Goal: Task Accomplishment & Management: Use online tool/utility

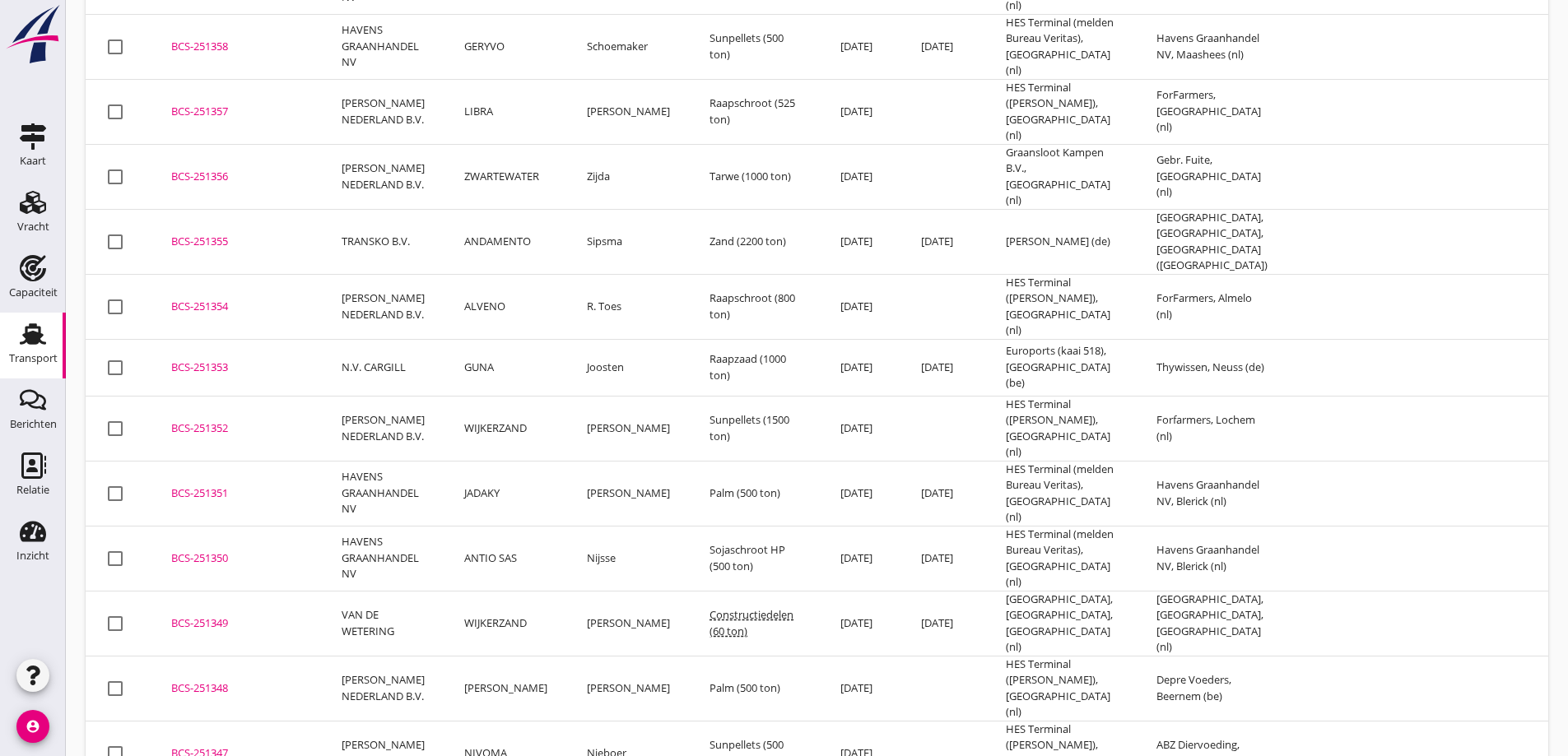
scroll to position [576, 0]
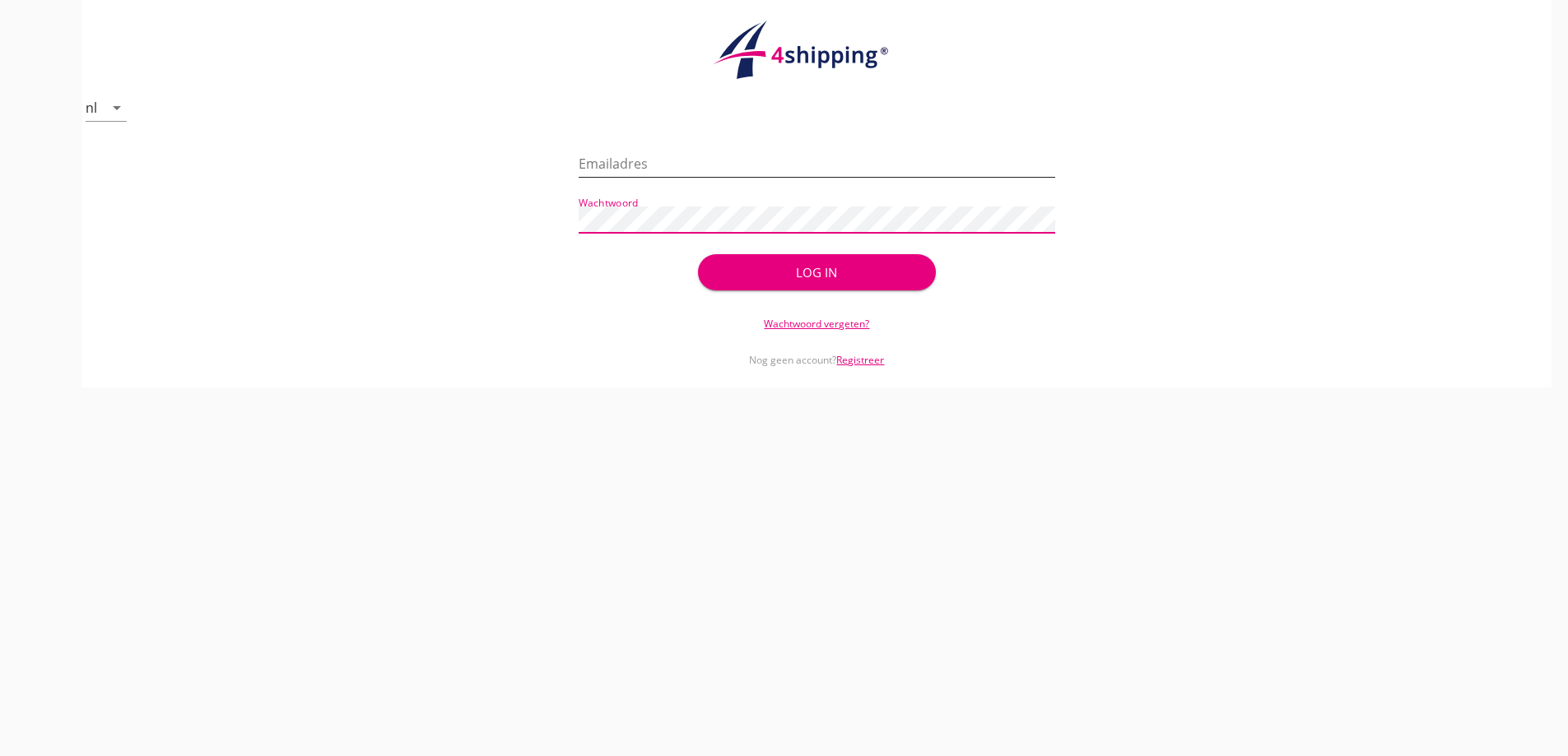
click at [669, 175] on input "Emailadres" at bounding box center [817, 163] width 477 height 27
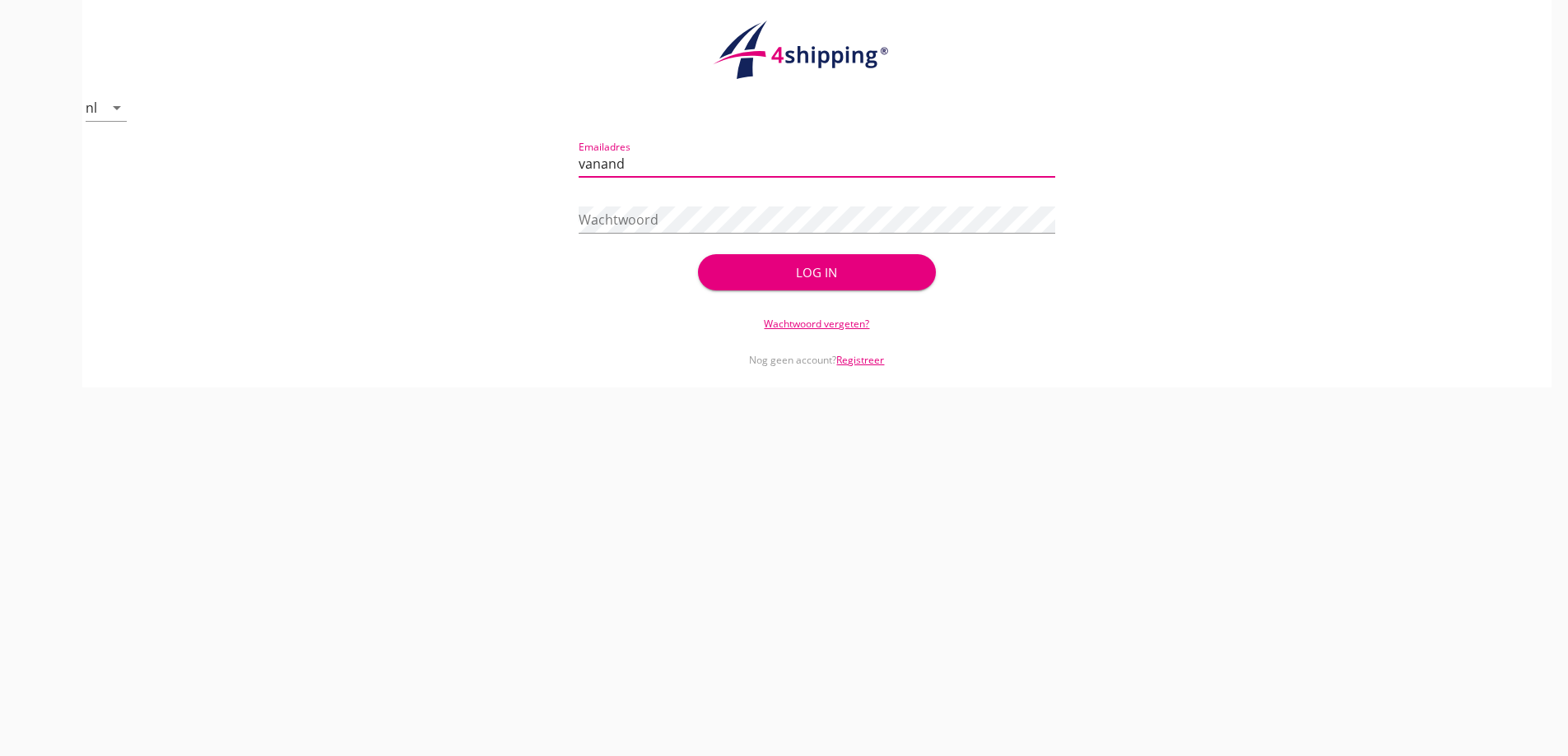
type input "vanandel@stoffersbevrachtingen.nl"
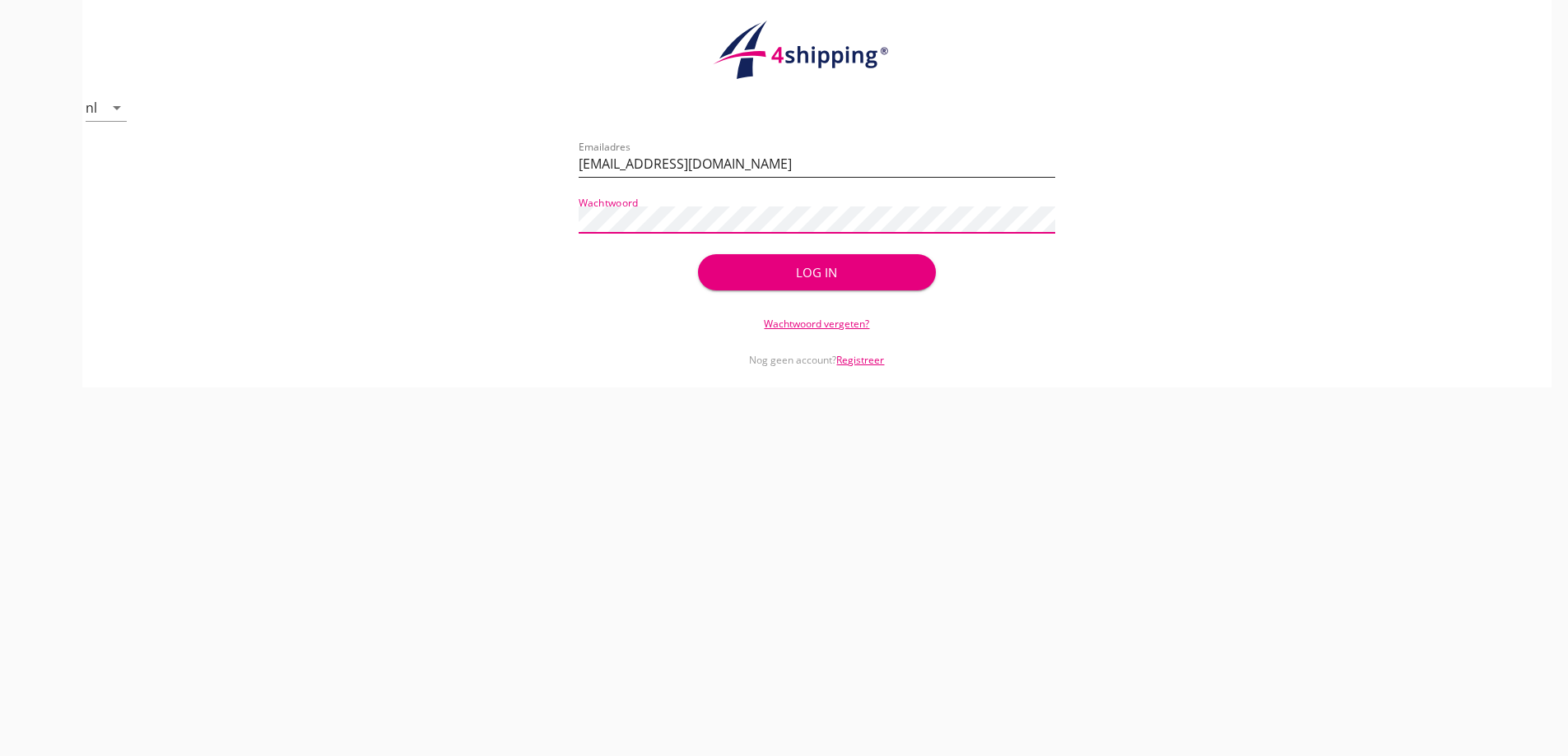
click at [698, 255] on button "Log in" at bounding box center [817, 272] width 238 height 37
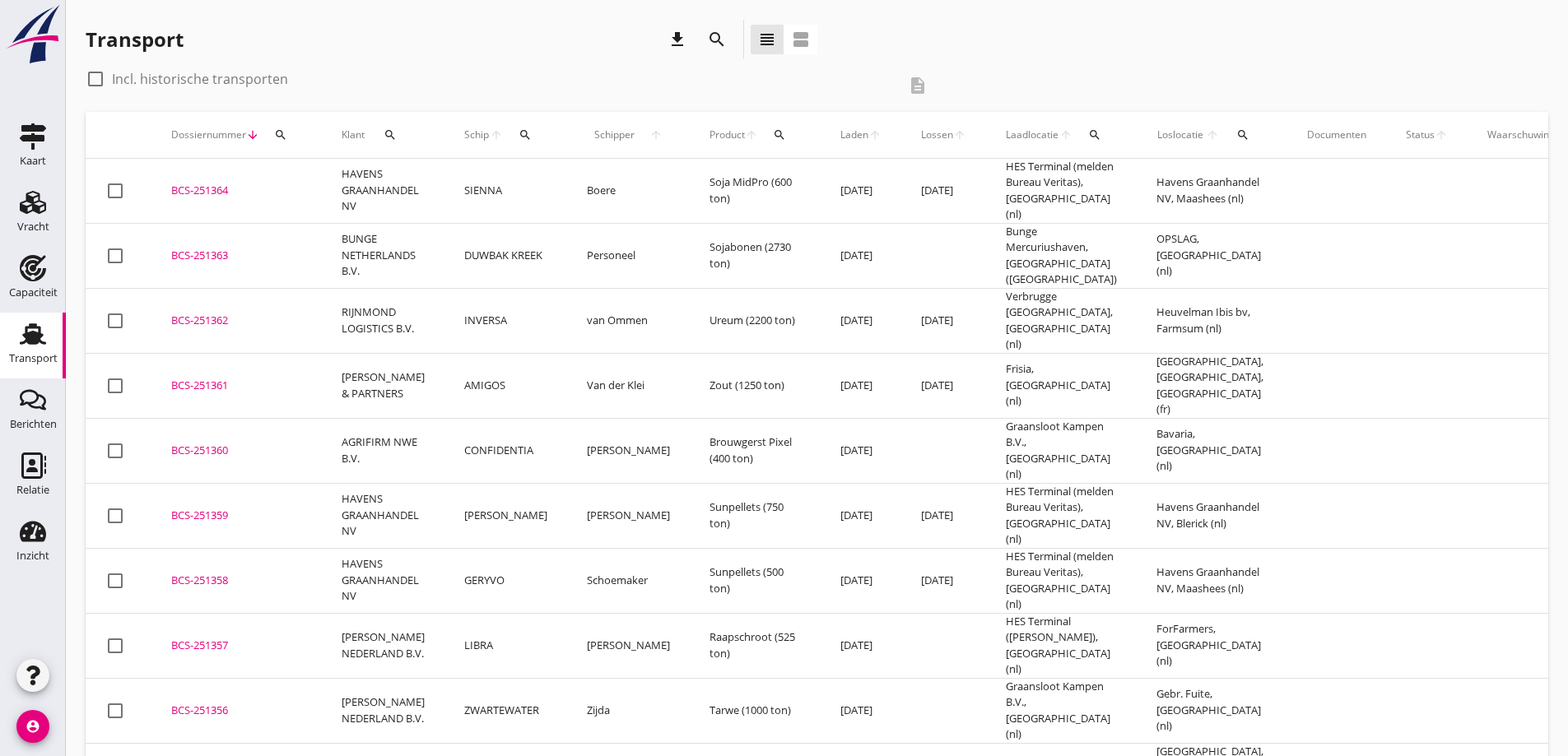
click at [1236, 136] on icon "search" at bounding box center [1242, 135] width 13 height 13
click at [1259, 191] on input "text" at bounding box center [1306, 182] width 171 height 27
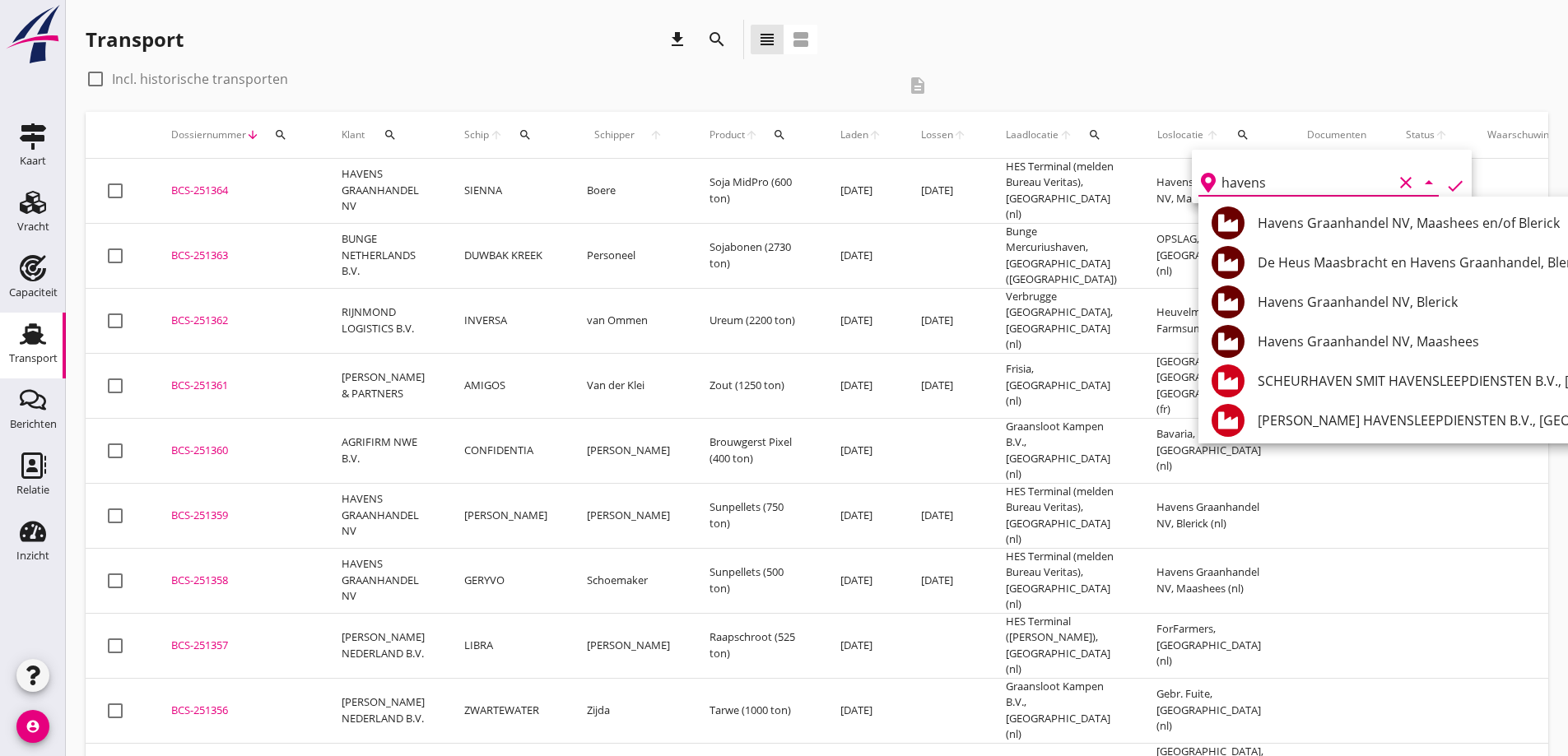
type input "havens"
click at [1273, 87] on div "check_box_outline_blank Incl. historische transporten description" at bounding box center [816, 88] width 1462 height 46
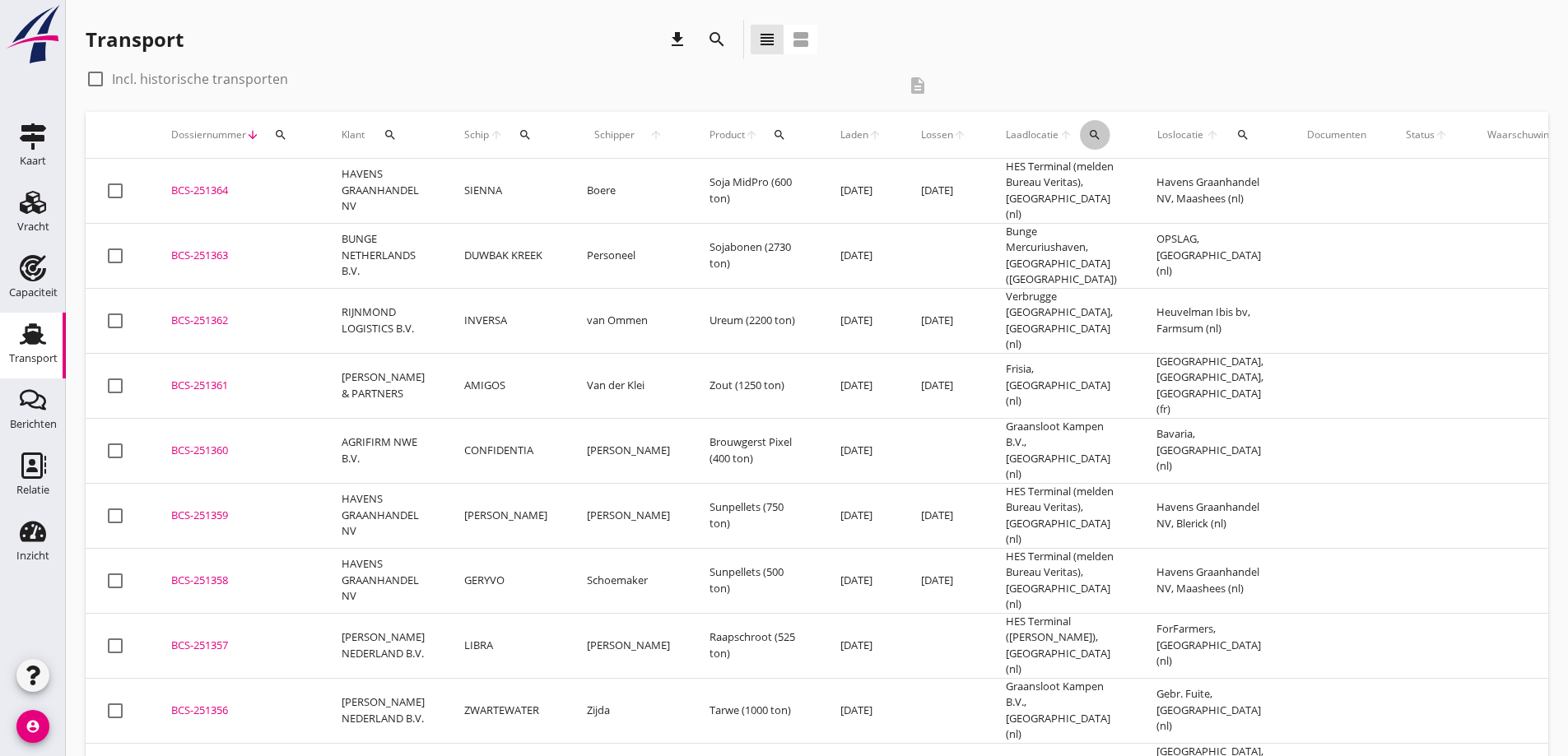
click at [1088, 135] on icon "search" at bounding box center [1094, 135] width 13 height 13
click at [1142, 191] on input "text" at bounding box center [1165, 182] width 171 height 27
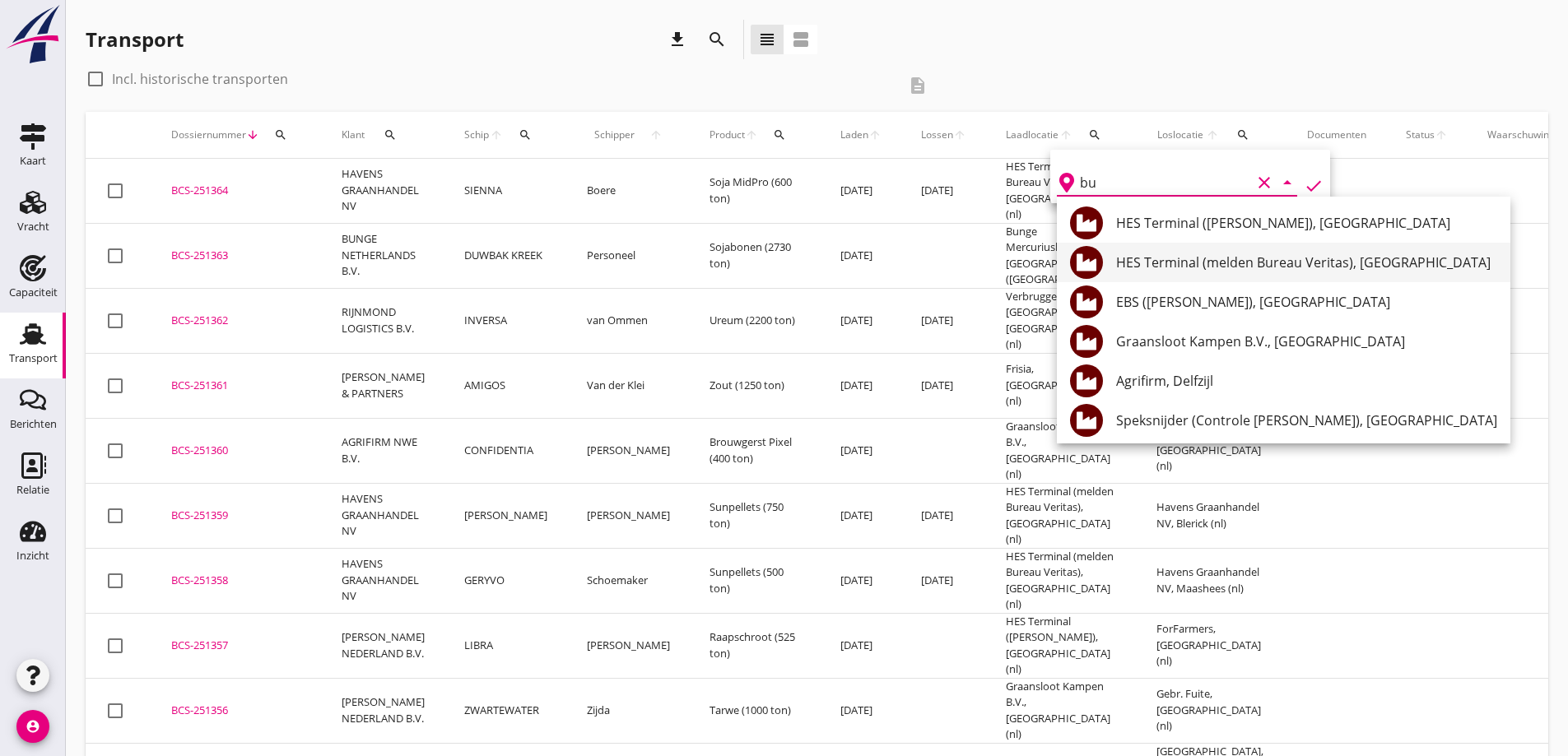
click at [1224, 260] on div "HES Terminal (melden Bureau Veritas), Amsterdam" at bounding box center [1306, 263] width 381 height 20
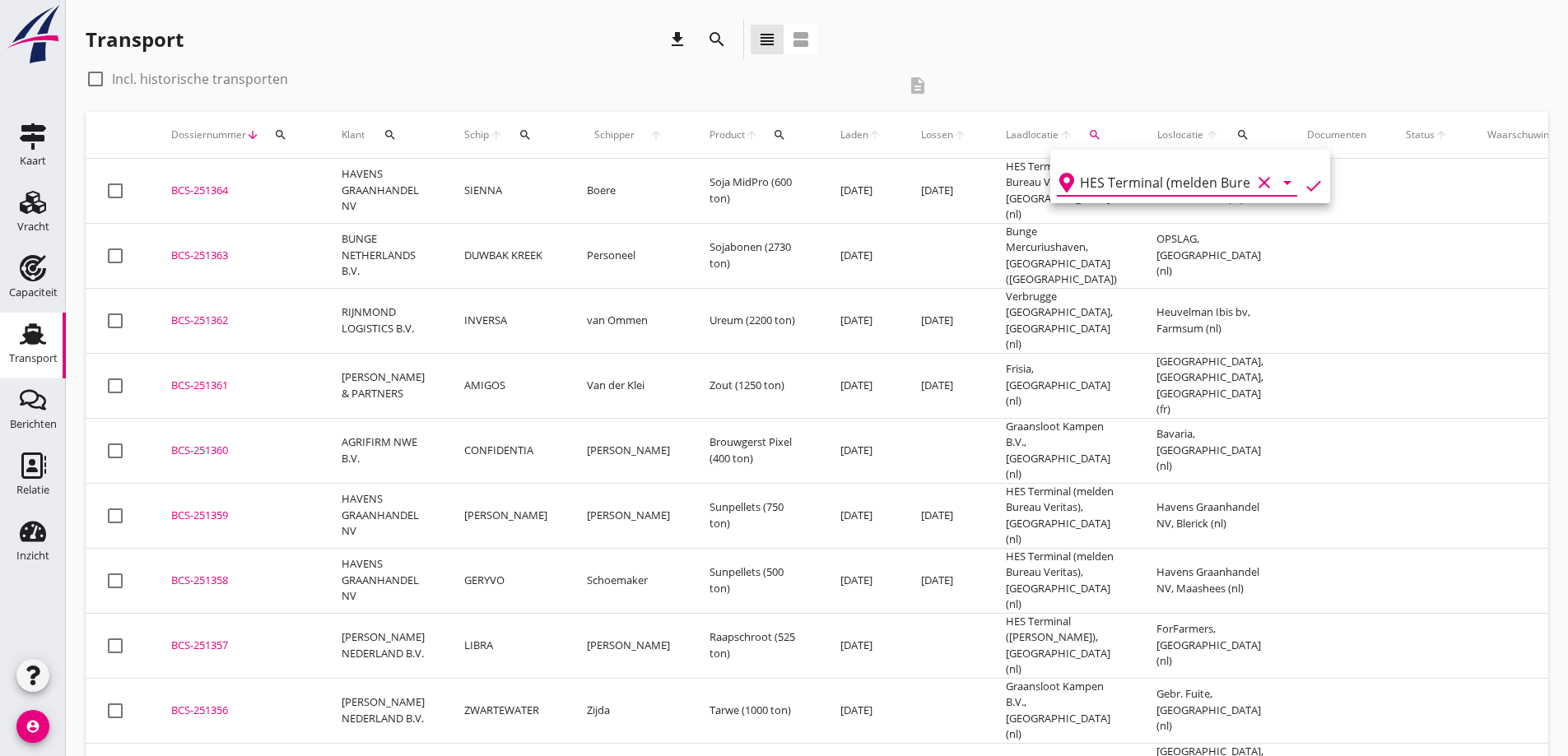
click at [1303, 186] on icon "check" at bounding box center [1313, 186] width 20 height 20
type input "HES Terminal (melden Bureau Veritas)"
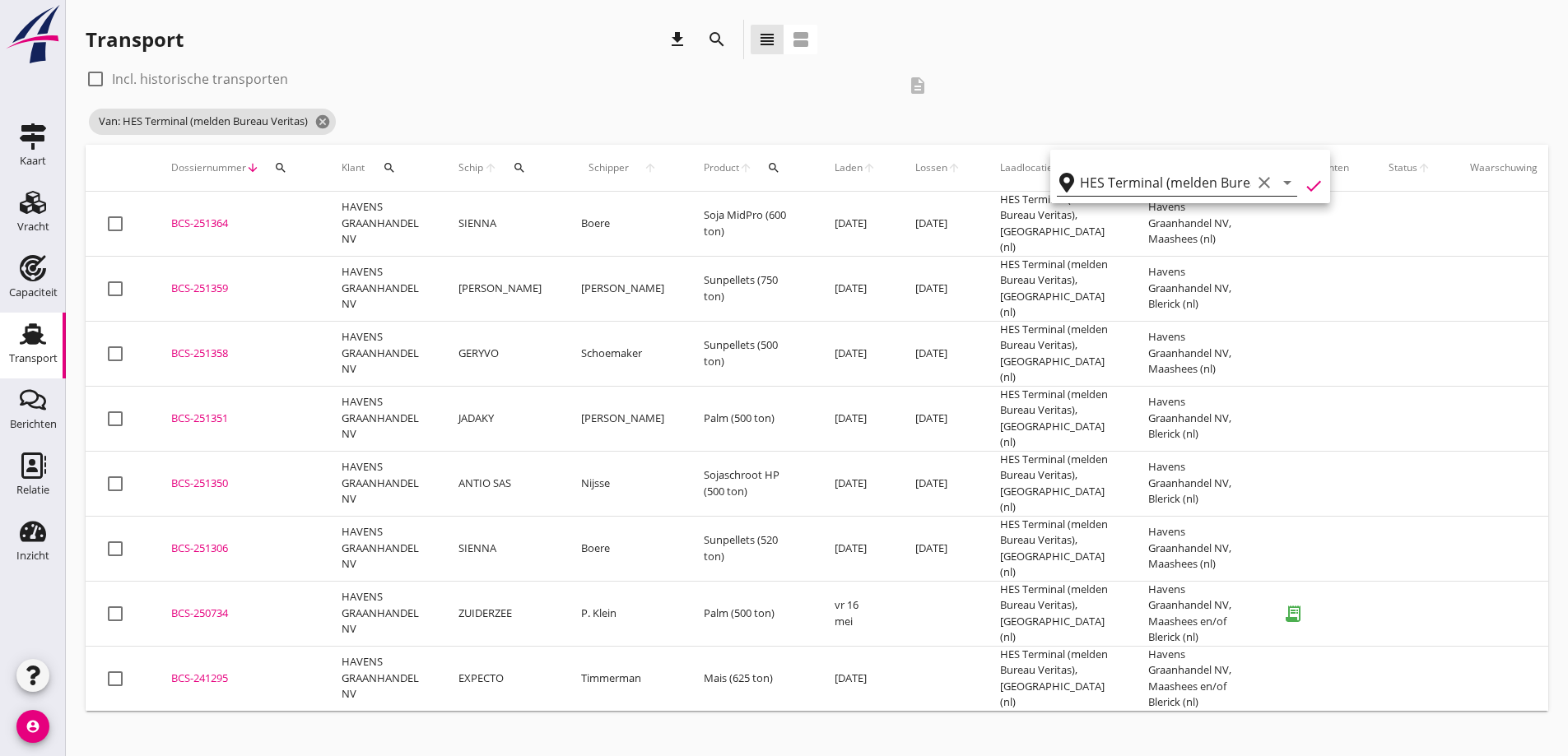
click at [1254, 179] on icon "clear" at bounding box center [1264, 182] width 20 height 20
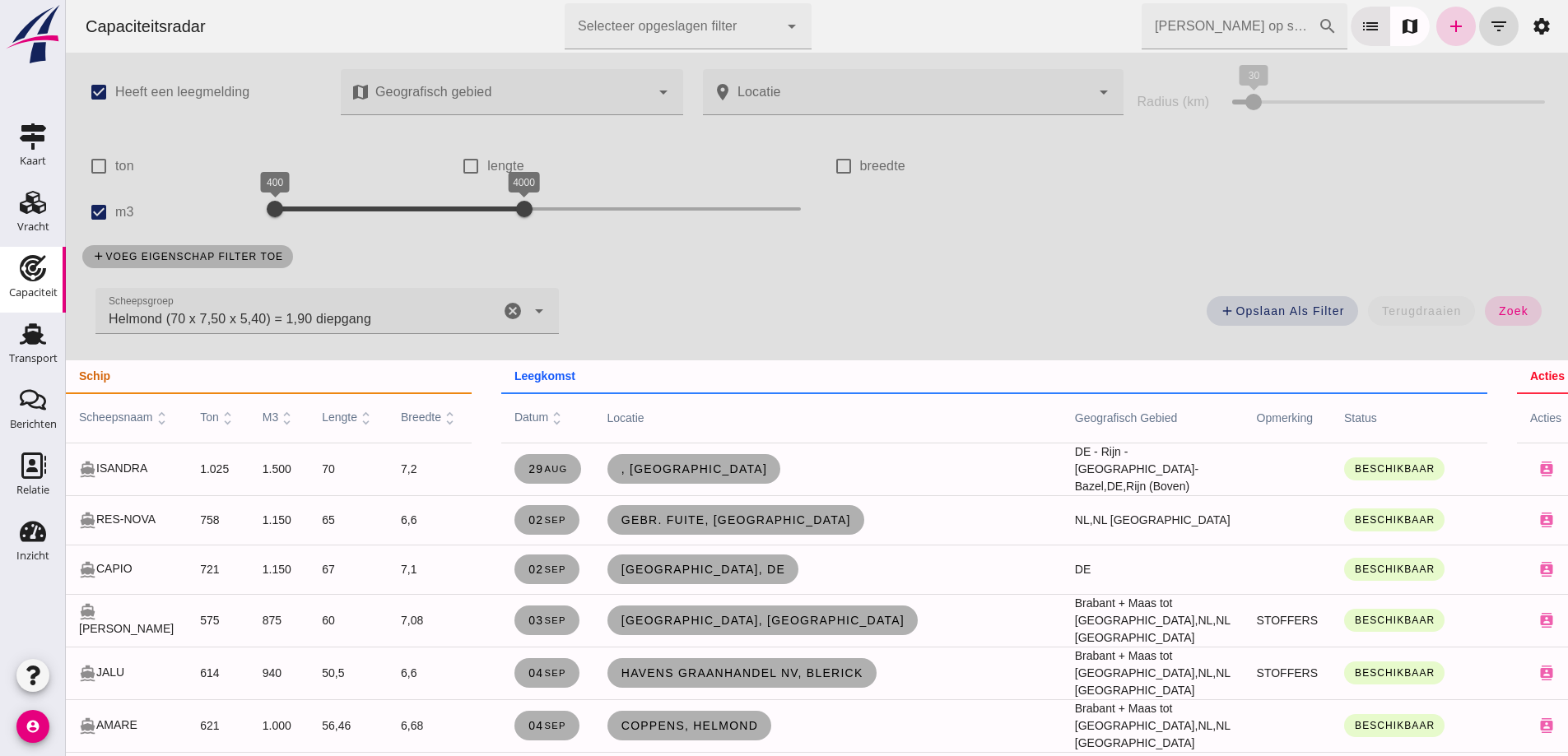
click link "add"
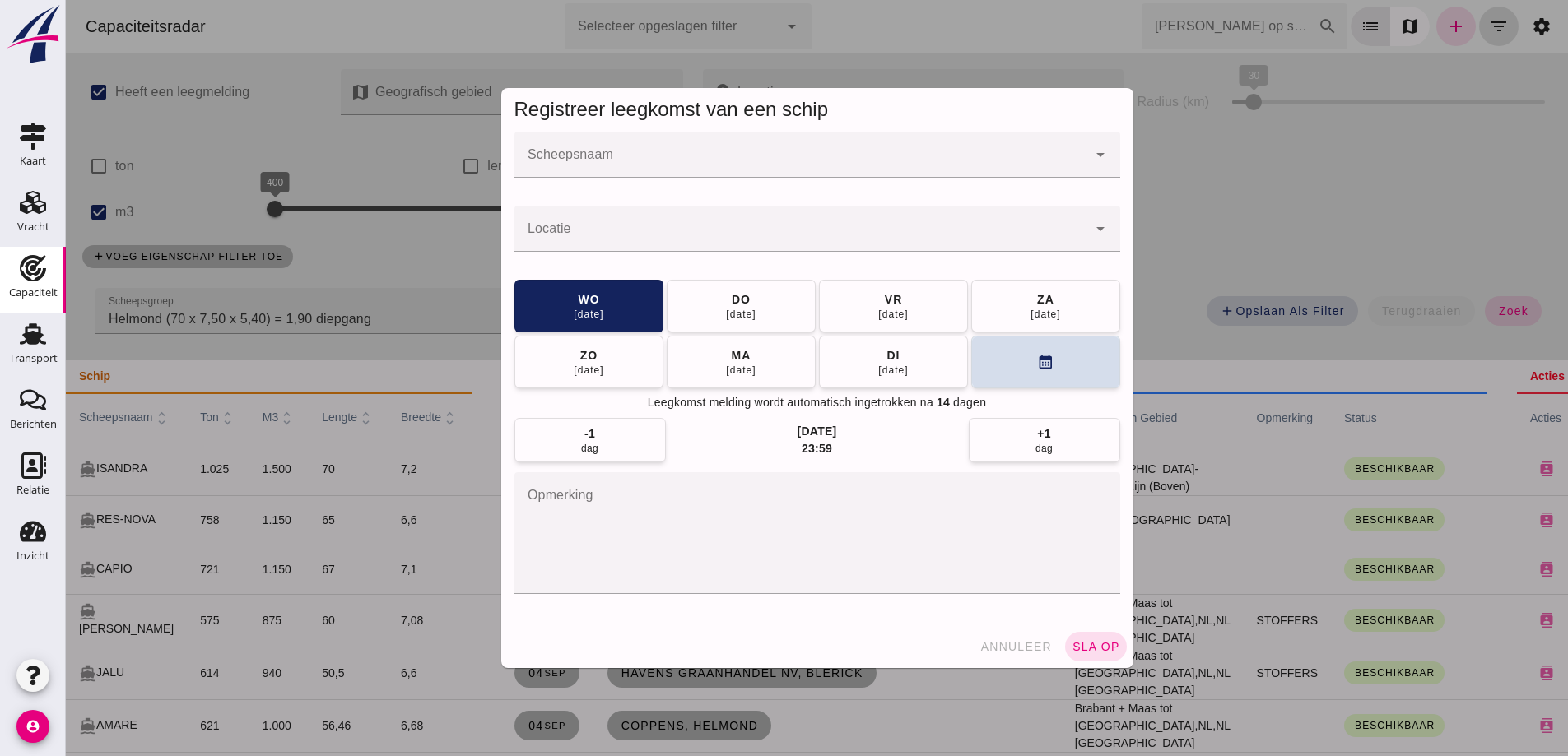
click input "Scheepsnaam"
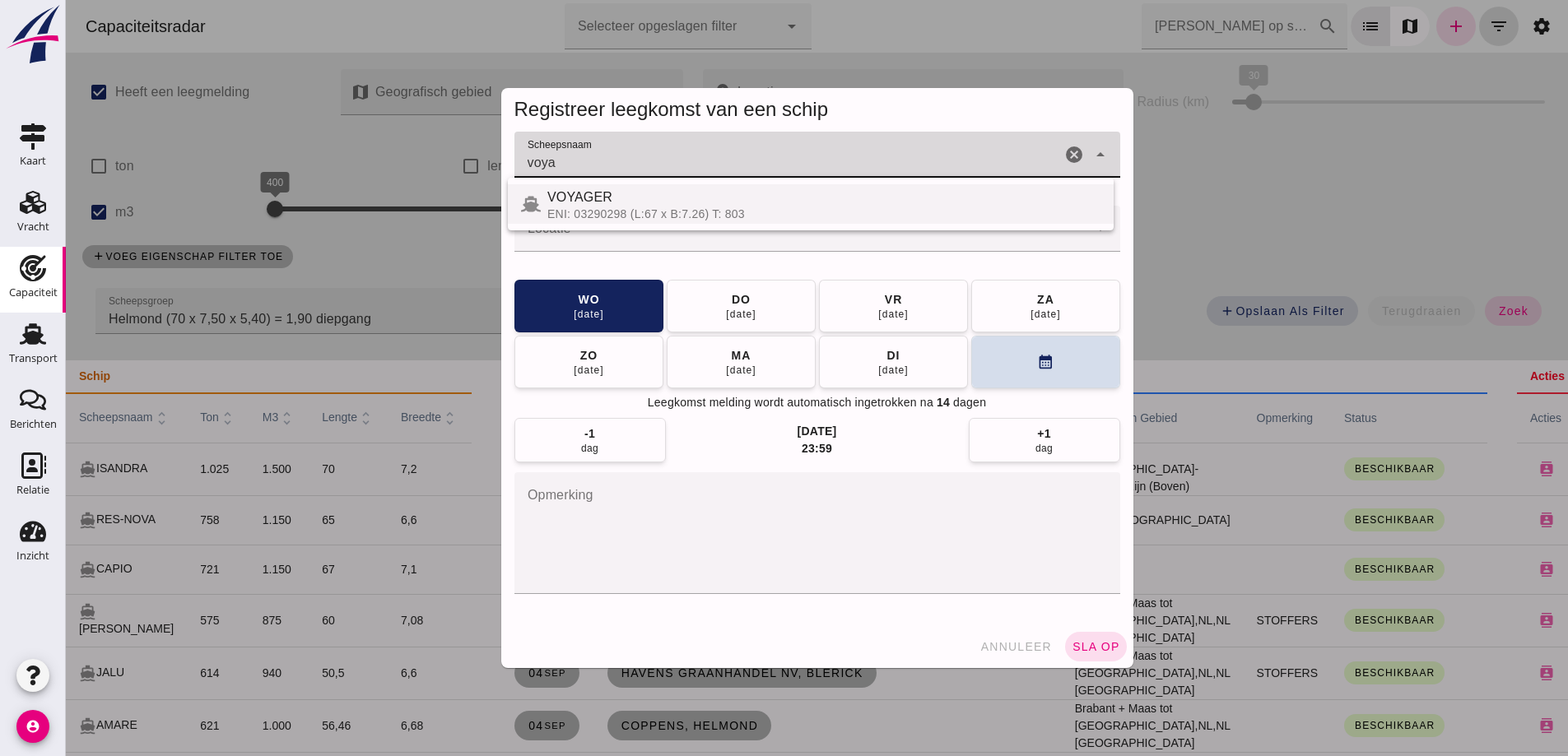
click at [716, 201] on div "VOYAGER" at bounding box center [824, 197] width 553 height 20
type input "VOYAGER"
click div
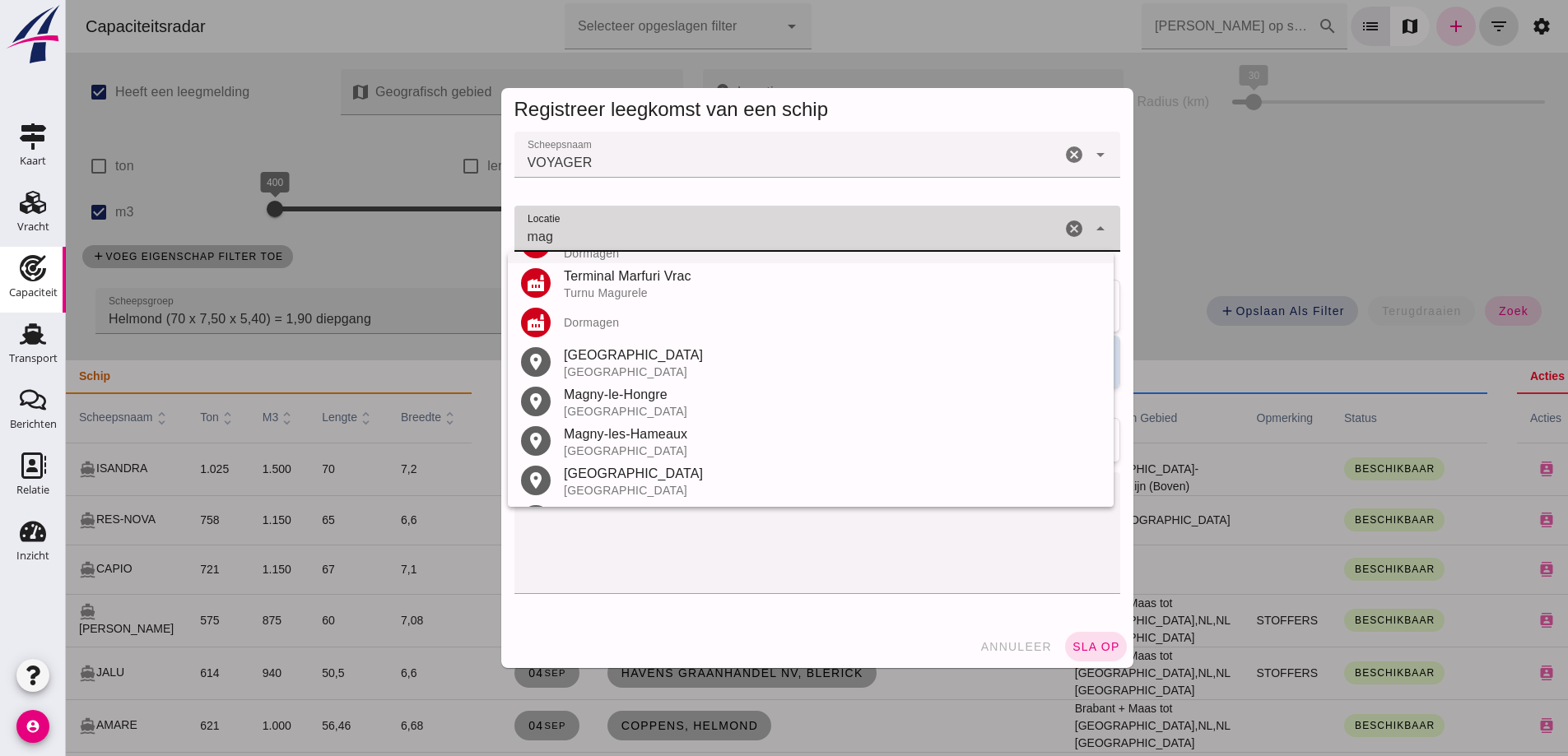
scroll to position [390, 0]
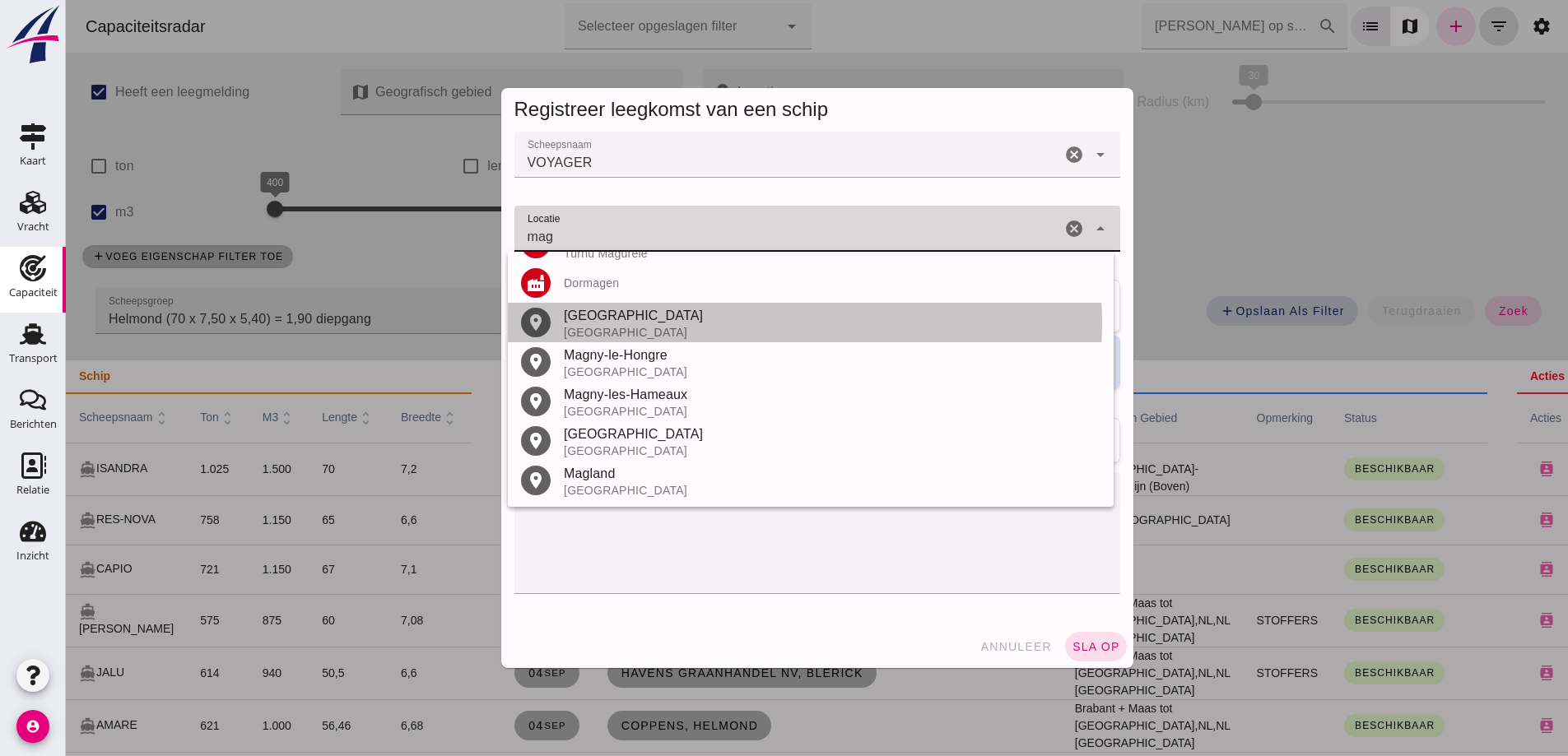
click at [626, 309] on div "[GEOGRAPHIC_DATA]" at bounding box center [832, 316] width 536 height 20
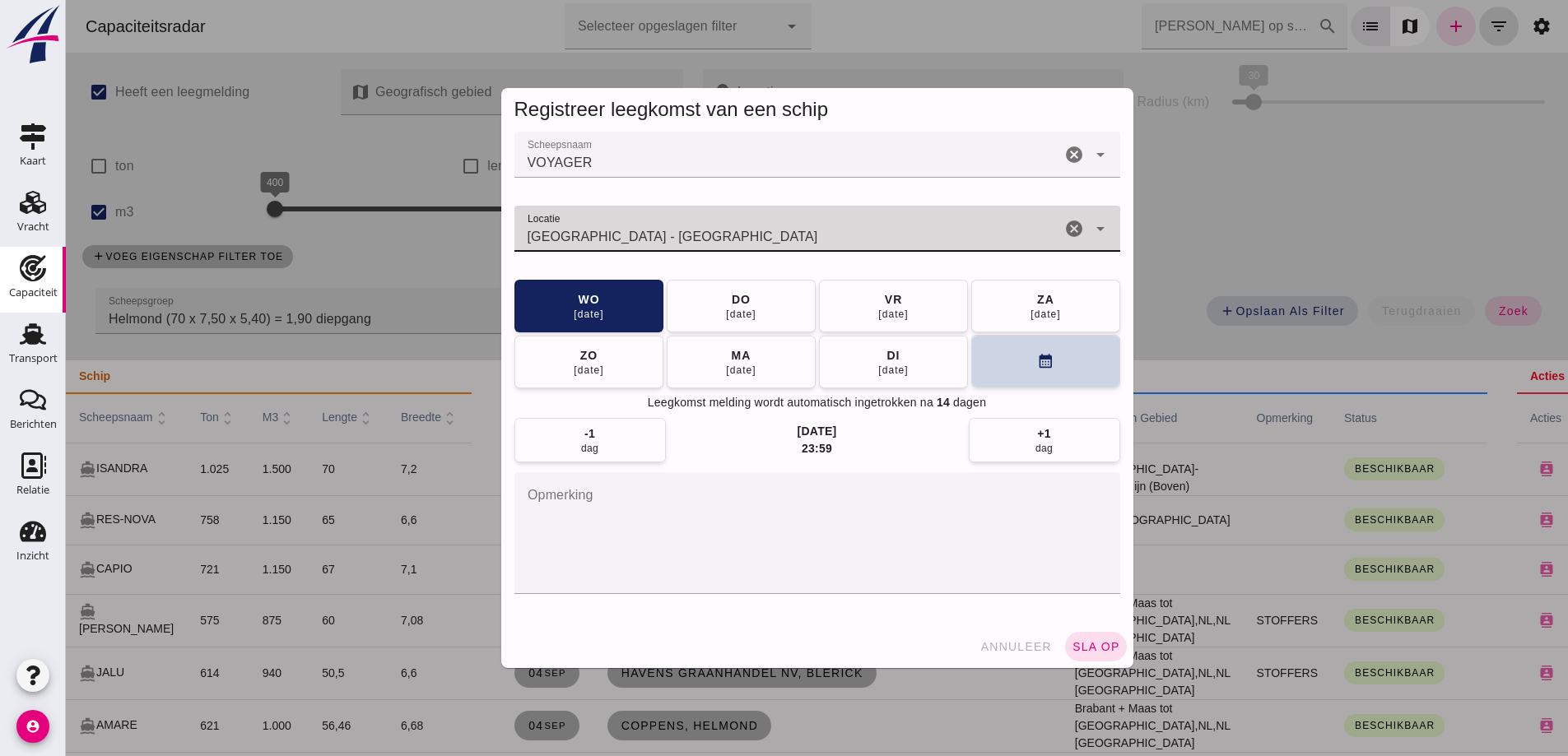
type input "[GEOGRAPHIC_DATA] - [GEOGRAPHIC_DATA]"
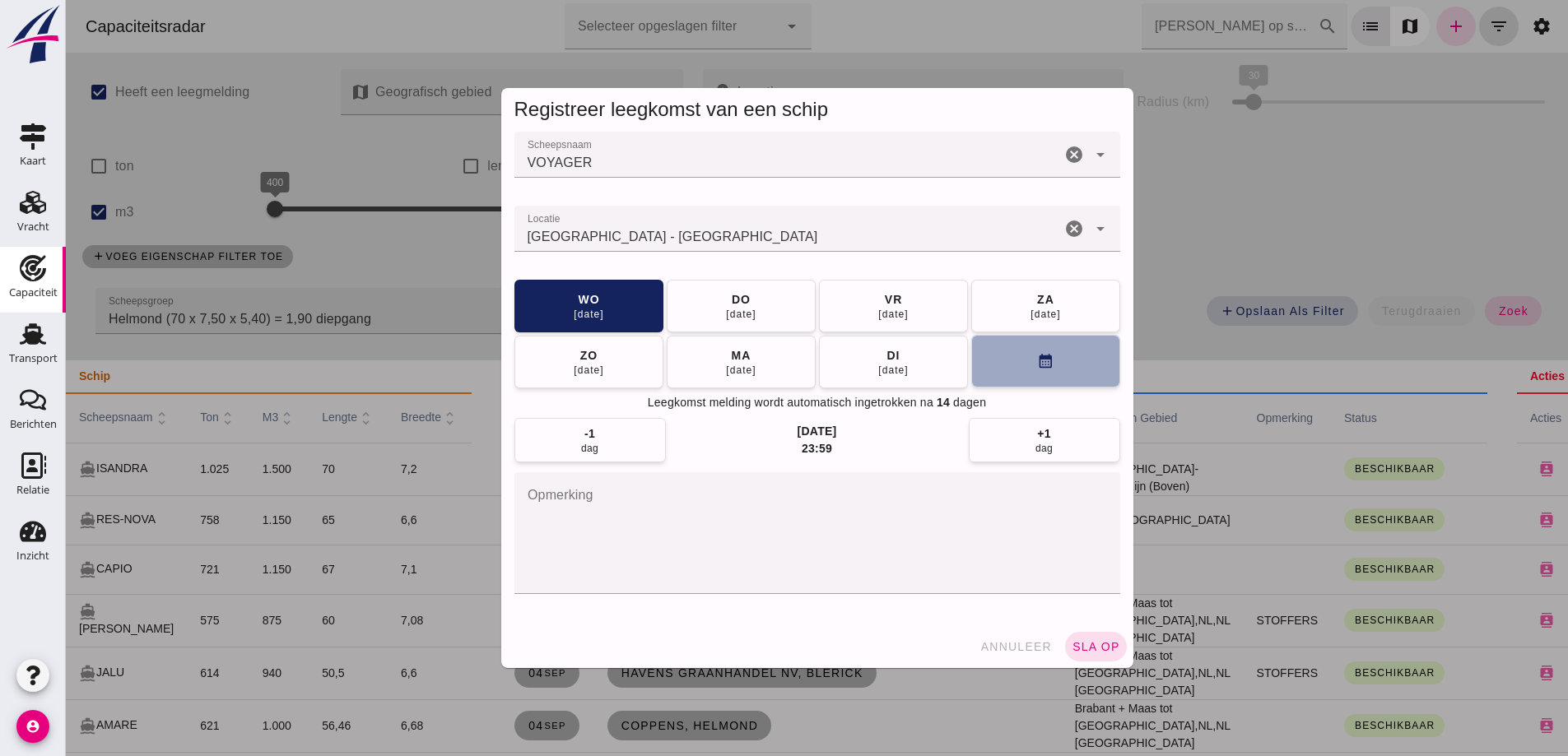
click button "calendar_month"
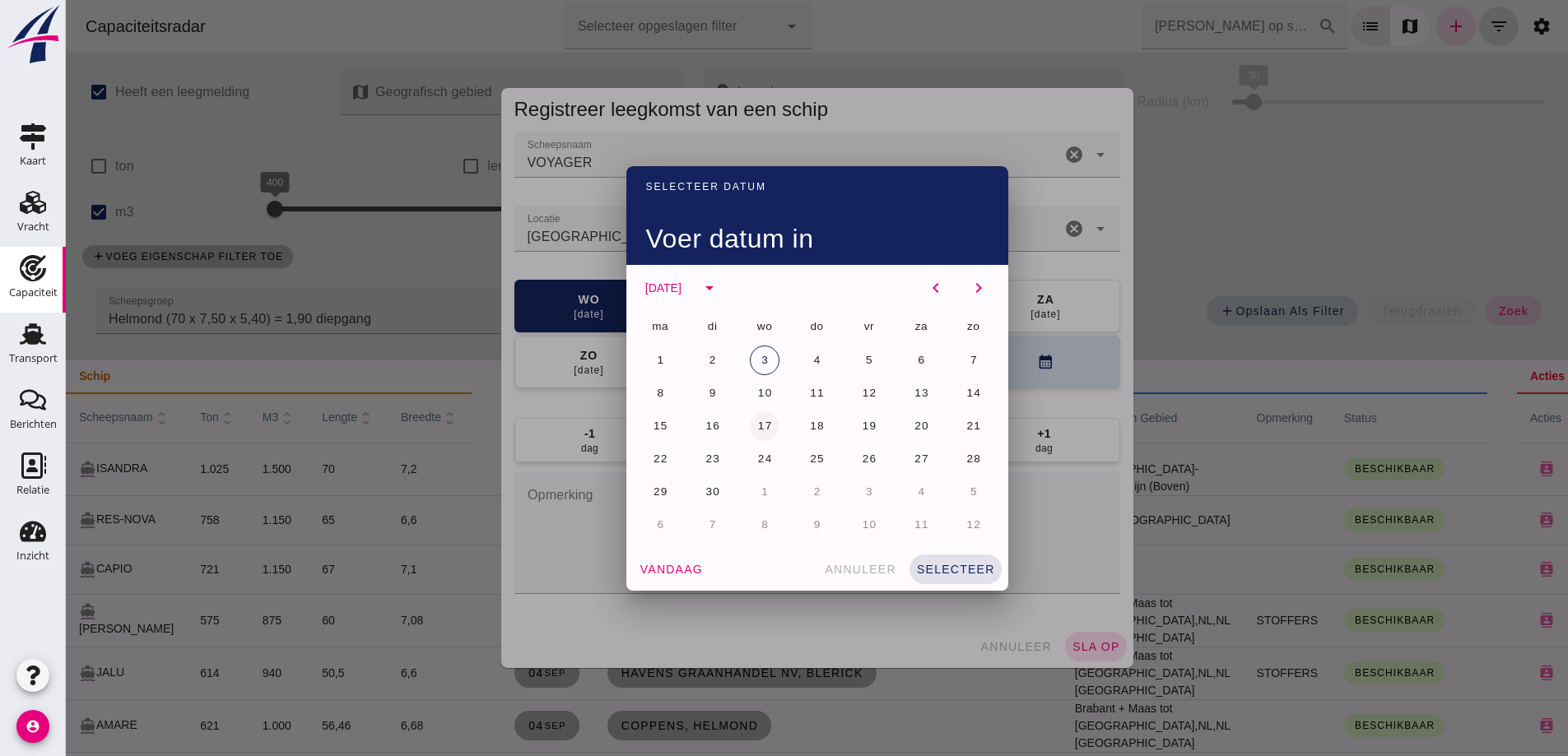
click span "17"
click button "selecteer"
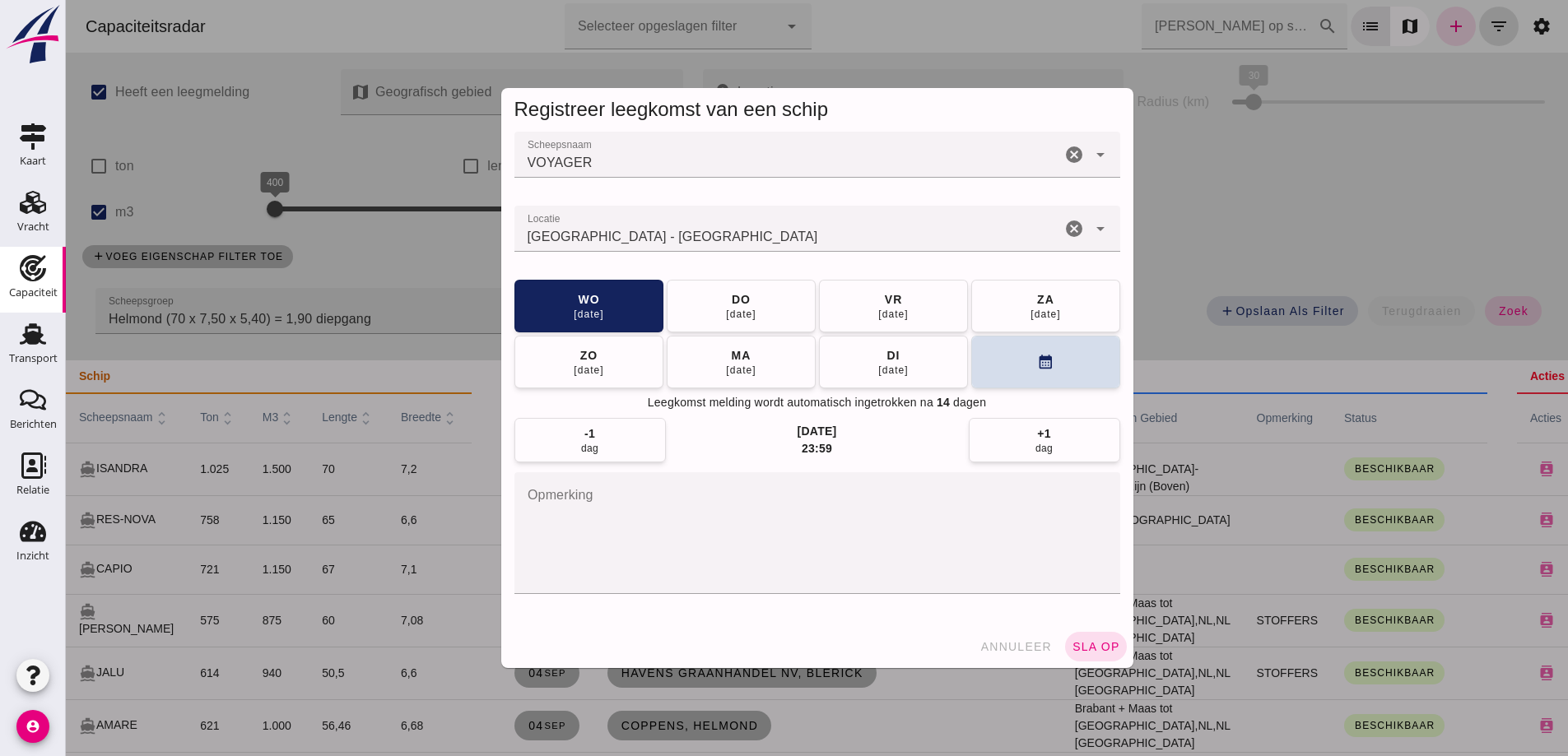
click button "sla op"
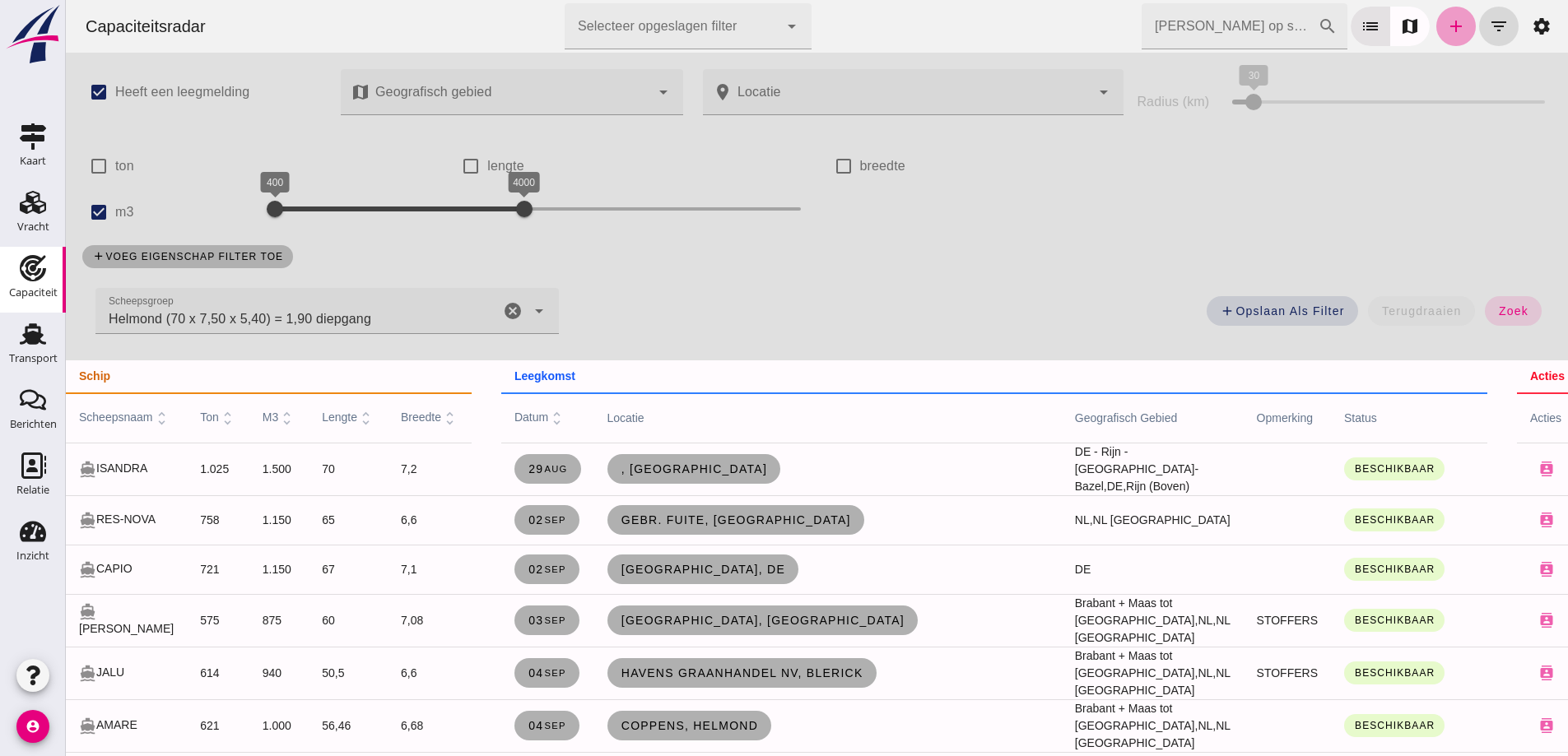
click at [1446, 34] on icon "add" at bounding box center [1456, 27] width 20 height 20
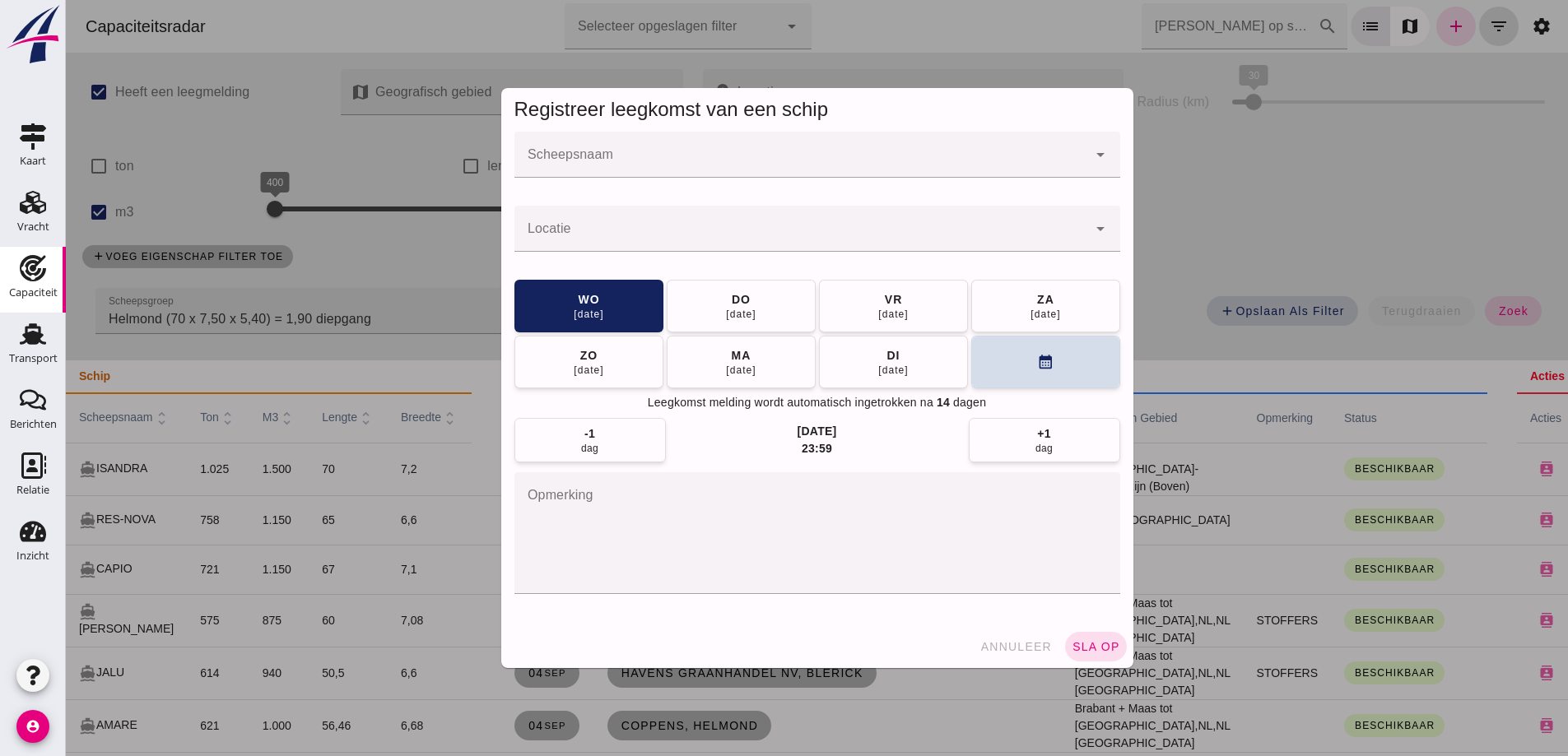
click div
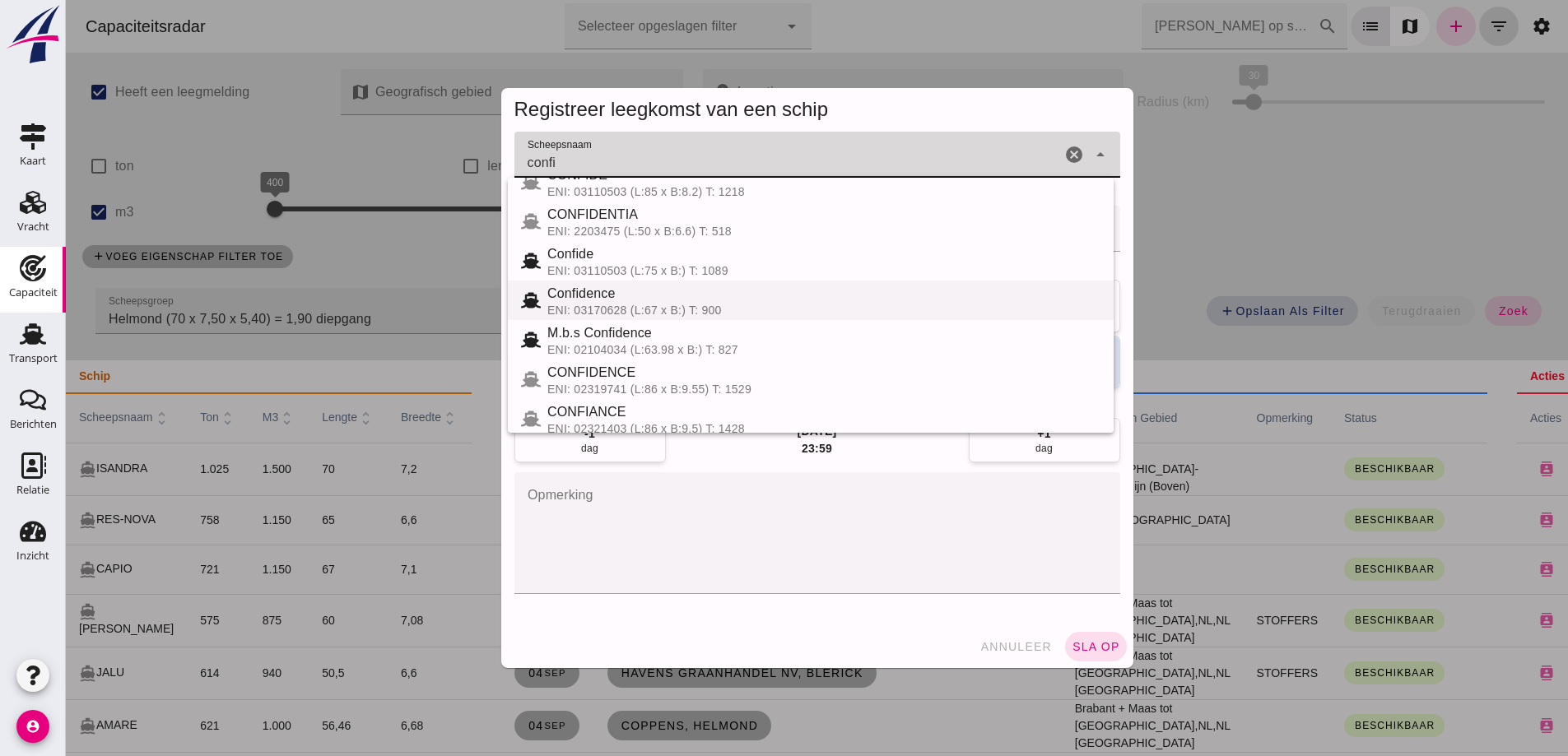
scroll to position [35, 0]
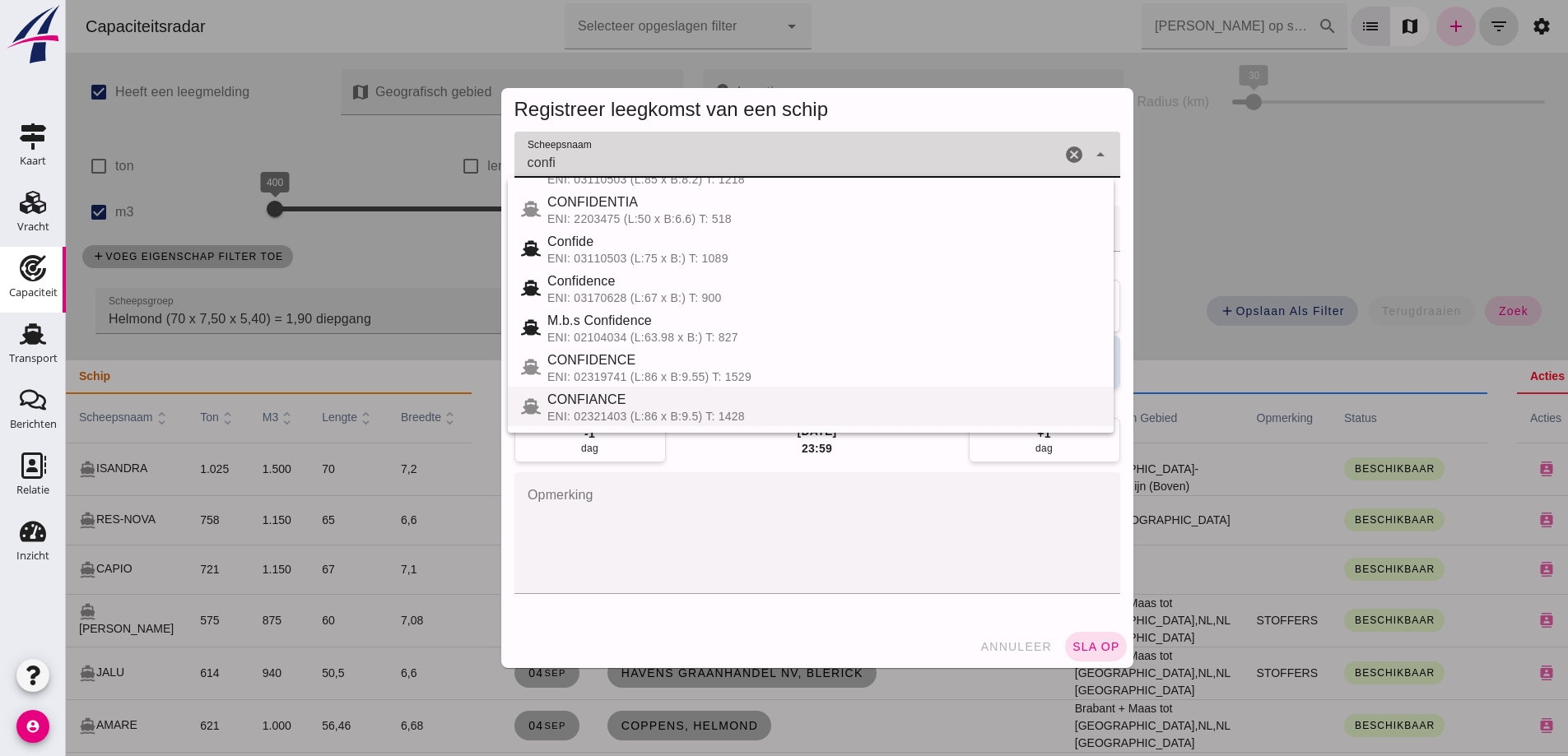
click at [637, 404] on div "CONFIANCE" at bounding box center [824, 400] width 553 height 20
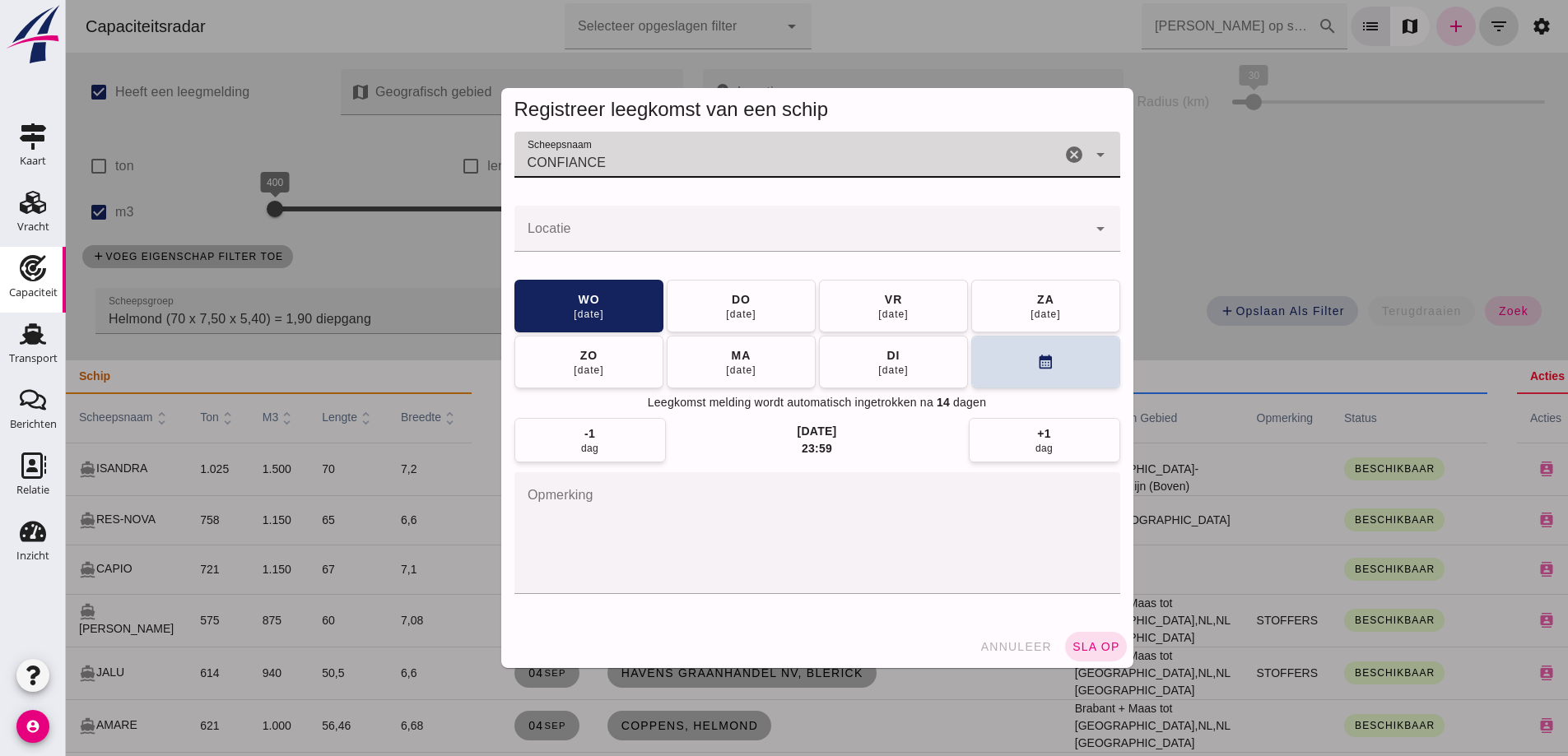
type input "CONFIANCE"
click div
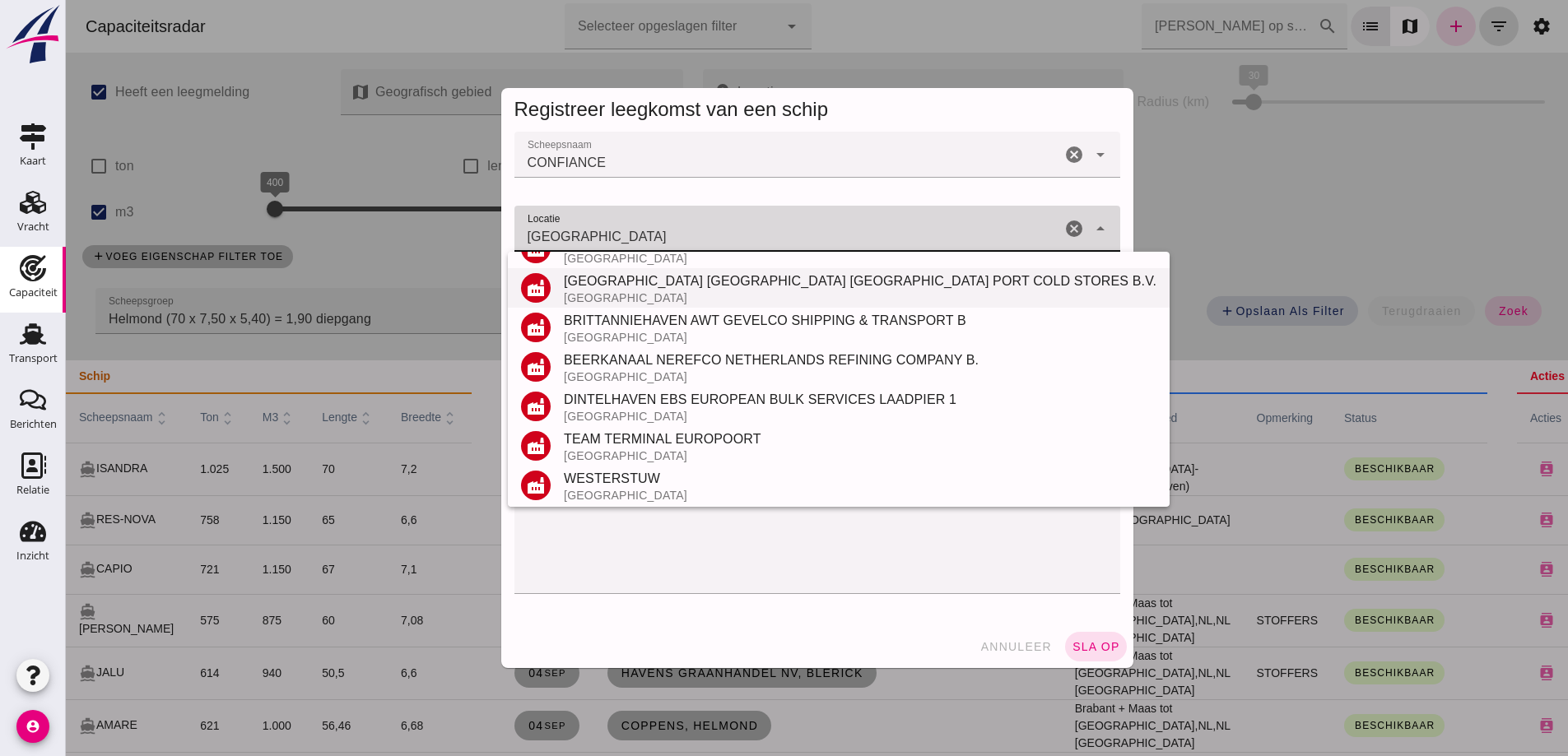
scroll to position [311, 0]
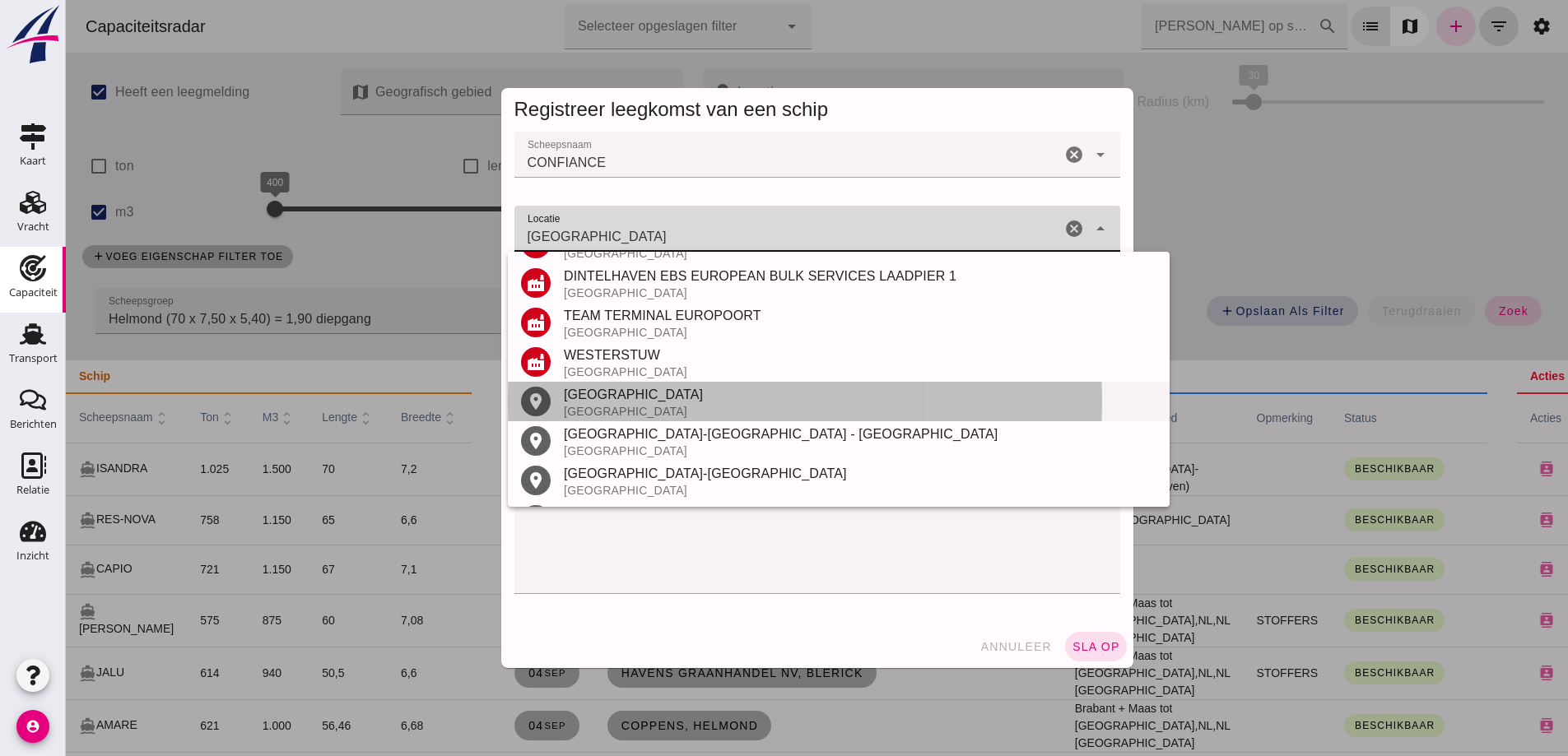
click at [656, 408] on div "[GEOGRAPHIC_DATA]" at bounding box center [860, 411] width 593 height 13
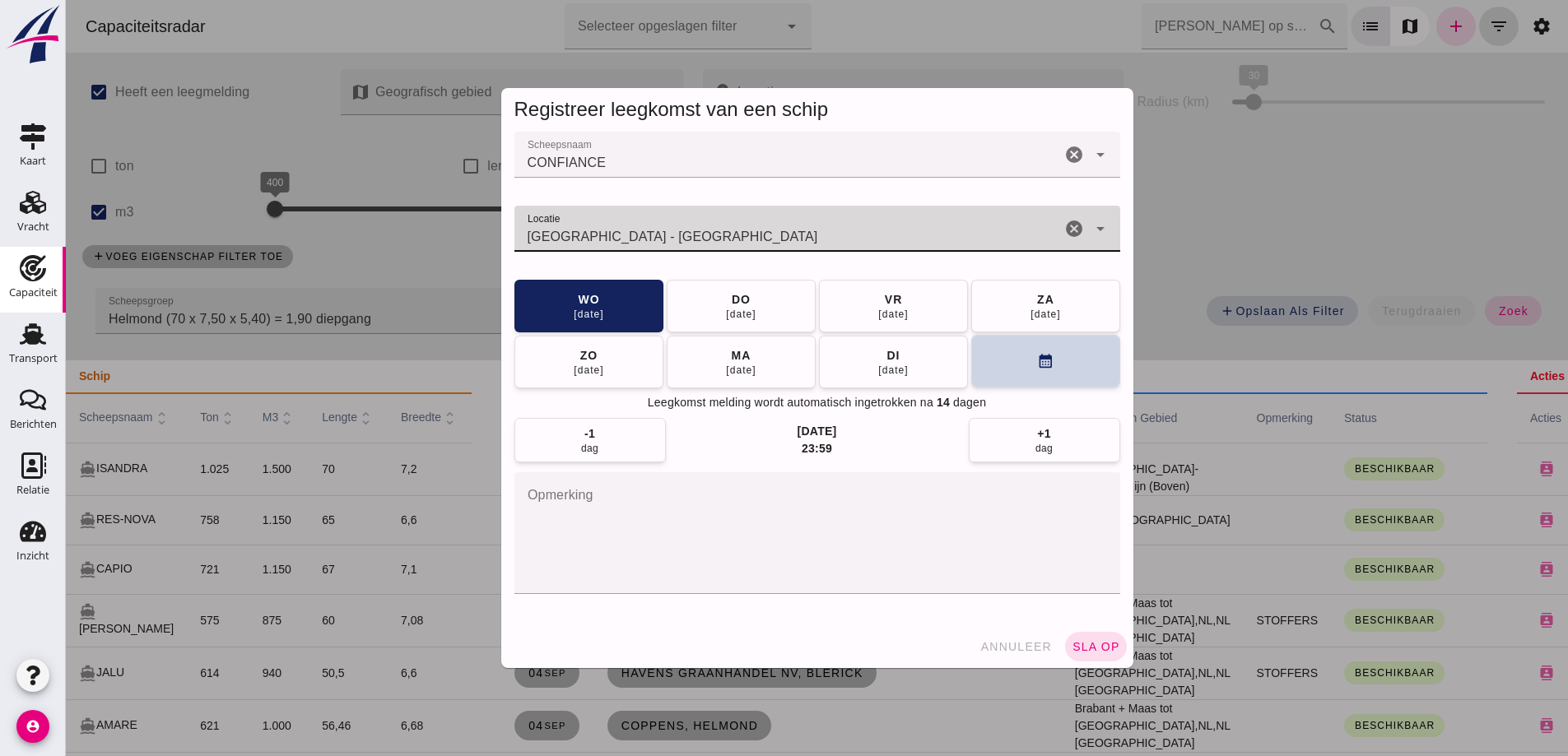
type input "[GEOGRAPHIC_DATA] - [GEOGRAPHIC_DATA]"
click button "calendar_month"
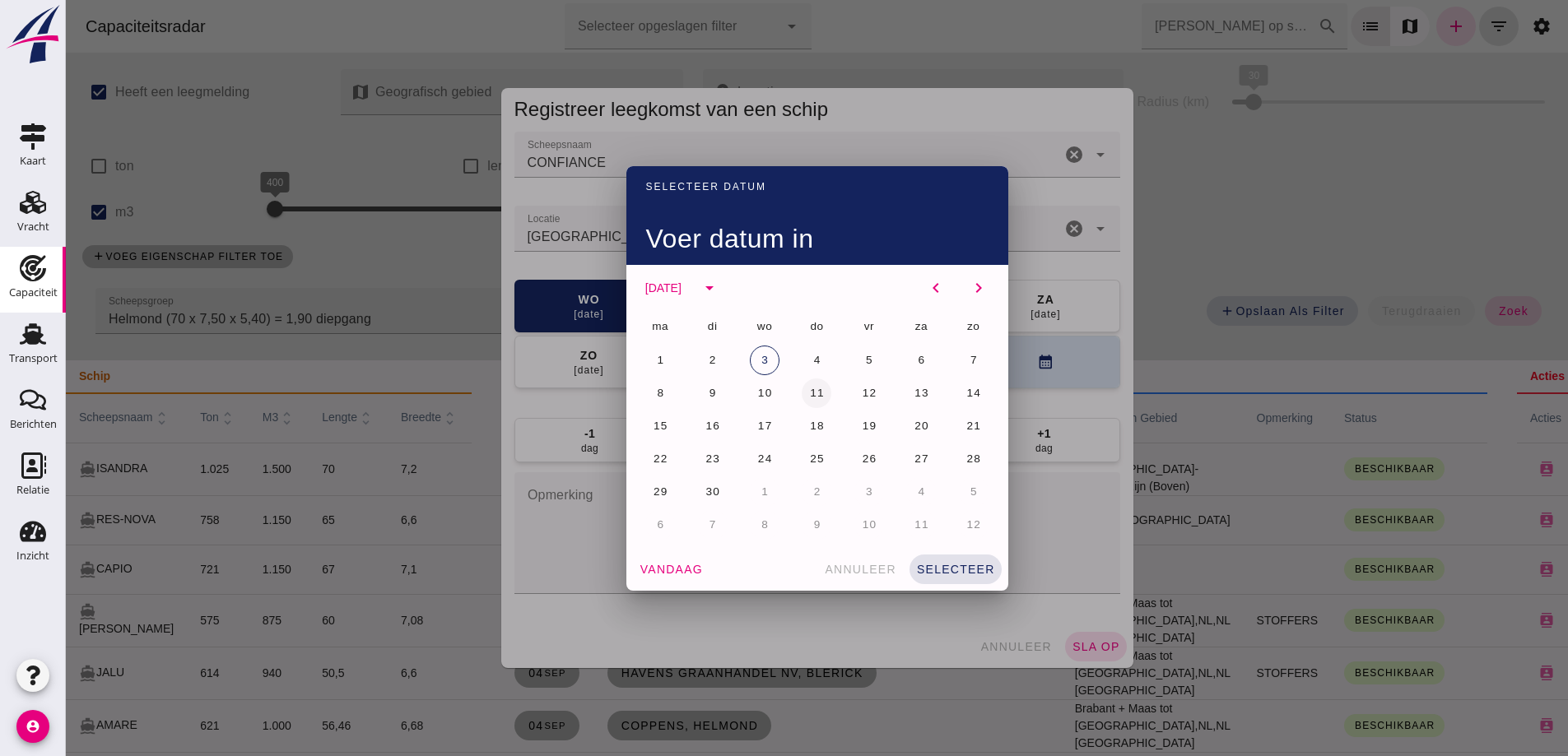
click button "11"
click span "selecteer"
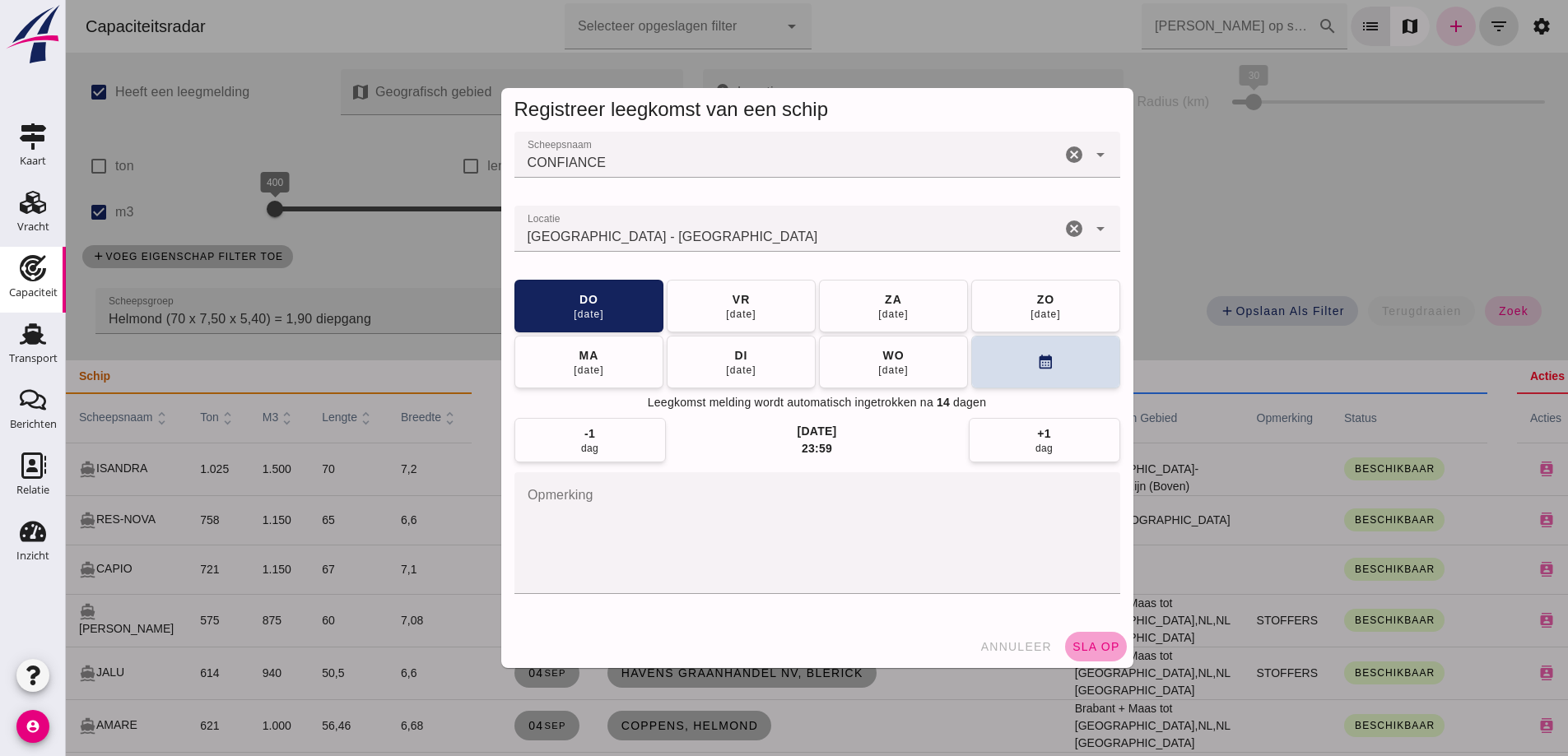
click button "sla op"
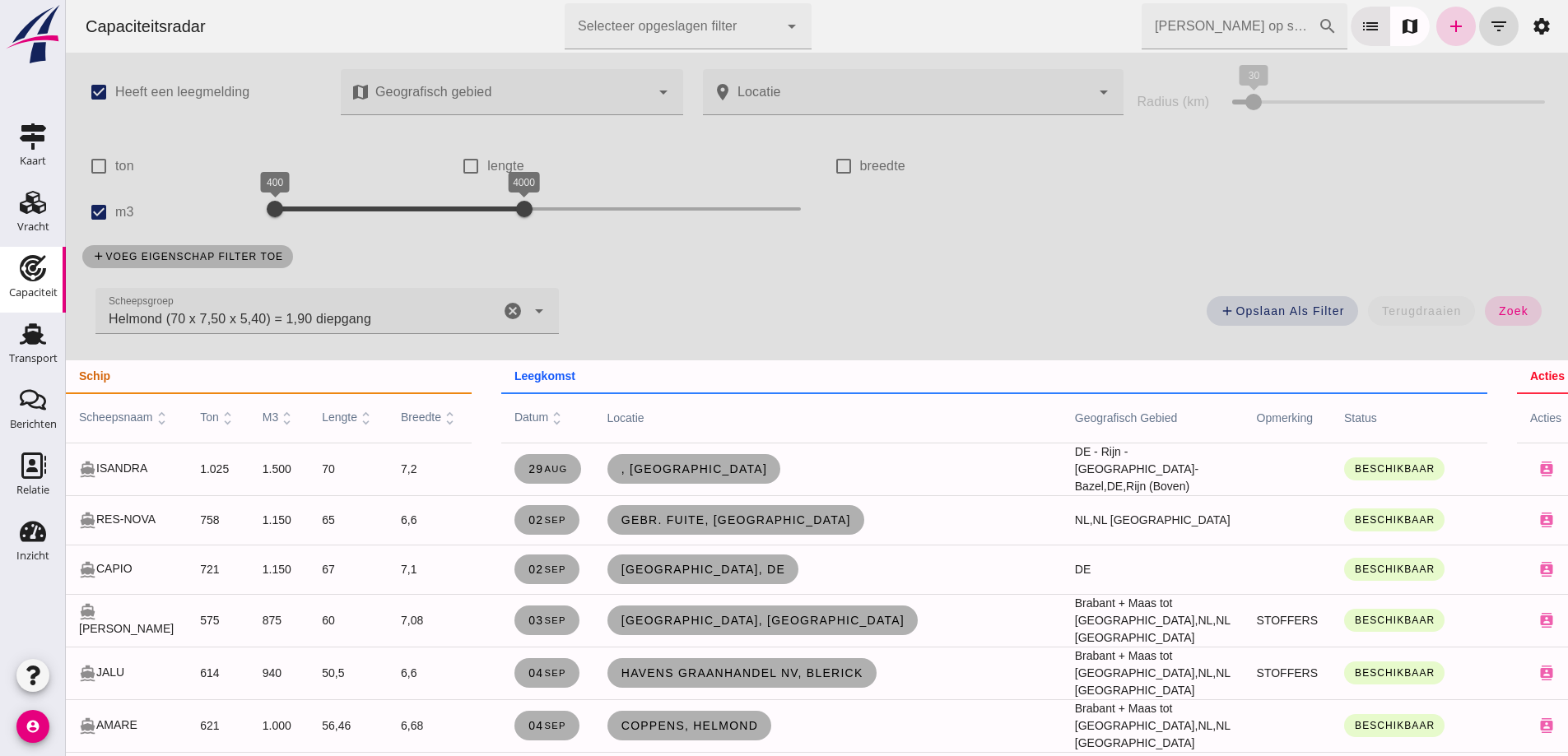
click at [1446, 28] on icon "add" at bounding box center [1456, 27] width 20 height 20
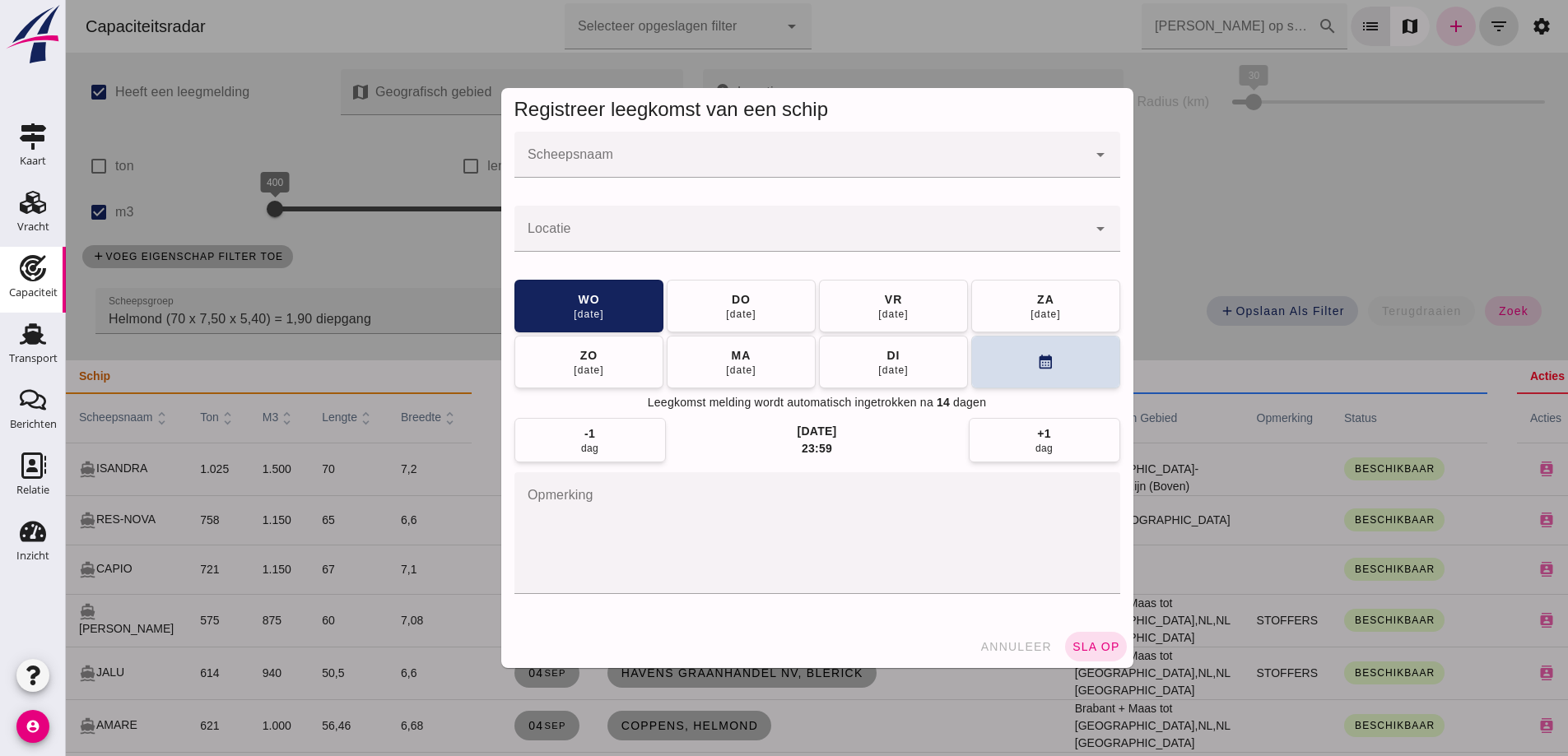
click input "Scheepsnaam"
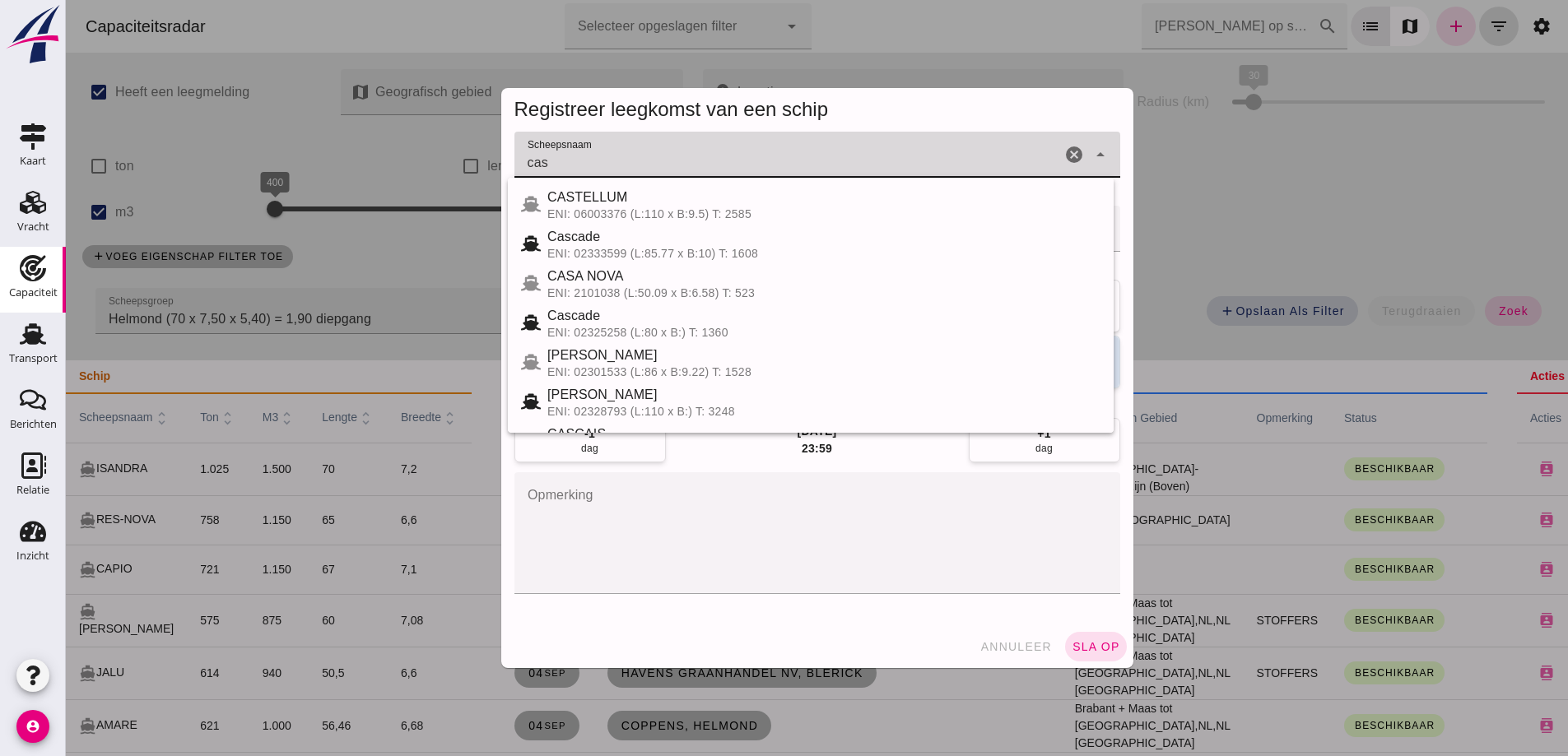
type input "cas"
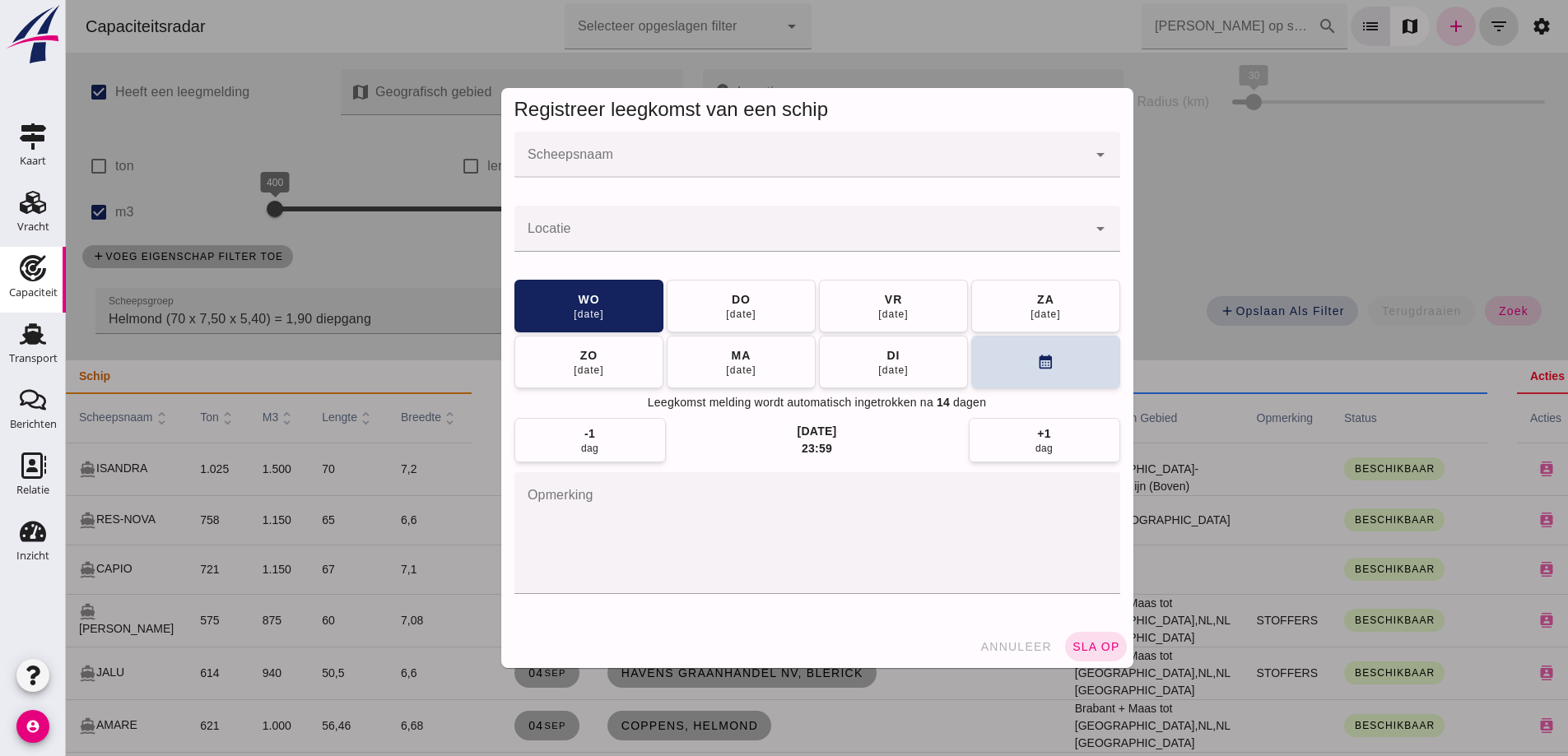
click input "Scheepsnaam"
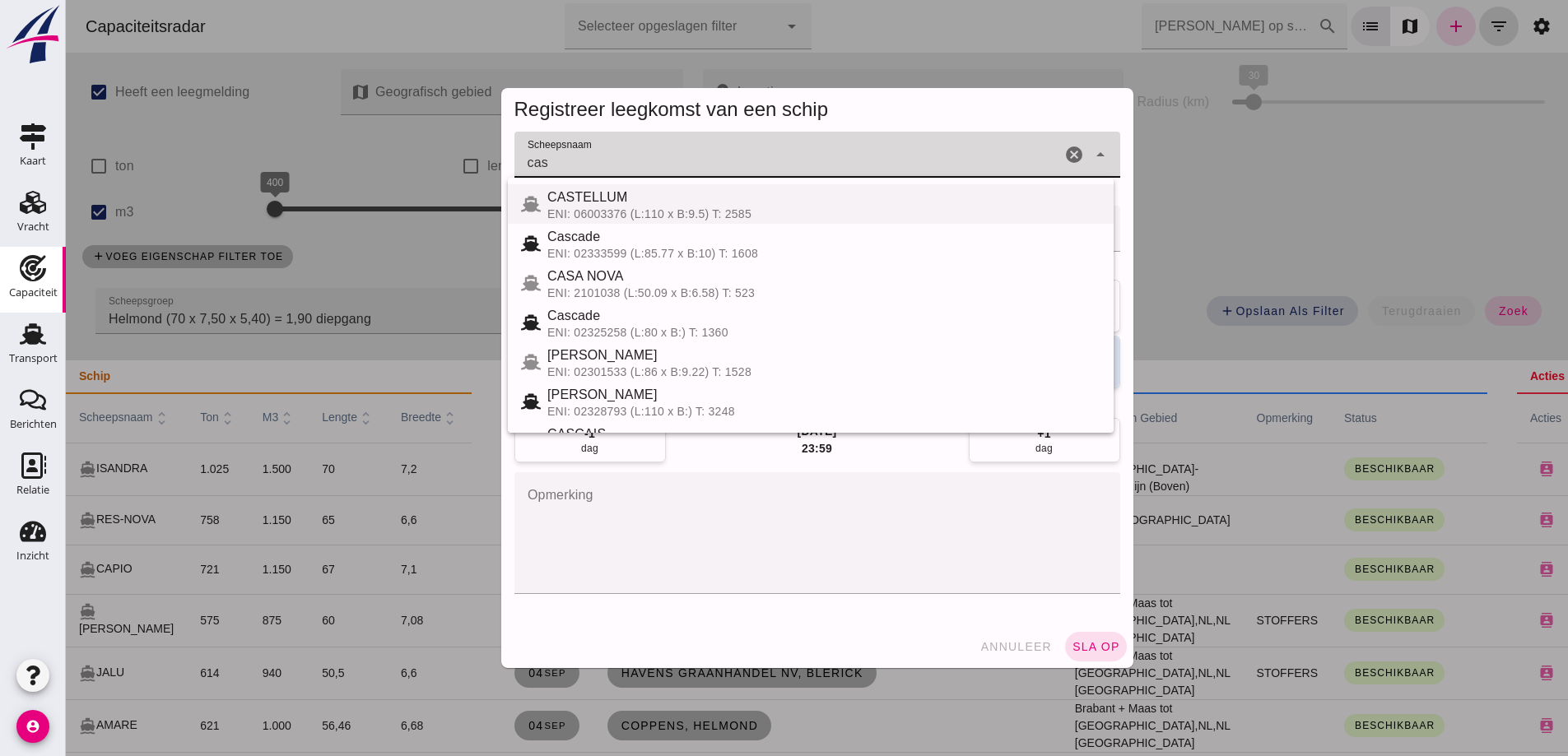
click at [748, 198] on div "CASTELLUM" at bounding box center [824, 197] width 553 height 20
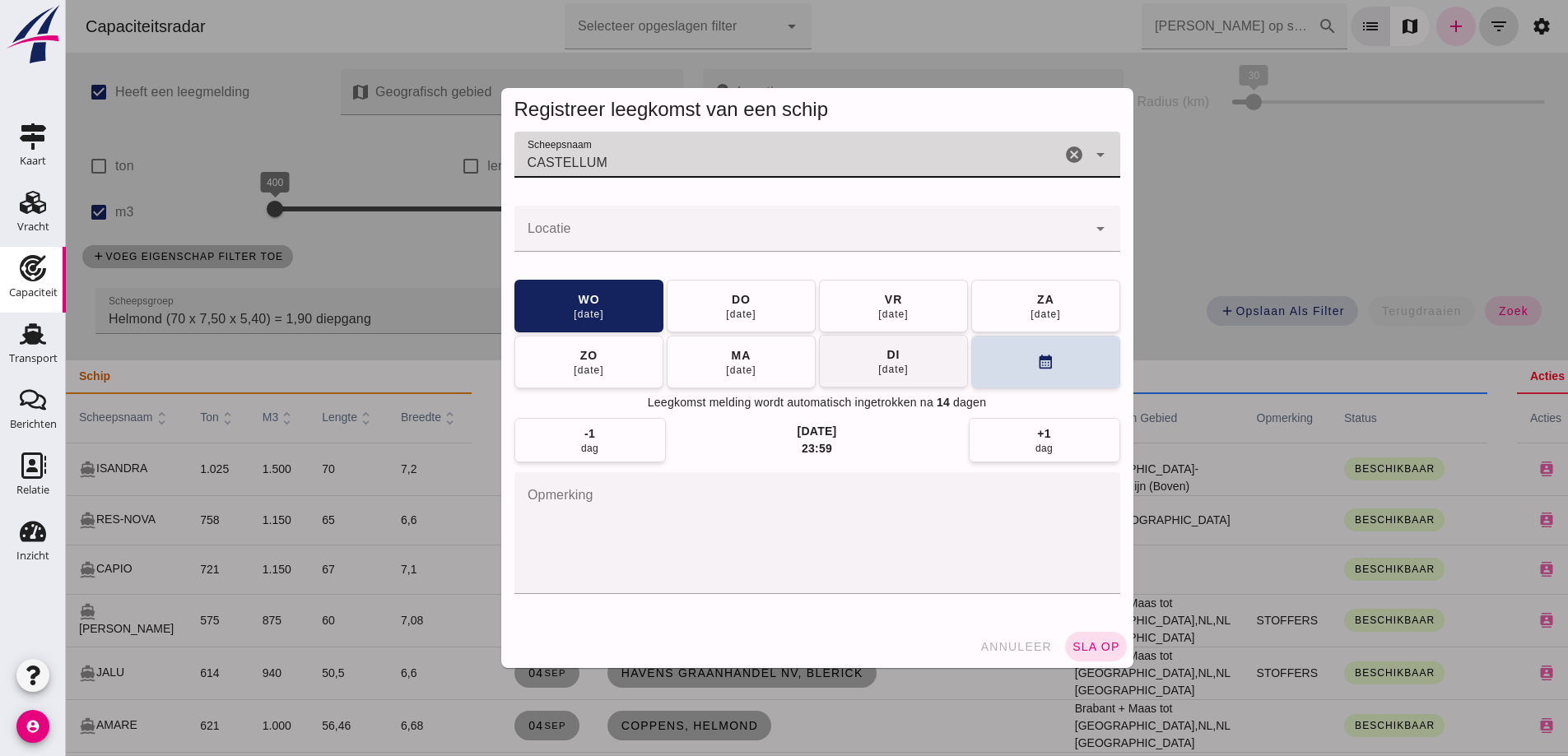
type input "CASTELLUM"
click button "[DATE]"
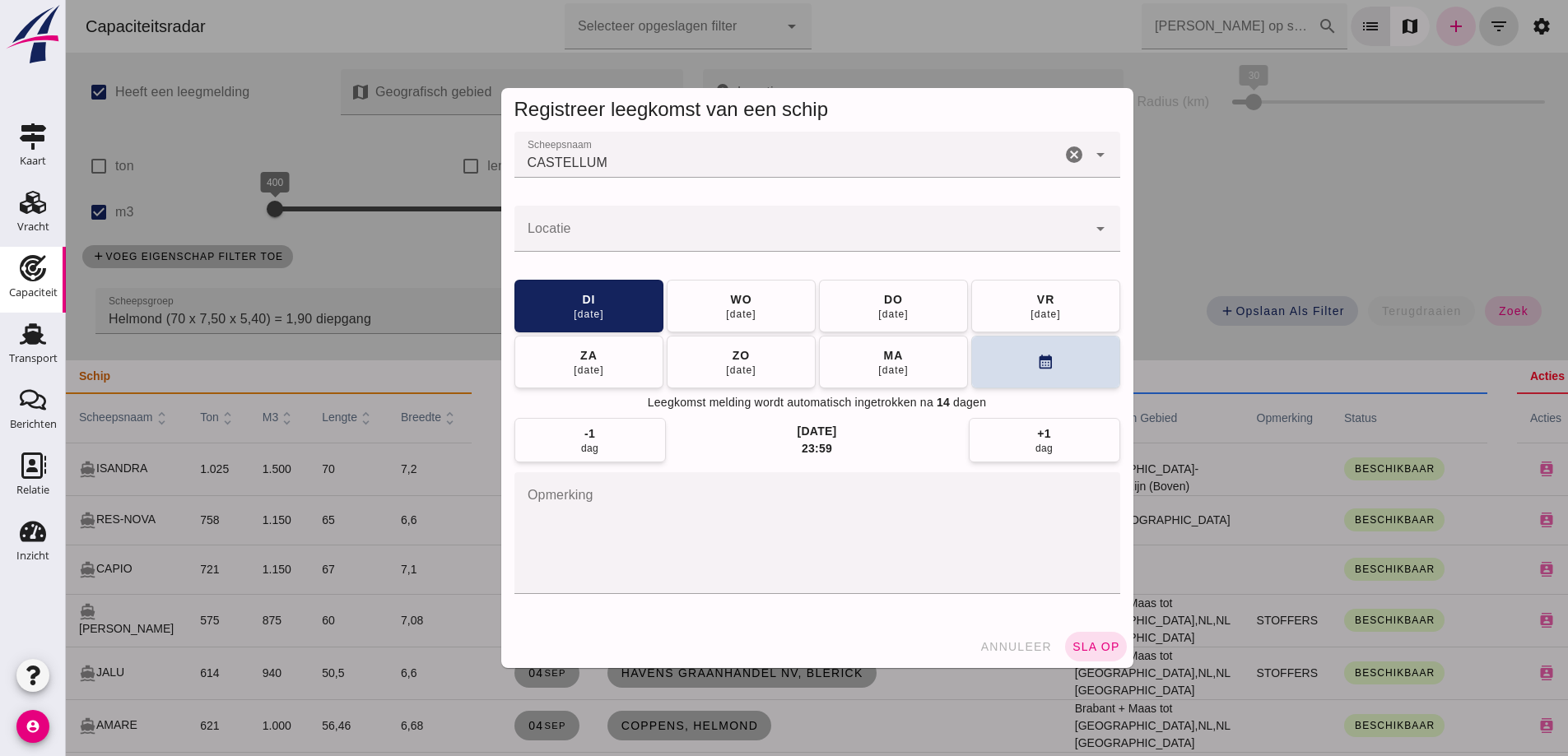
click input "Locatie"
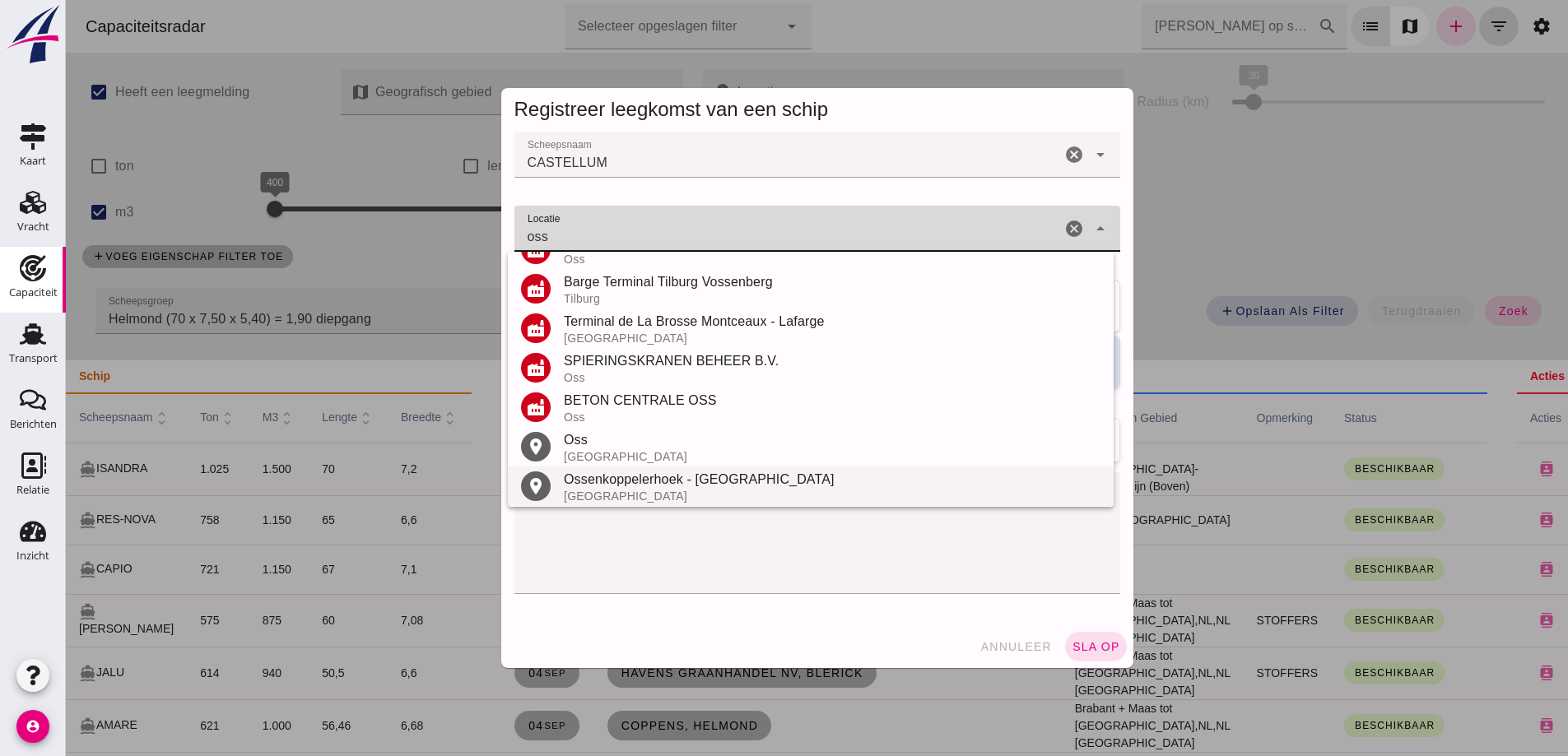
scroll to position [351, 0]
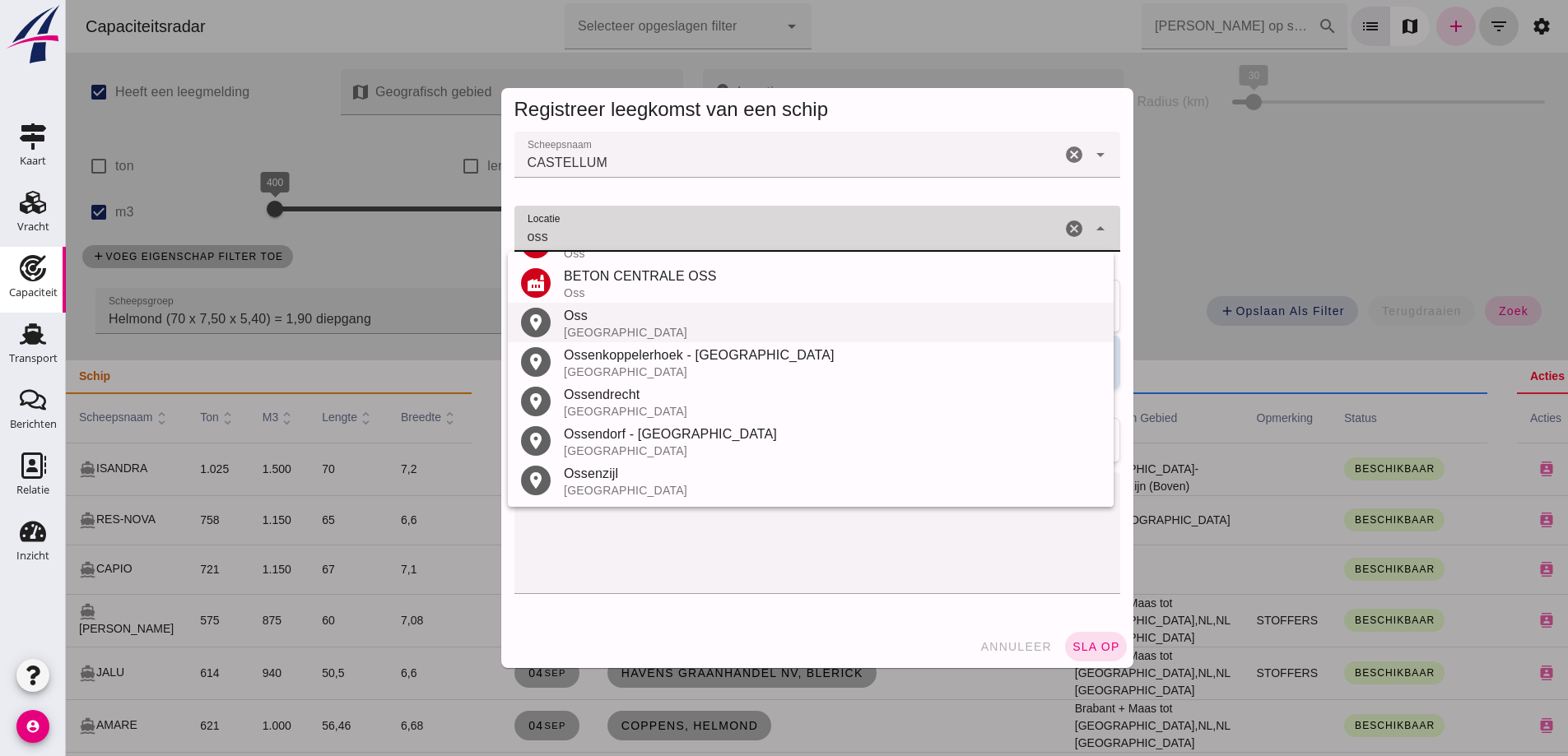
click at [637, 311] on div "Oss" at bounding box center [832, 316] width 536 height 20
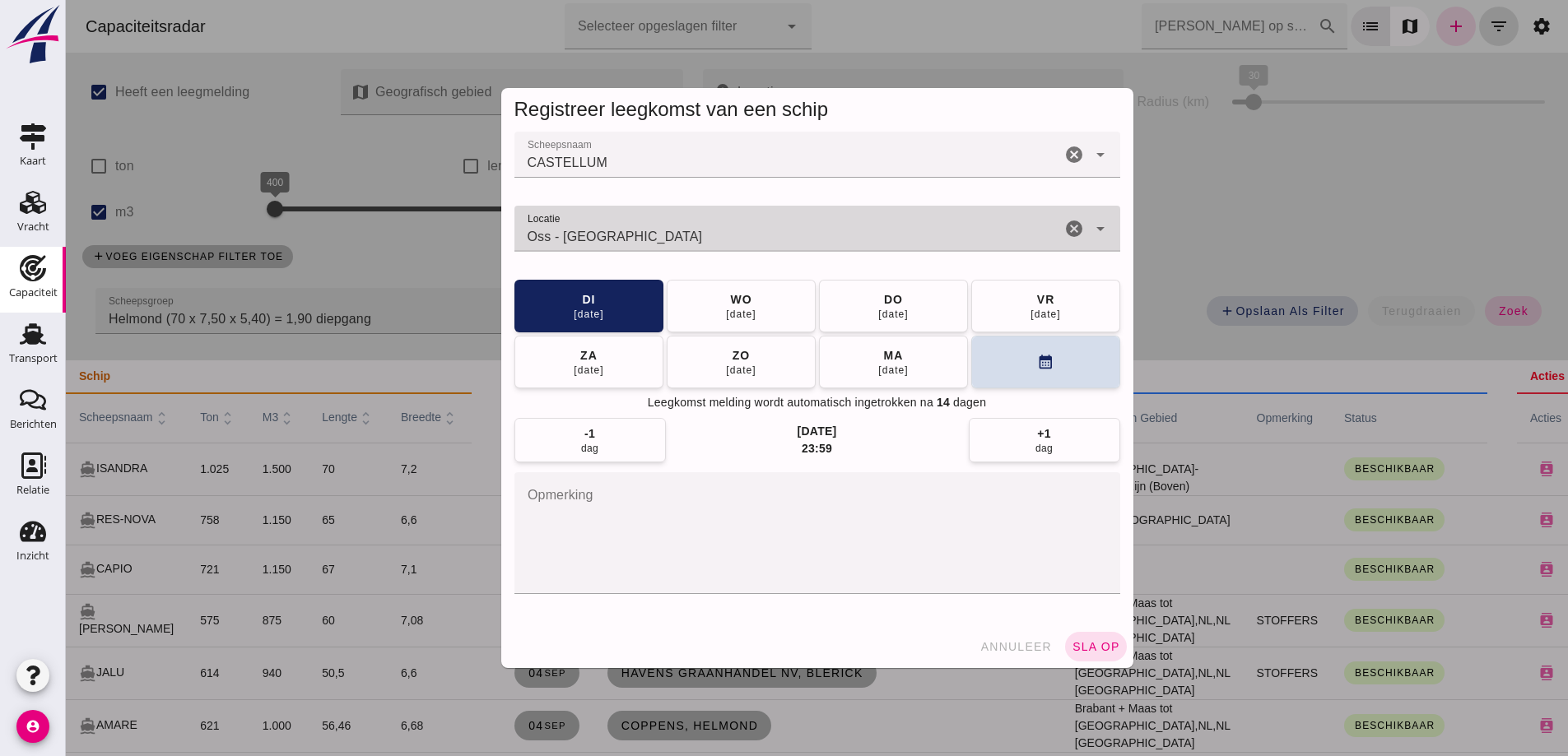
type input "Oss - [GEOGRAPHIC_DATA]"
click div "annuleer sla op"
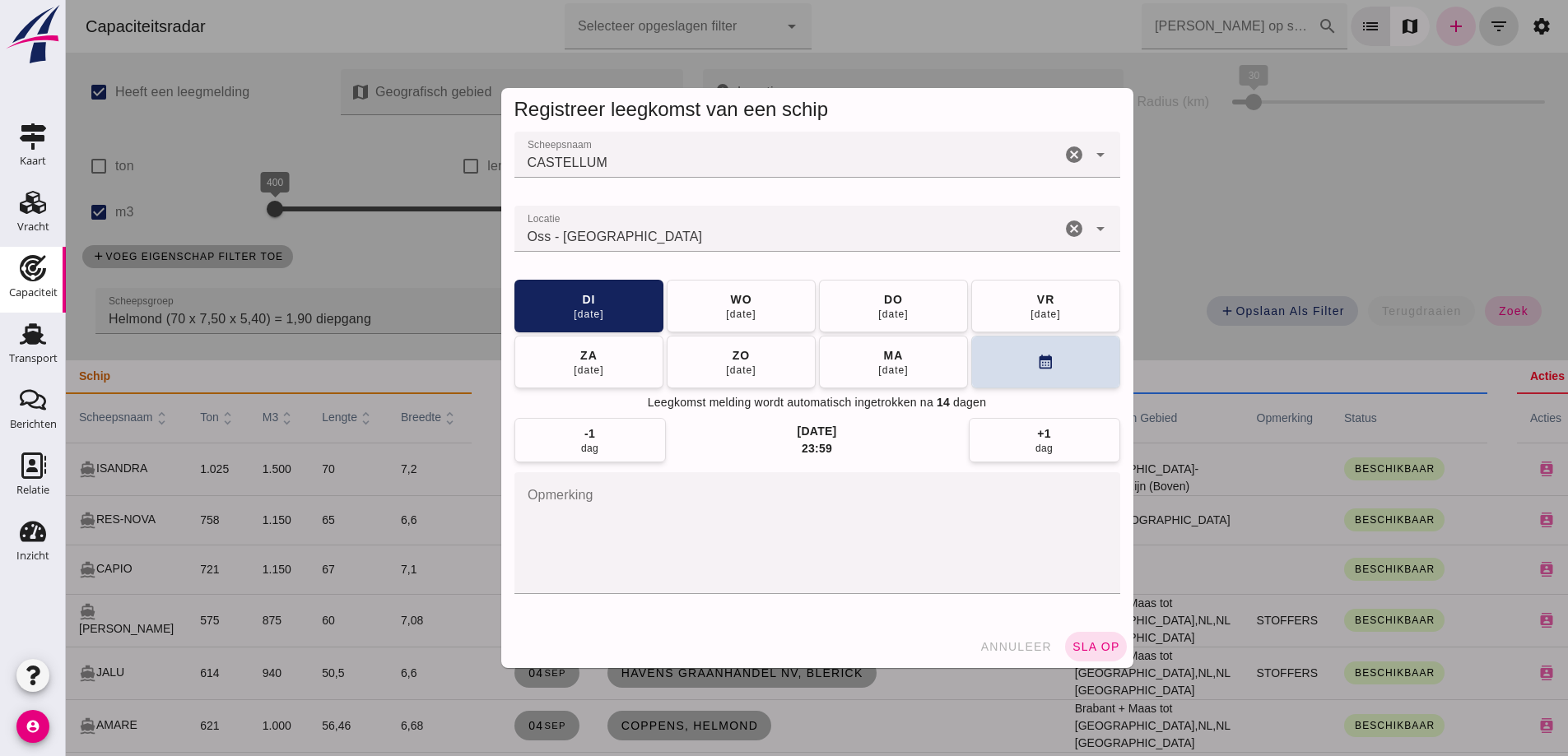
click button "sla op"
click span "sla op"
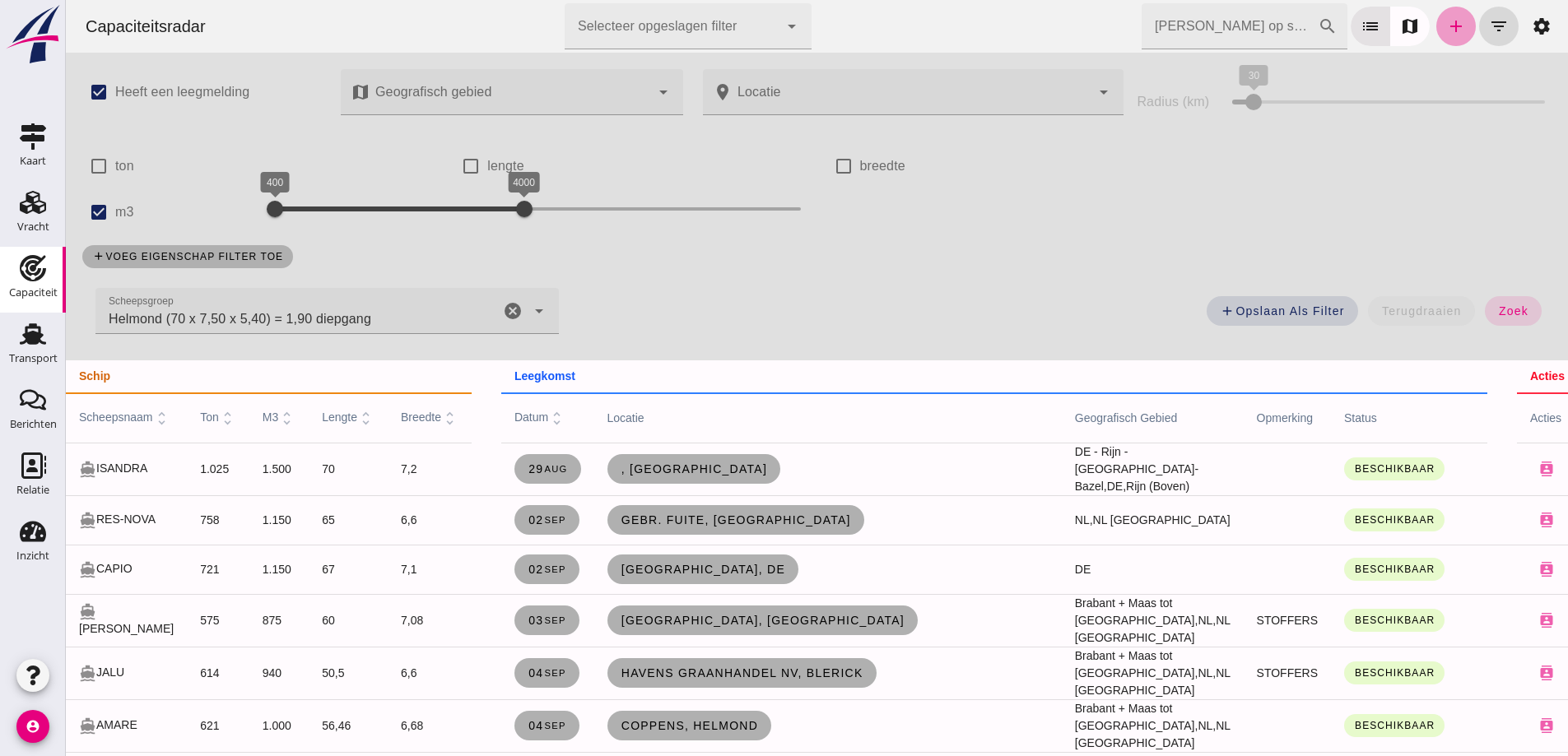
click at [1446, 28] on icon "add" at bounding box center [1456, 27] width 20 height 20
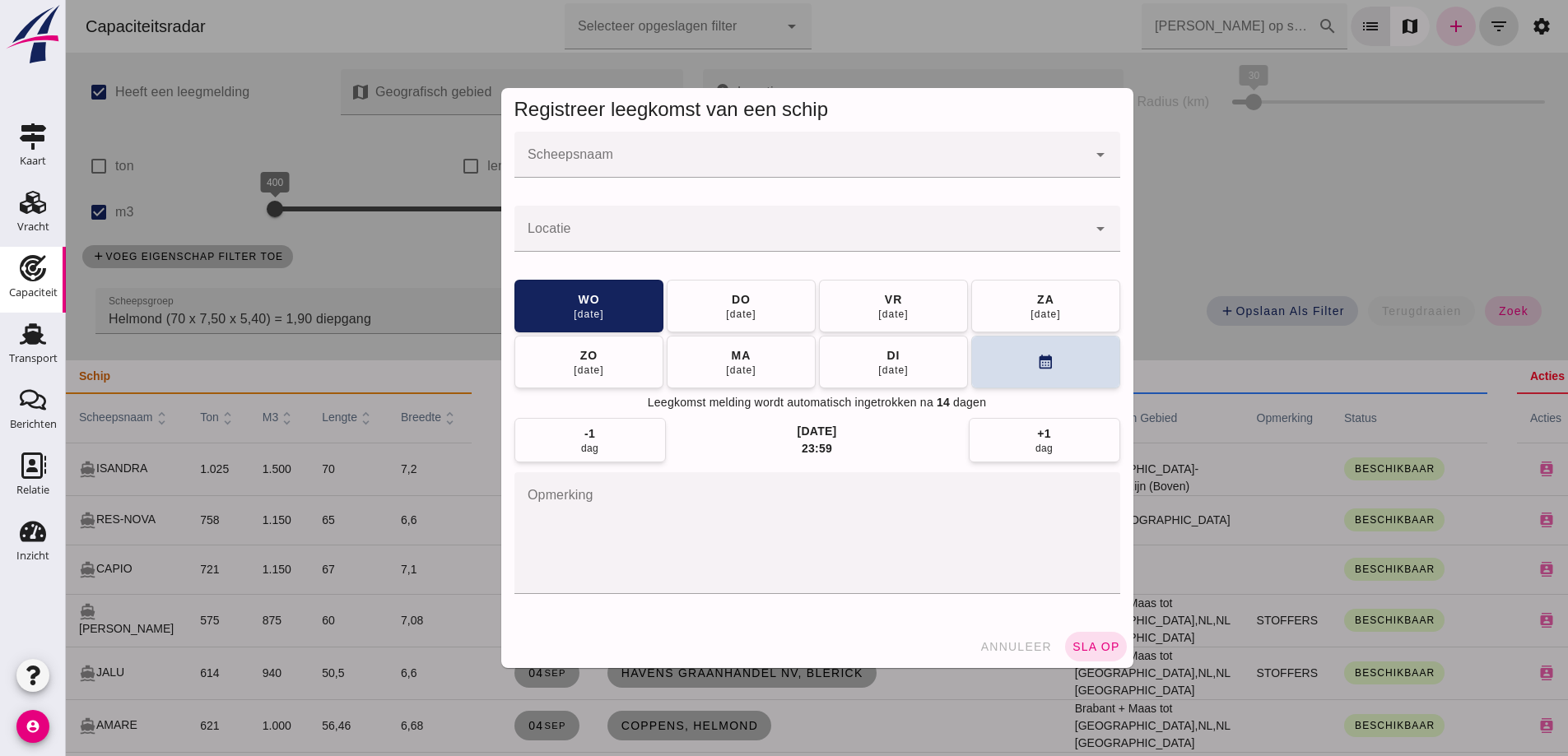
click input "Scheepsnaam"
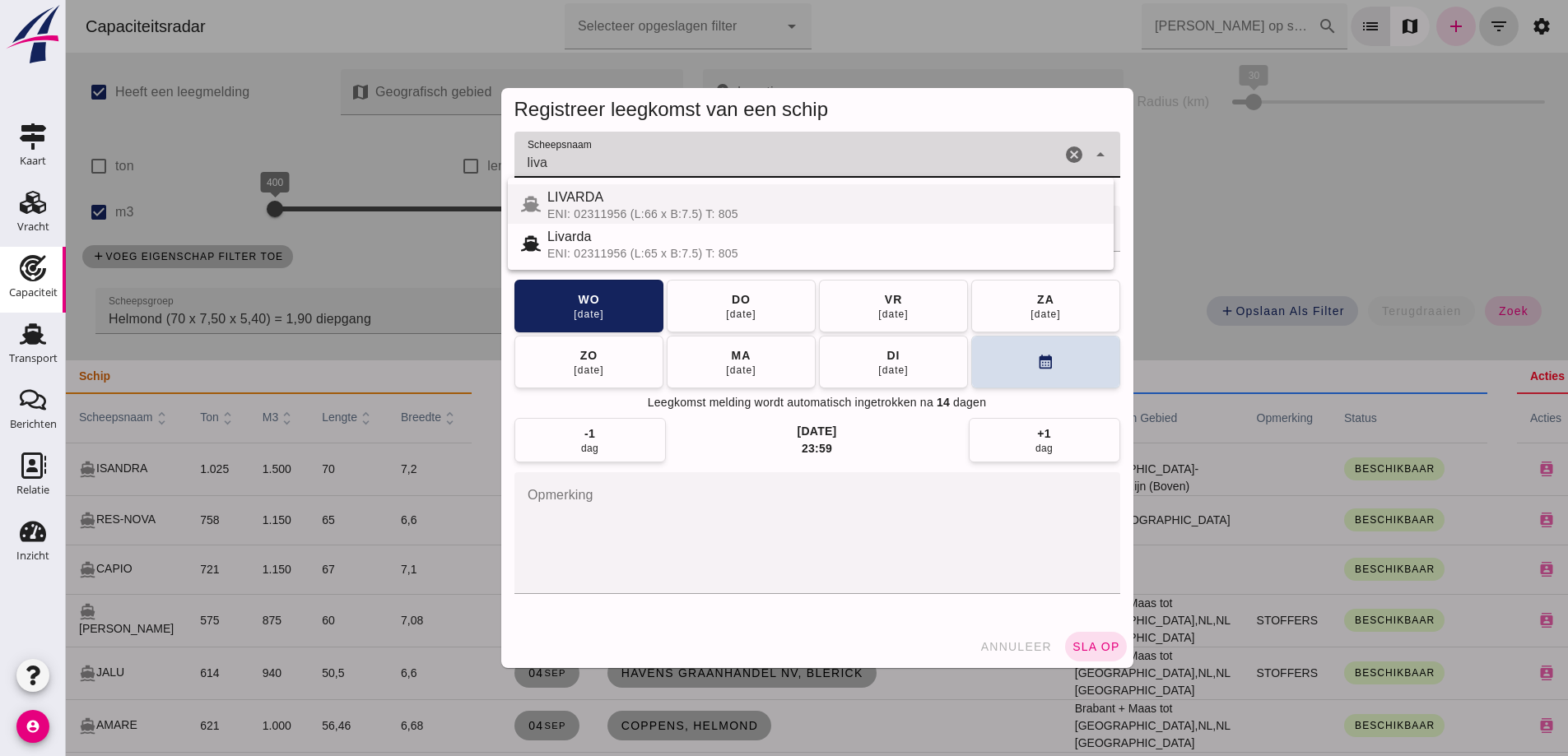
click at [766, 199] on div "LIVARDA" at bounding box center [824, 197] width 553 height 20
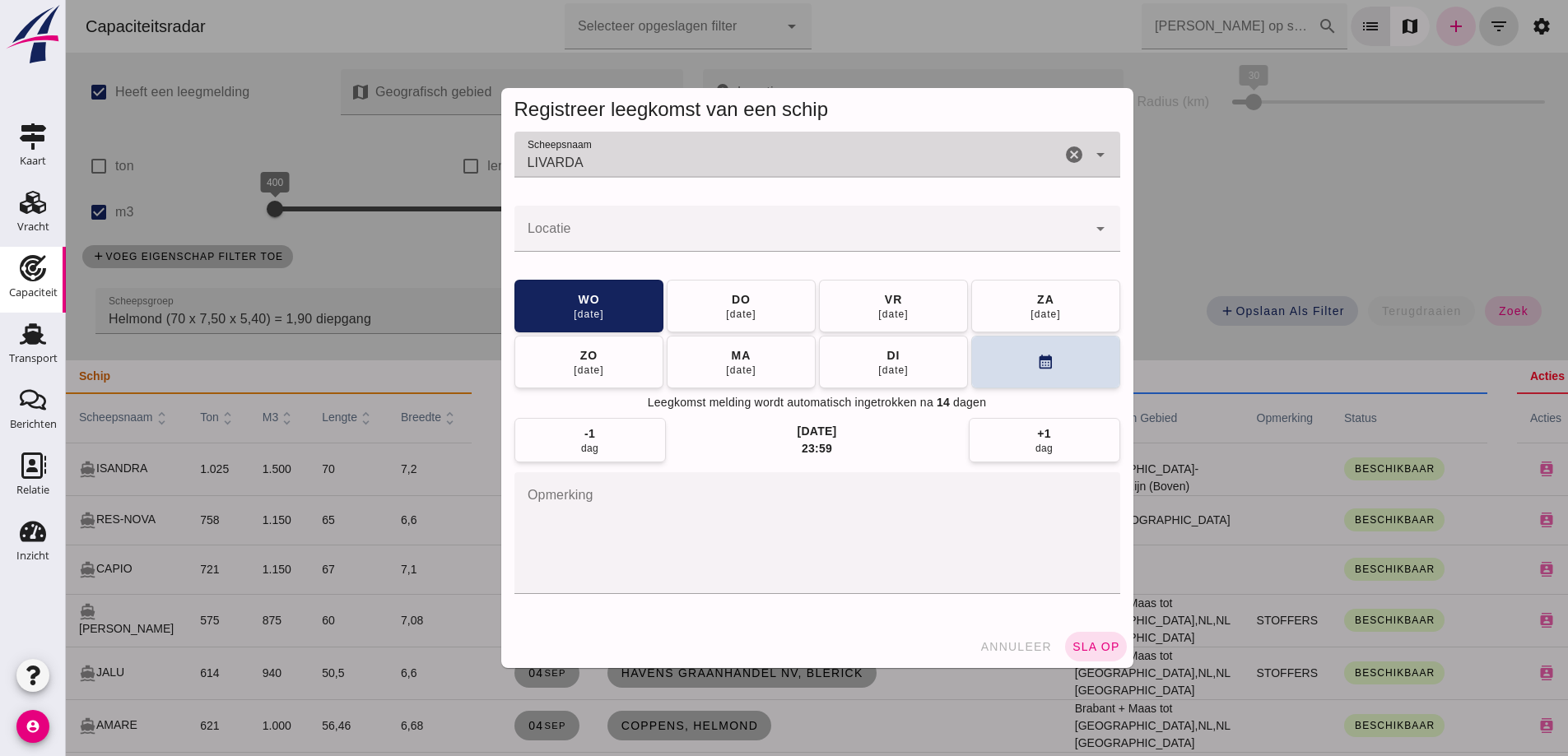
type input "LIVARDA"
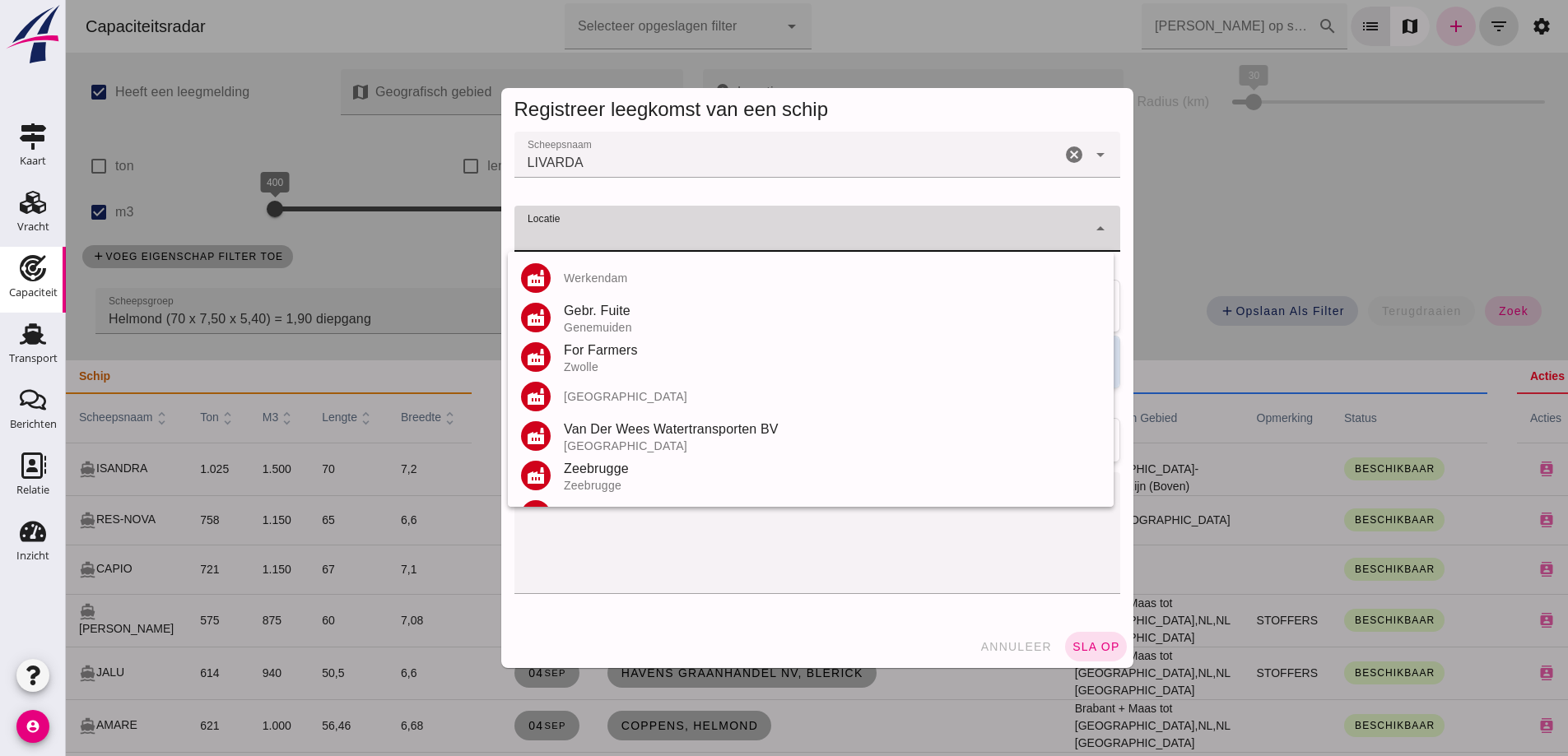
click input "Locatie"
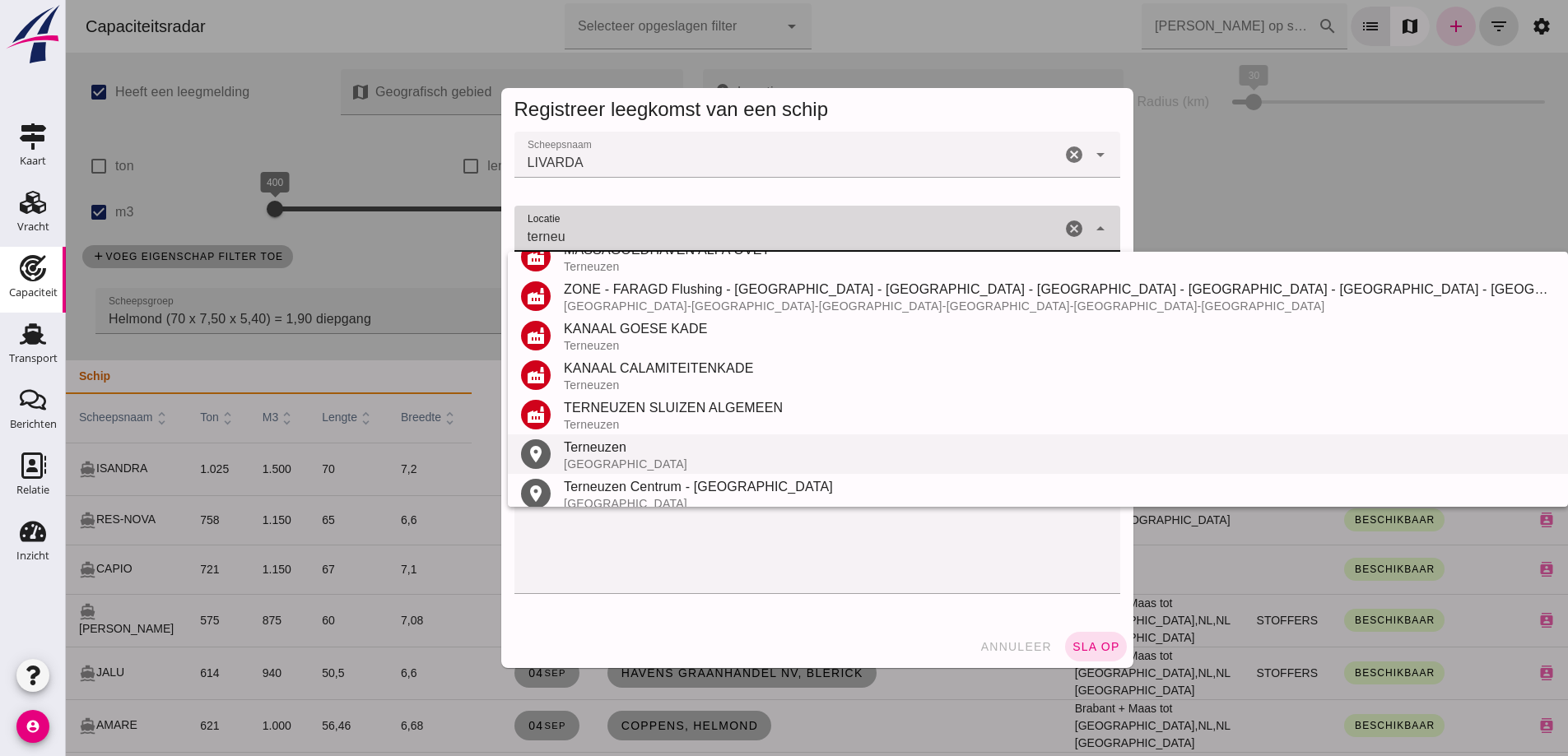
scroll to position [232, 0]
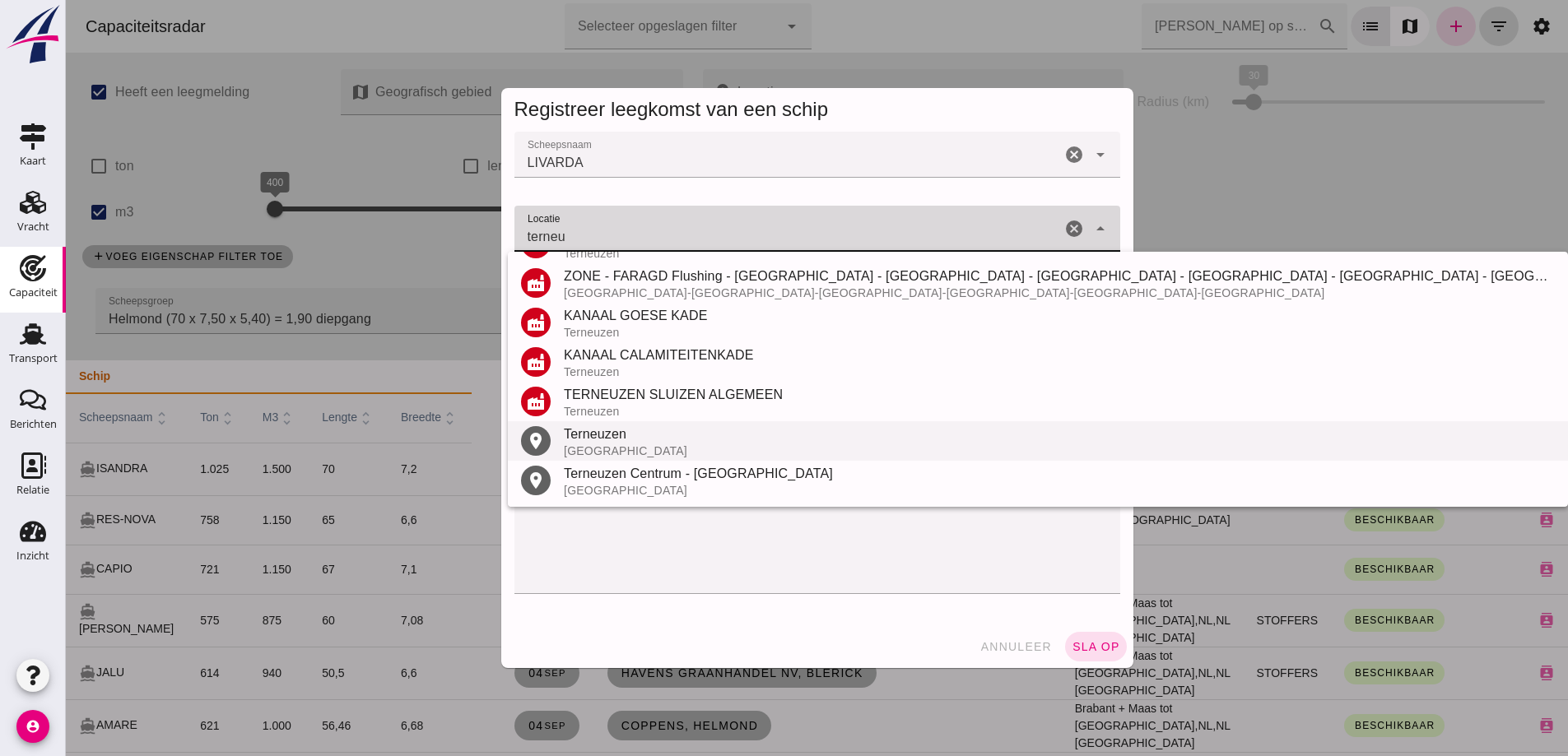
click at [632, 435] on div "Terneuzen" at bounding box center [1060, 434] width 991 height 20
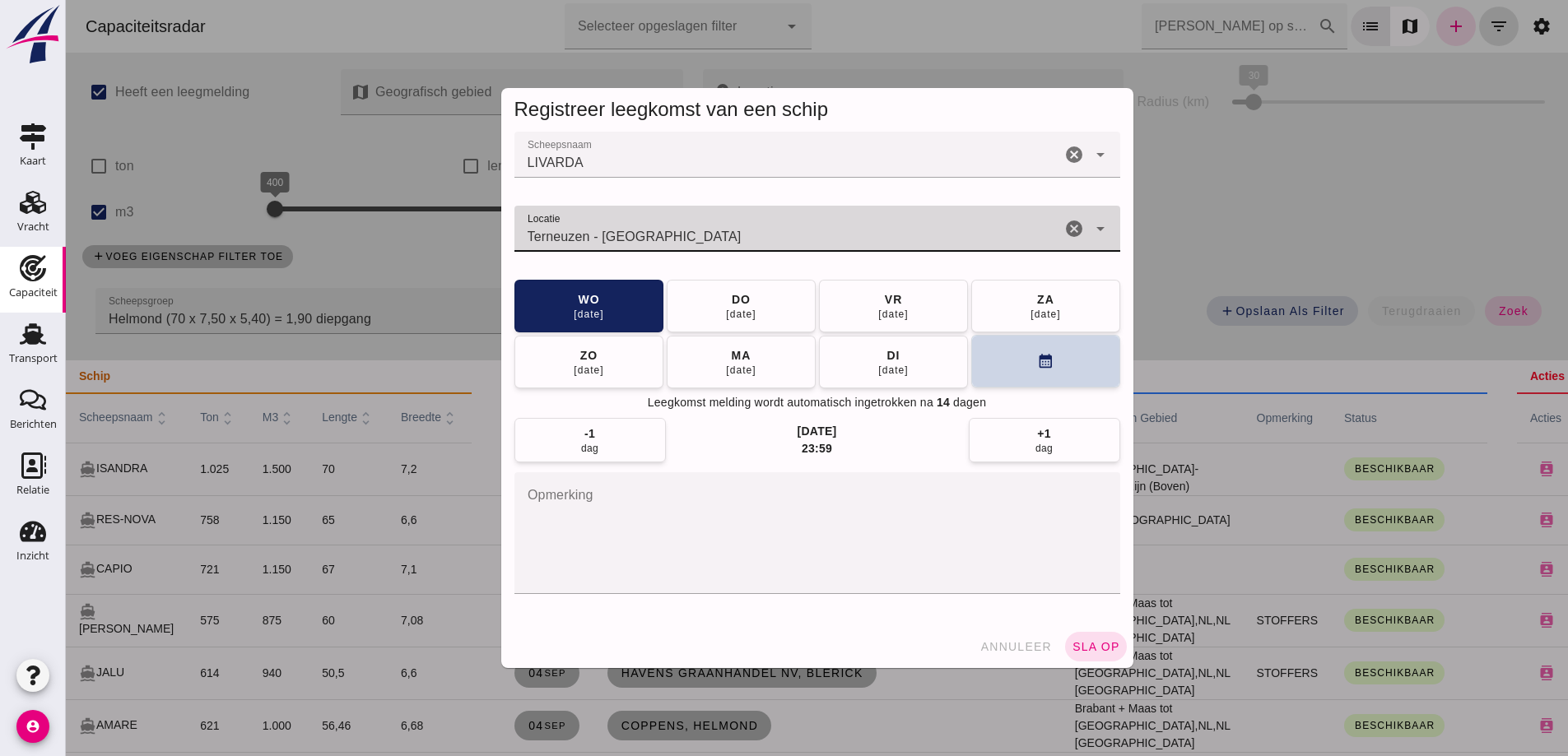
type input "Terneuzen - [GEOGRAPHIC_DATA]"
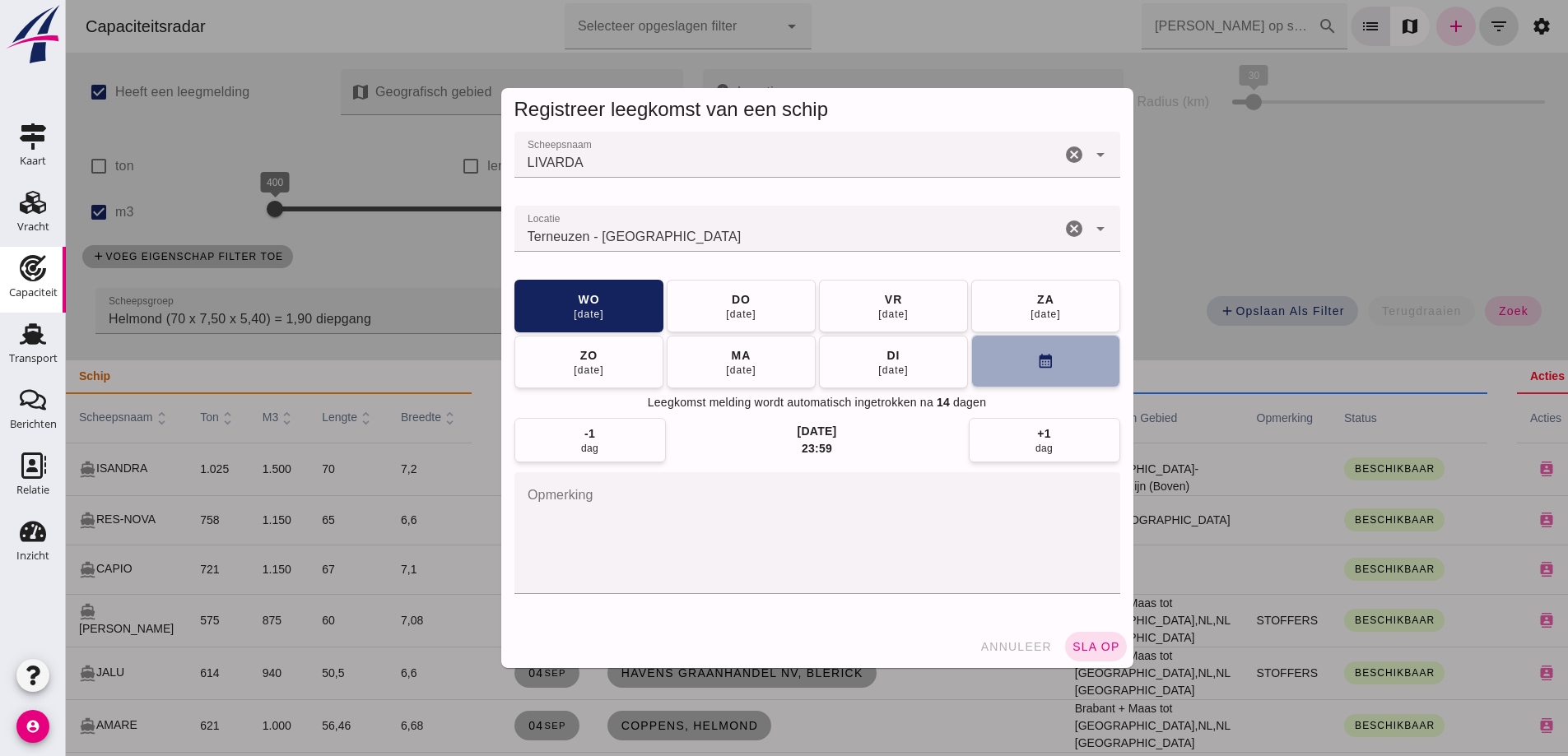
click button "calendar_month"
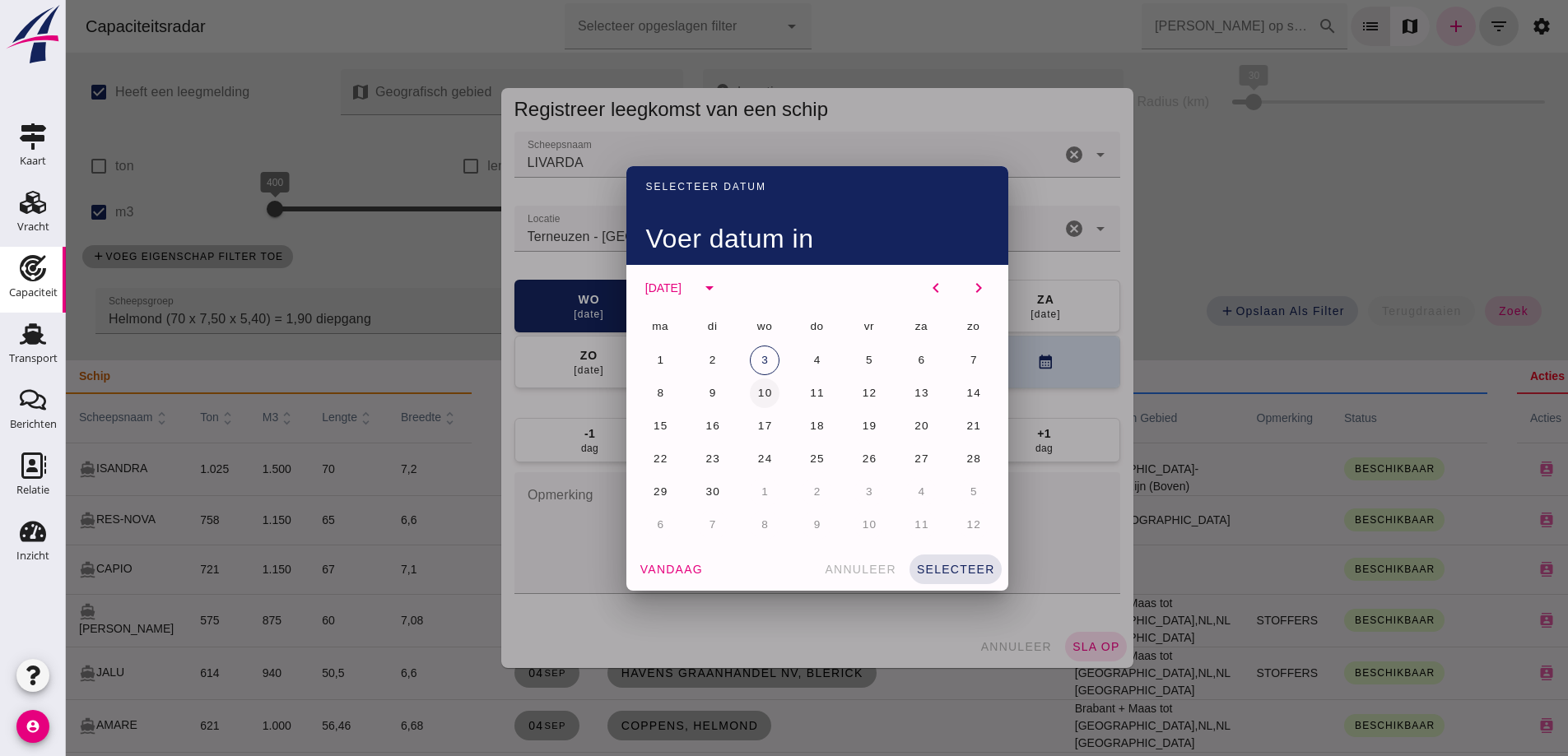
click span "10"
click span "selecteer"
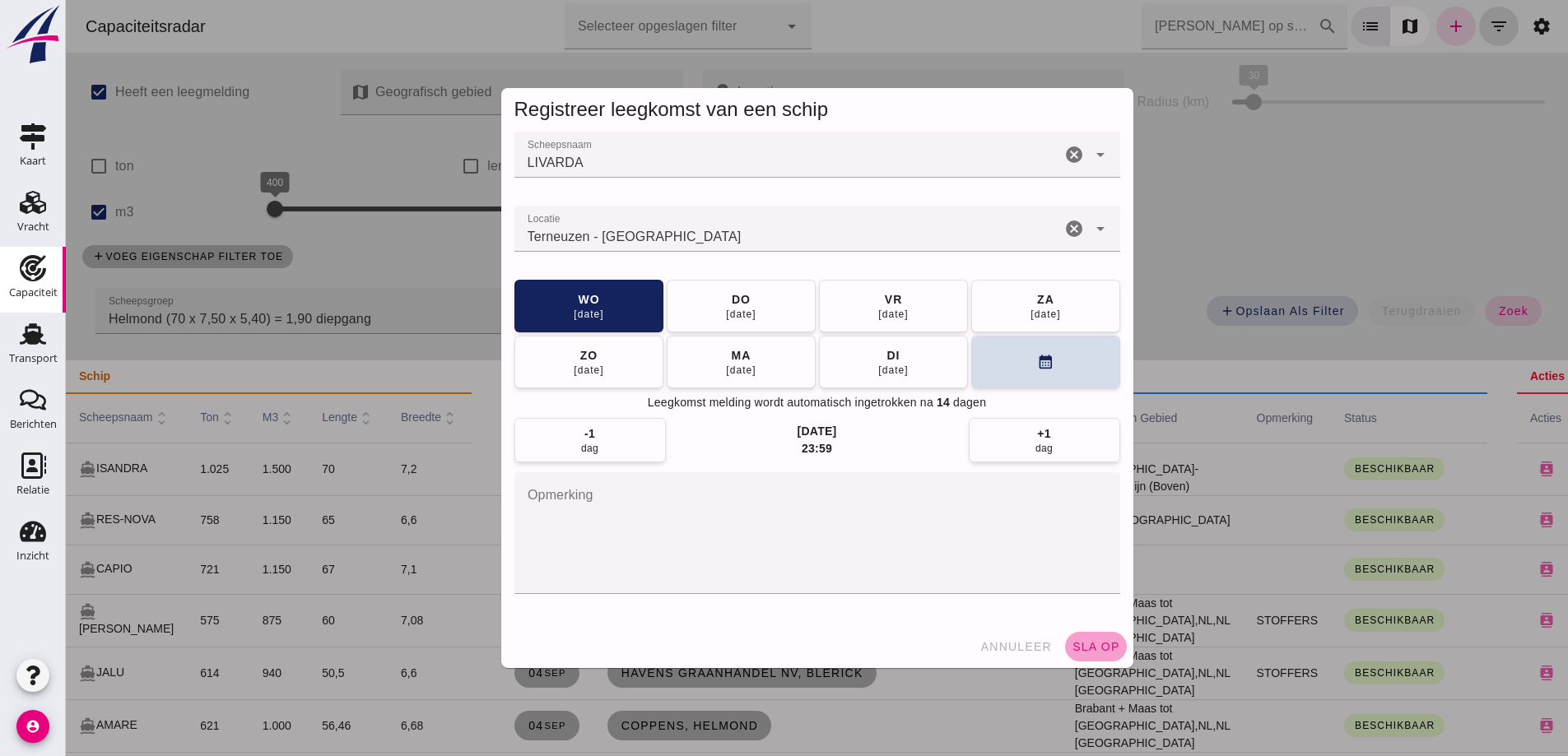
click span "sla op"
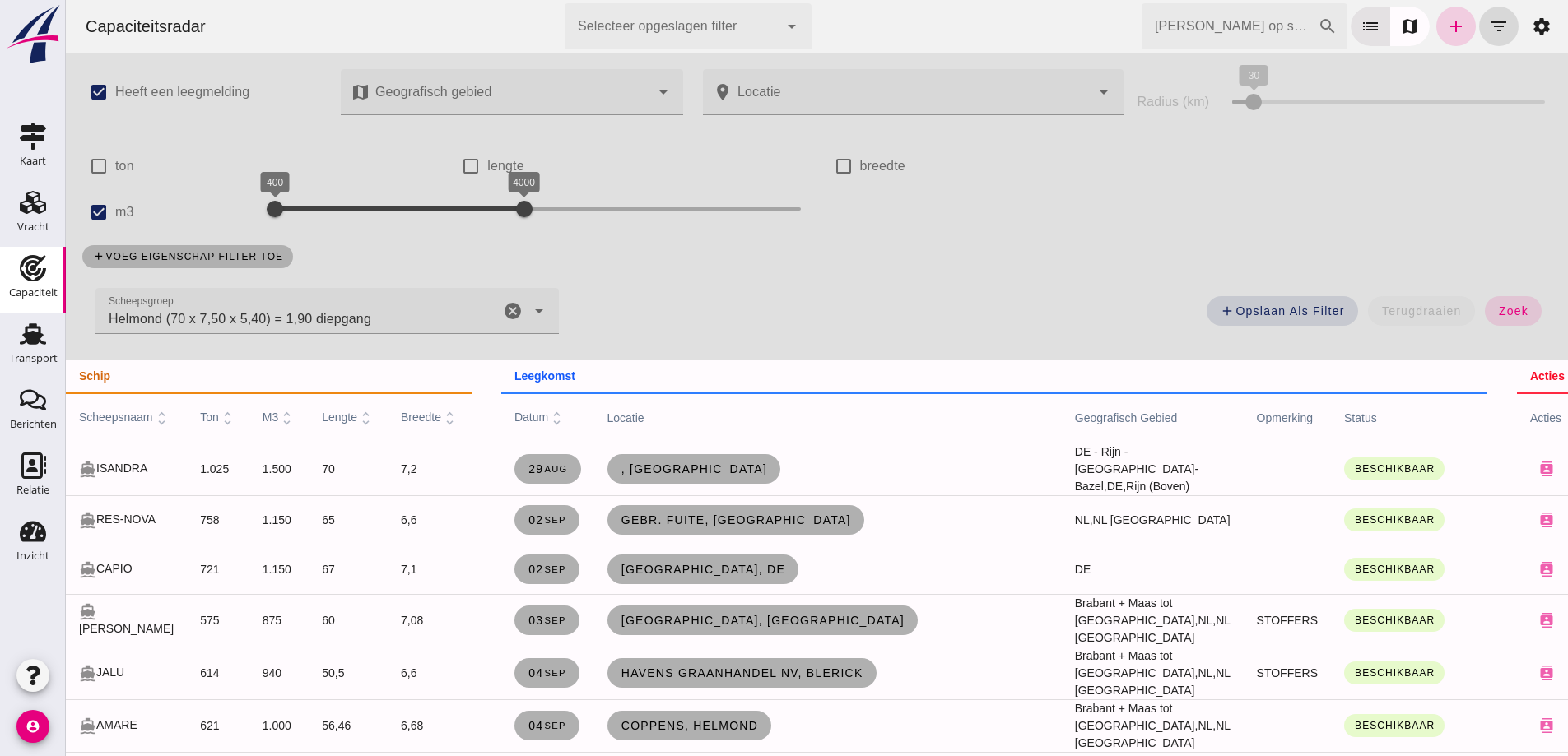
click at [1448, 32] on icon "add" at bounding box center [1456, 27] width 20 height 20
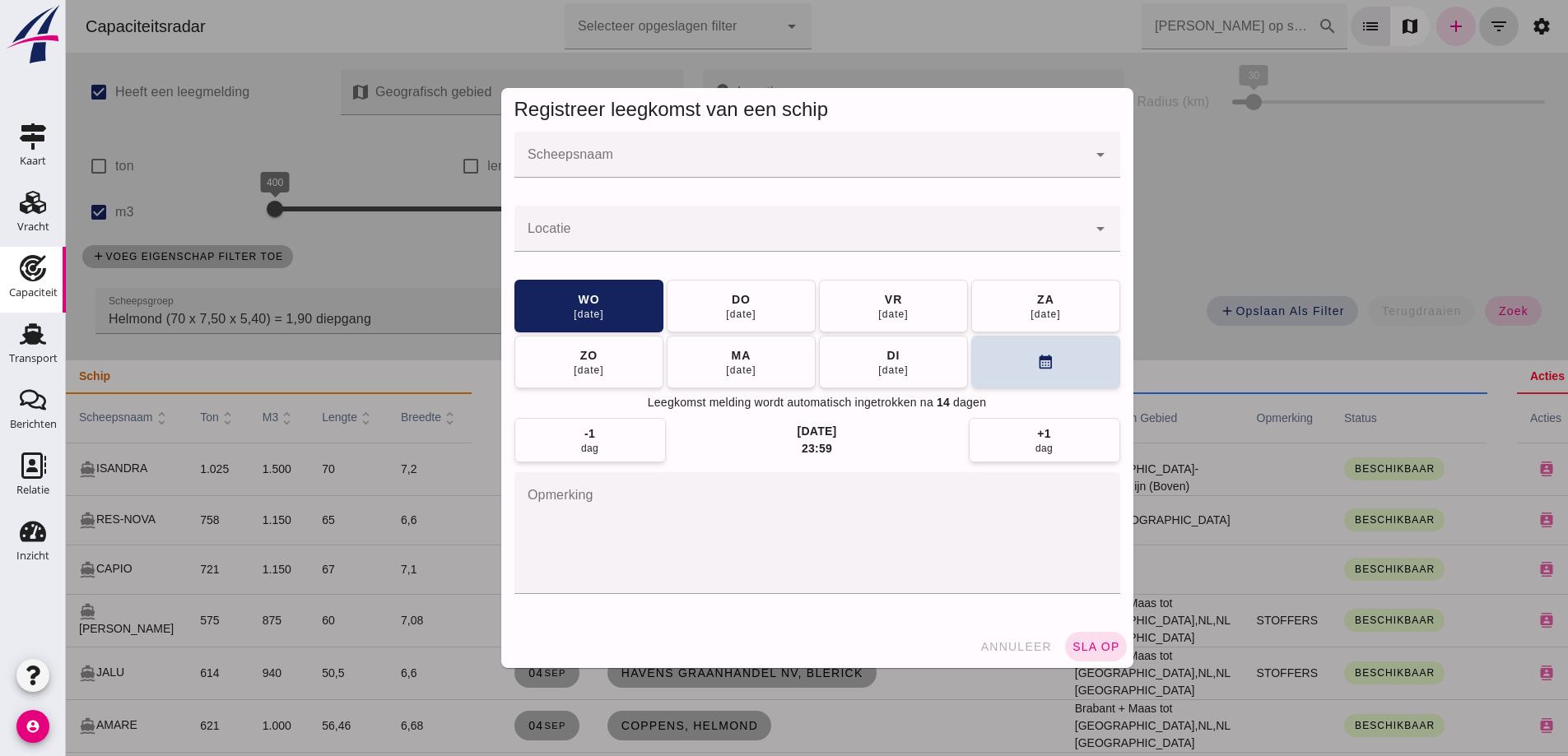
click input "Scheepsnaam"
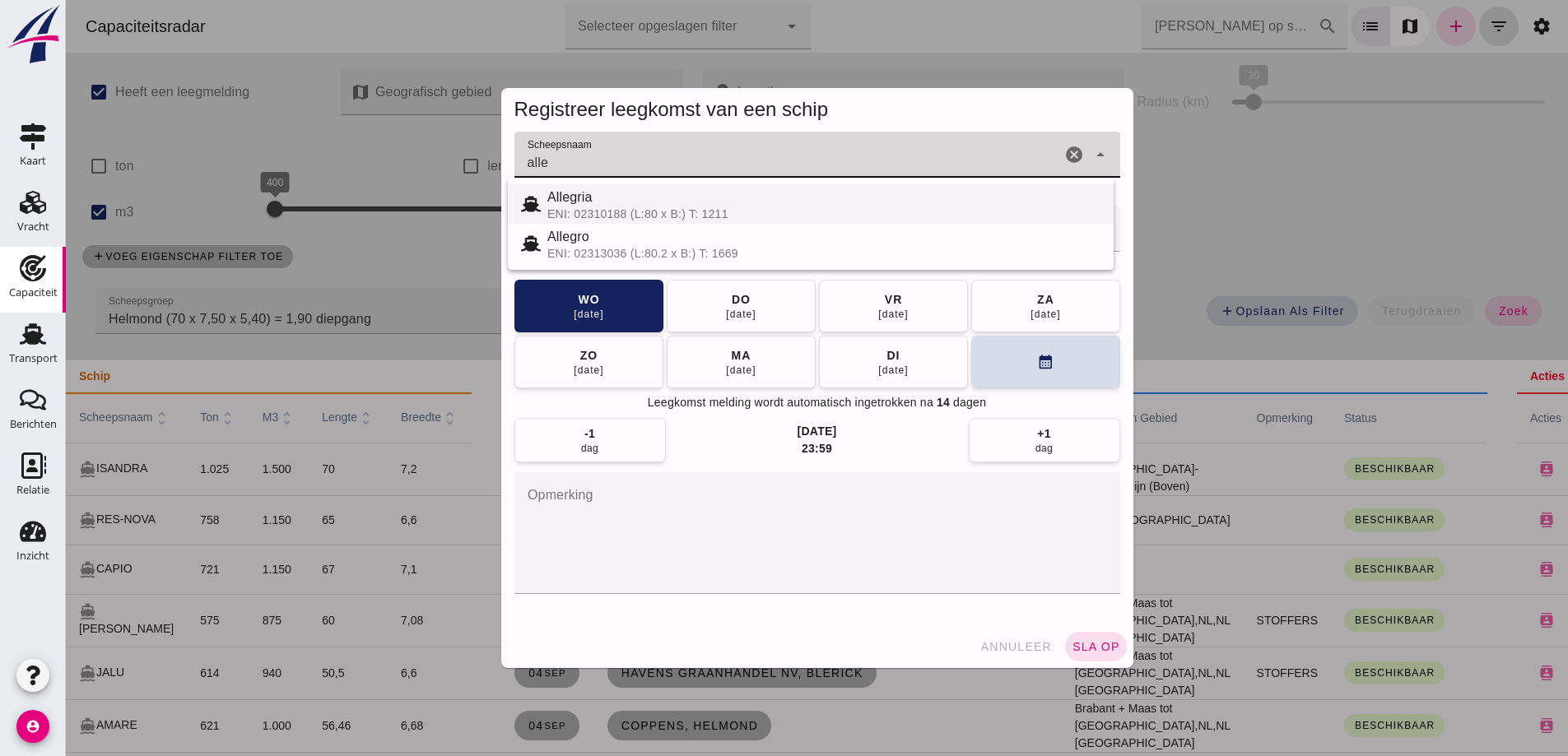
click at [649, 206] on div "Allegria" at bounding box center [824, 197] width 553 height 20
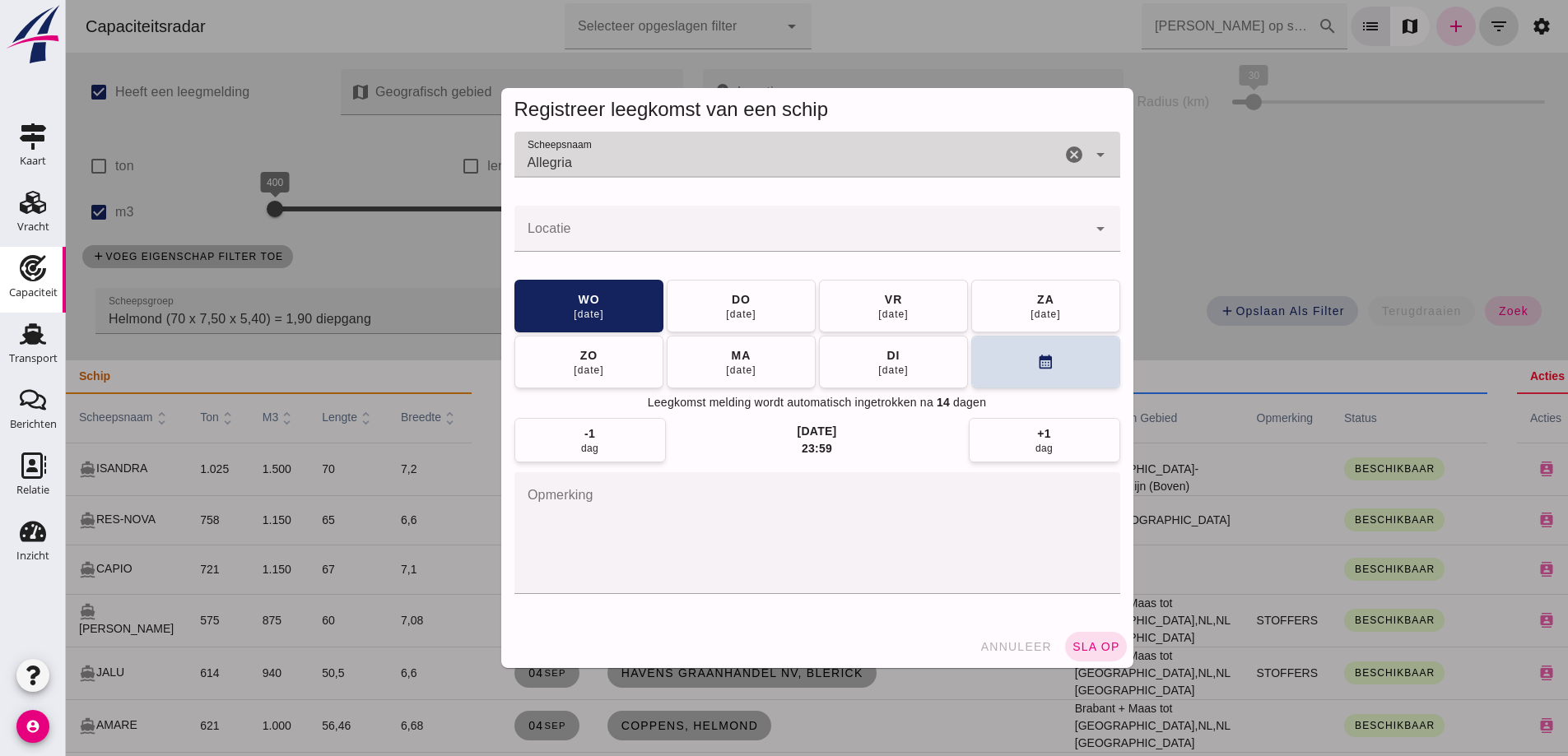
type input "Allegria"
click input "Locatie"
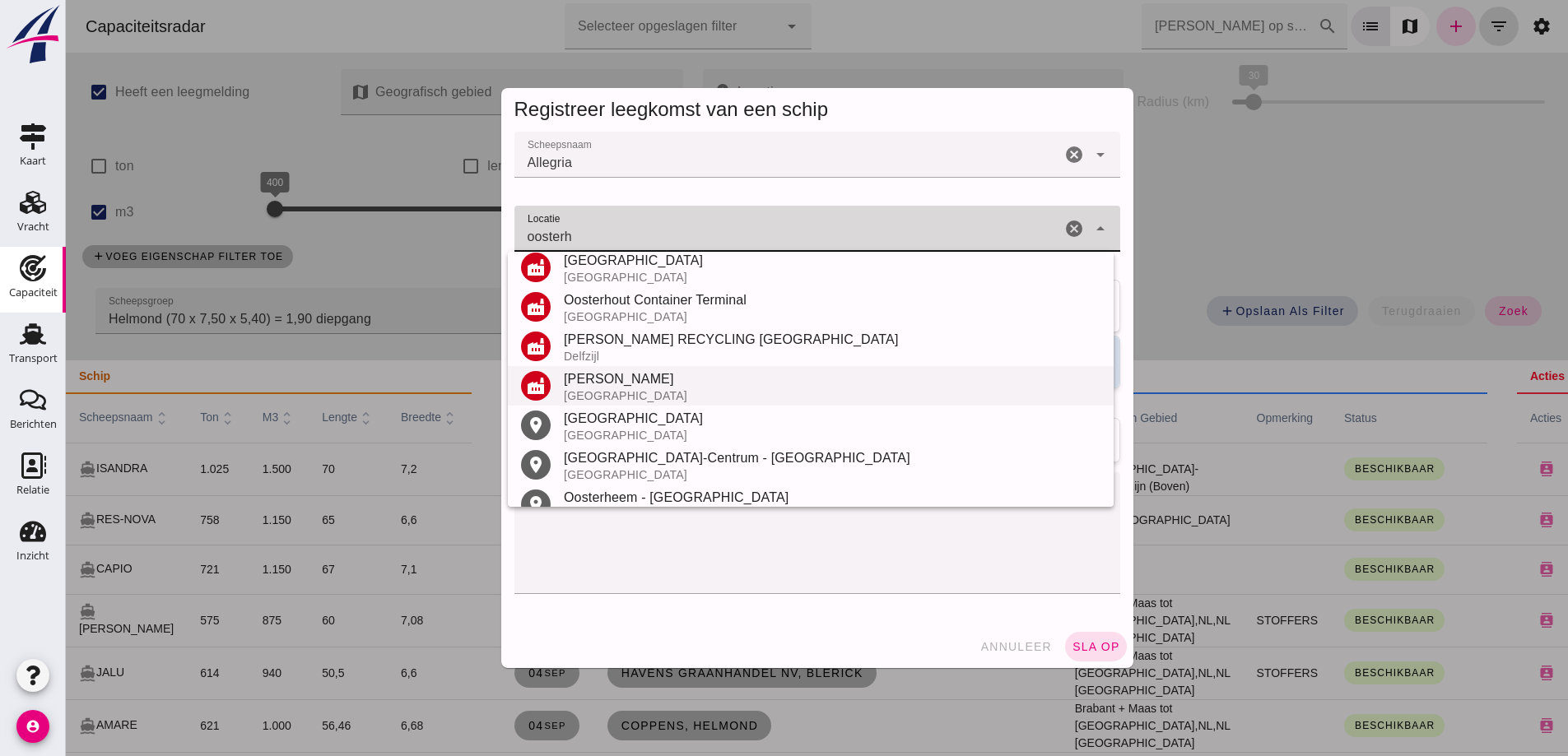
scroll to position [247, 0]
click at [637, 419] on div "[GEOGRAPHIC_DATA]" at bounding box center [832, 419] width 536 height 20
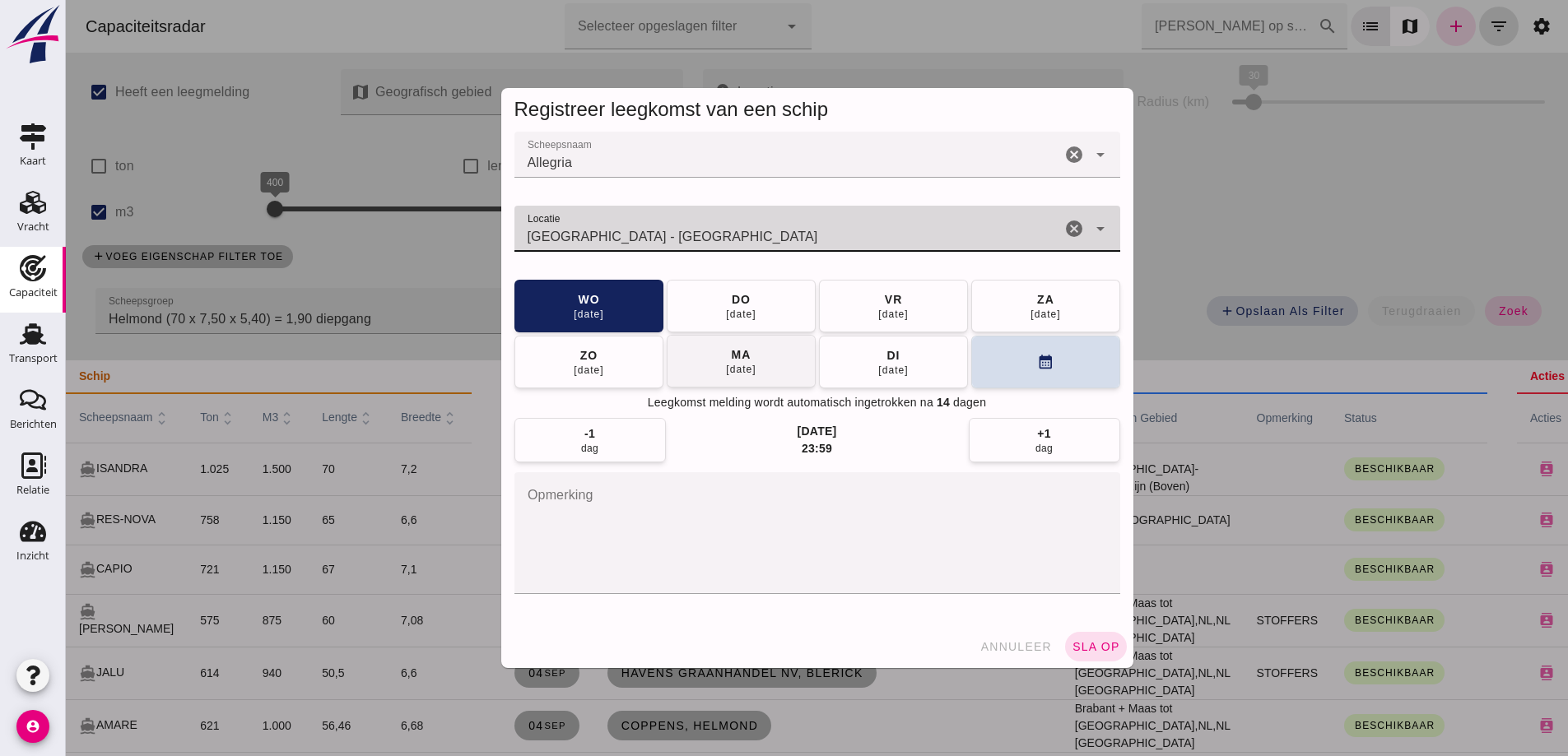
type input "[GEOGRAPHIC_DATA] - [GEOGRAPHIC_DATA]"
click button "[DATE]"
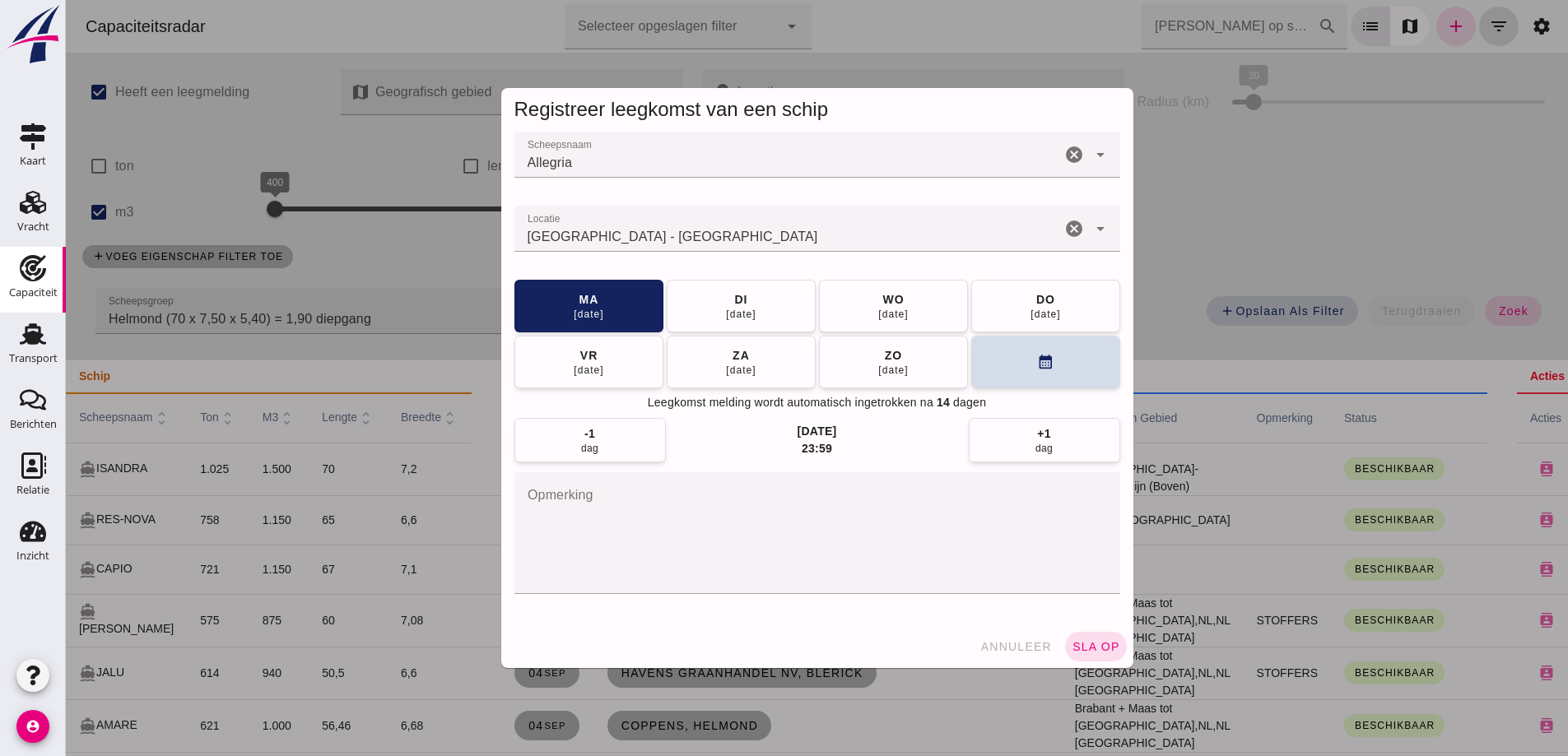
click div "annuleer sla op"
click button "sla op"
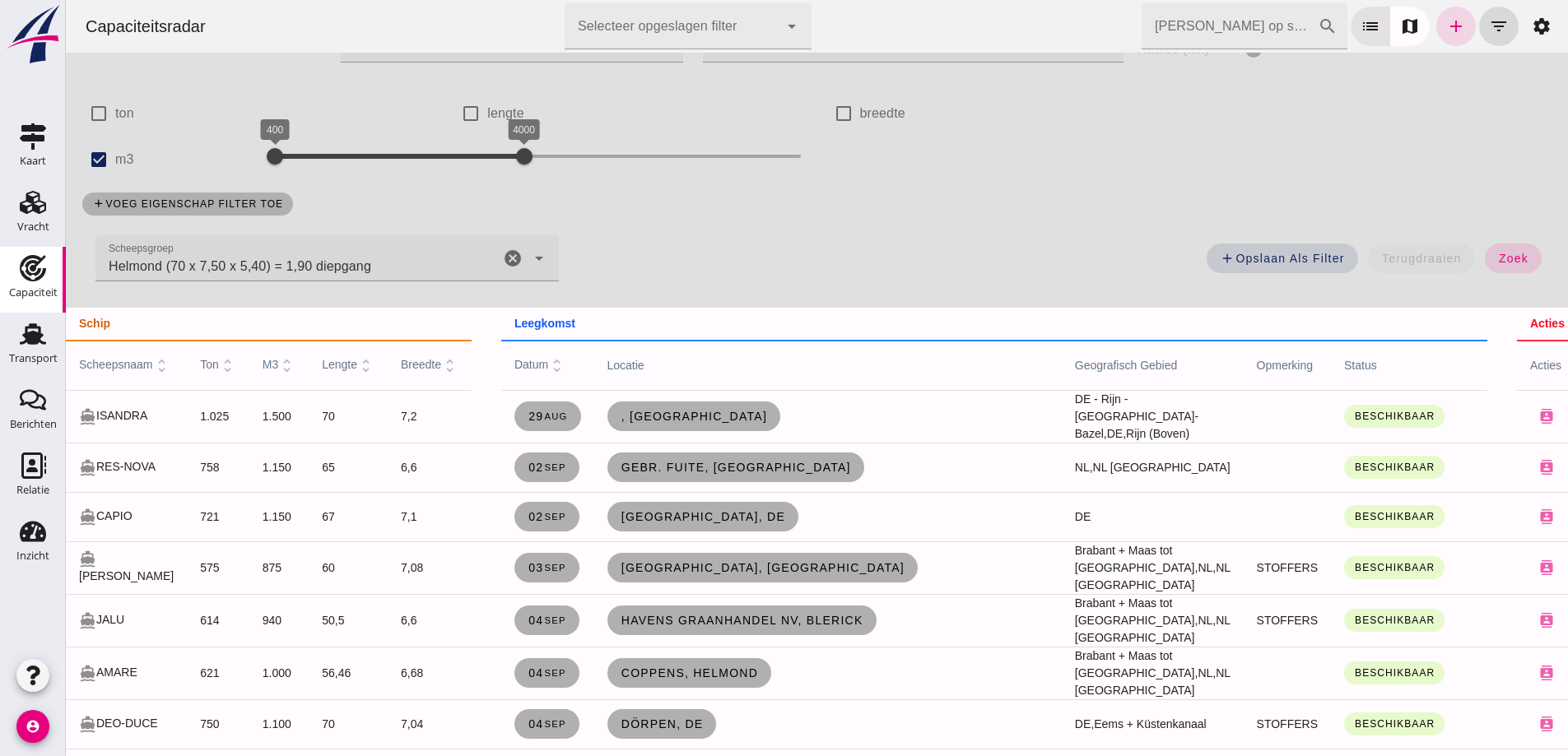
scroll to position [0, 0]
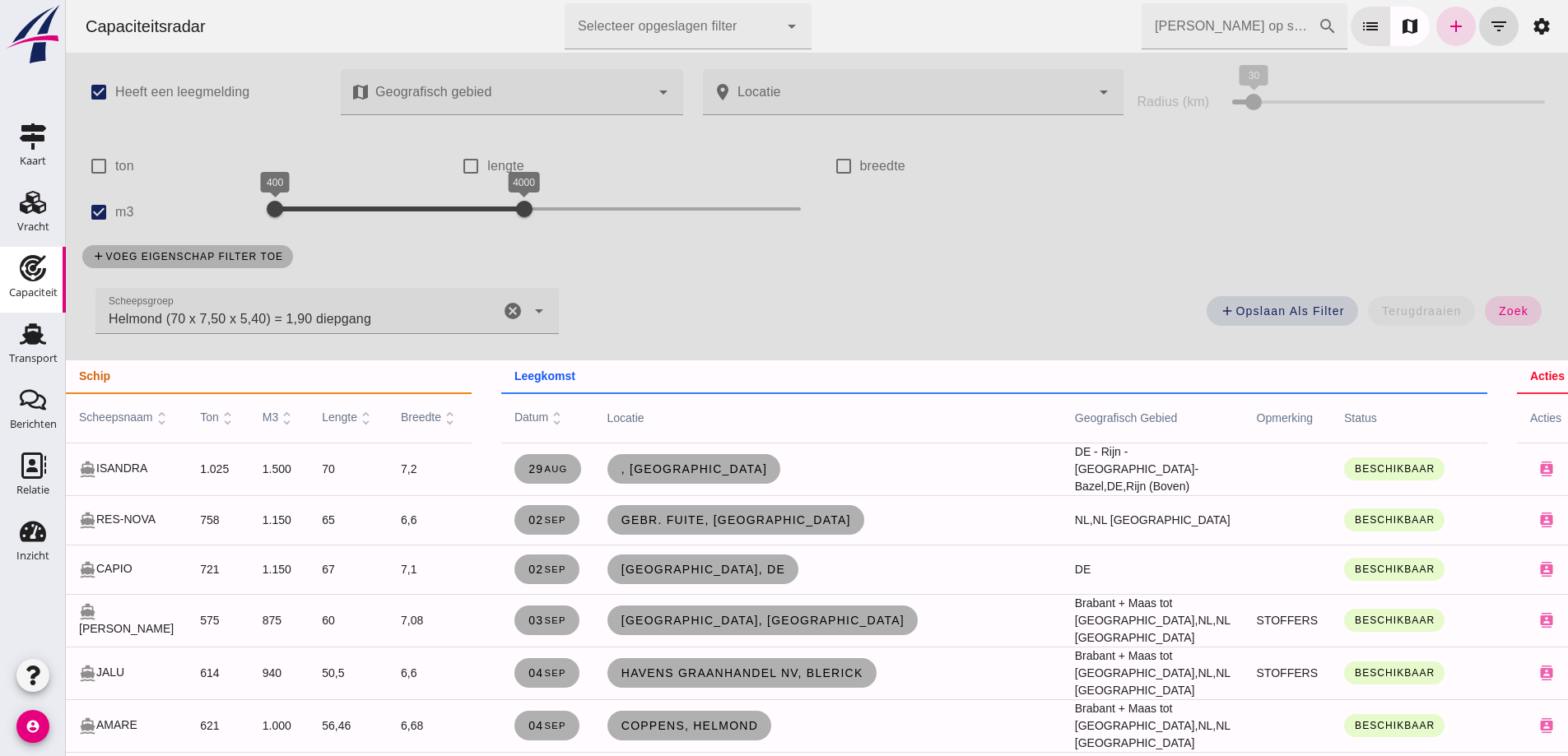
click span "terugdraaien"
click at [1393, 443] on td "Beschikbaar" at bounding box center [1409, 469] width 157 height 53
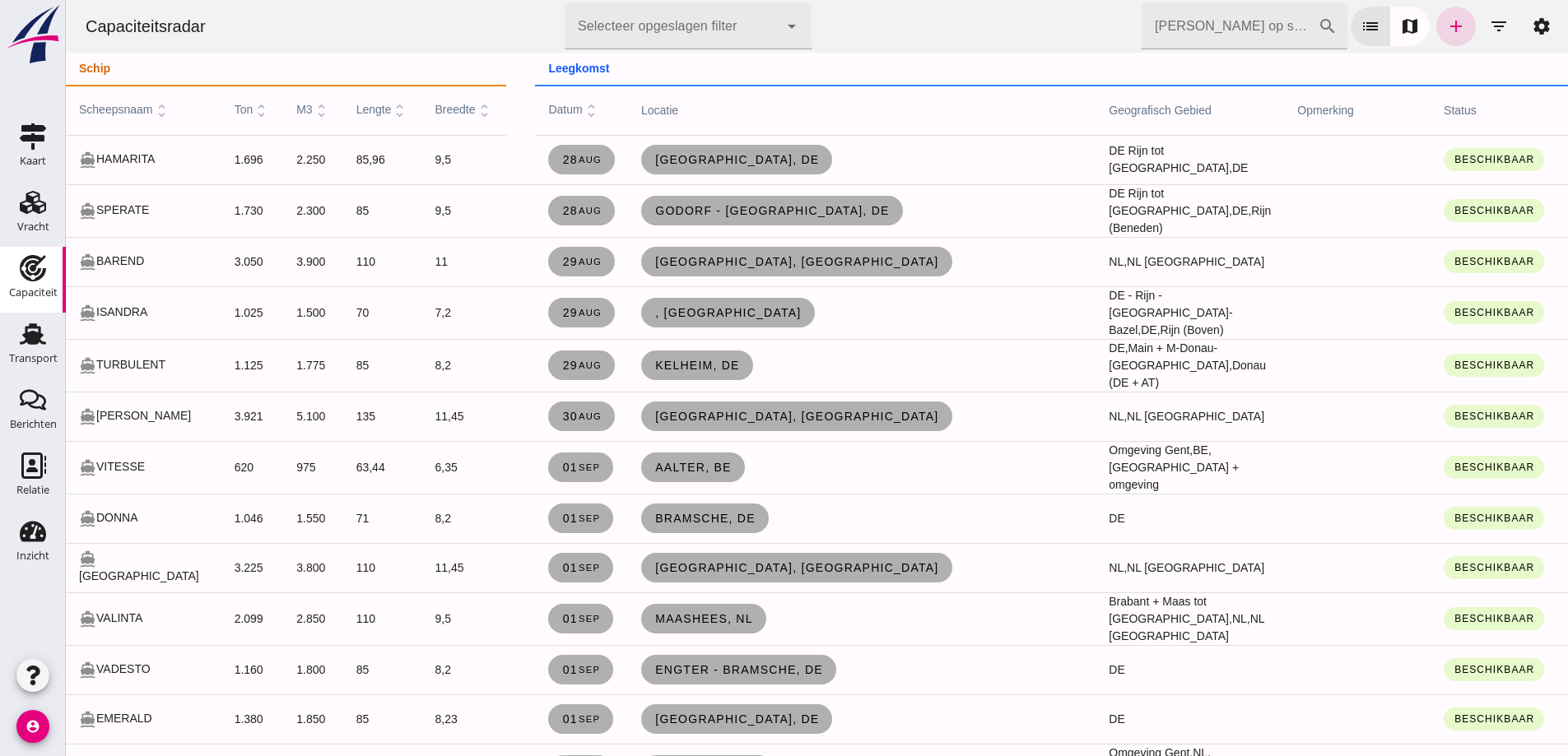
click input "[PERSON_NAME] op scheepsnaam"
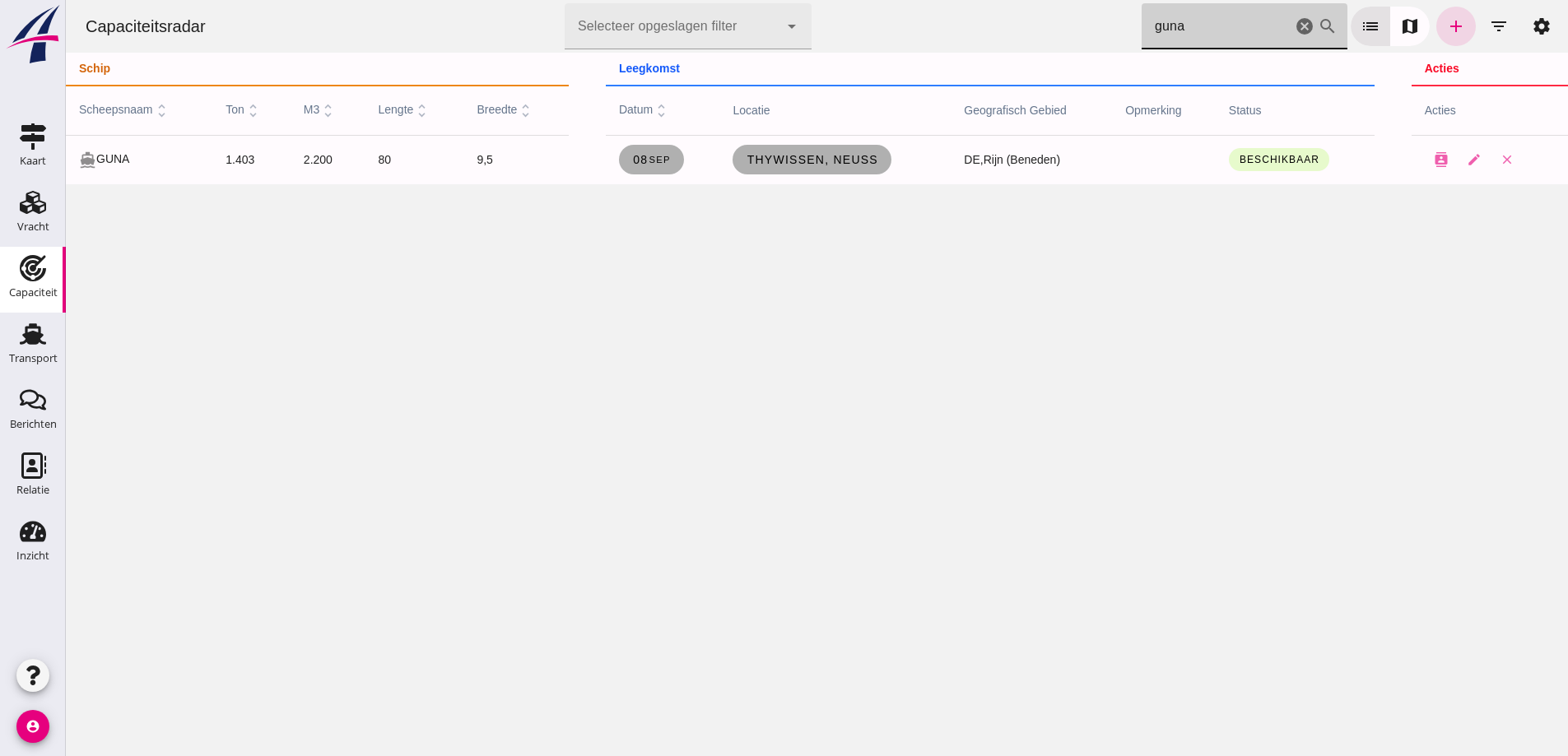
type input "guna"
click at [977, 285] on div "Capaciteitsradar Selecteer opgeslagen filter Selecteer opgeslagen filter cancel…" at bounding box center [816, 378] width 1502 height 756
click span "[DATE]"
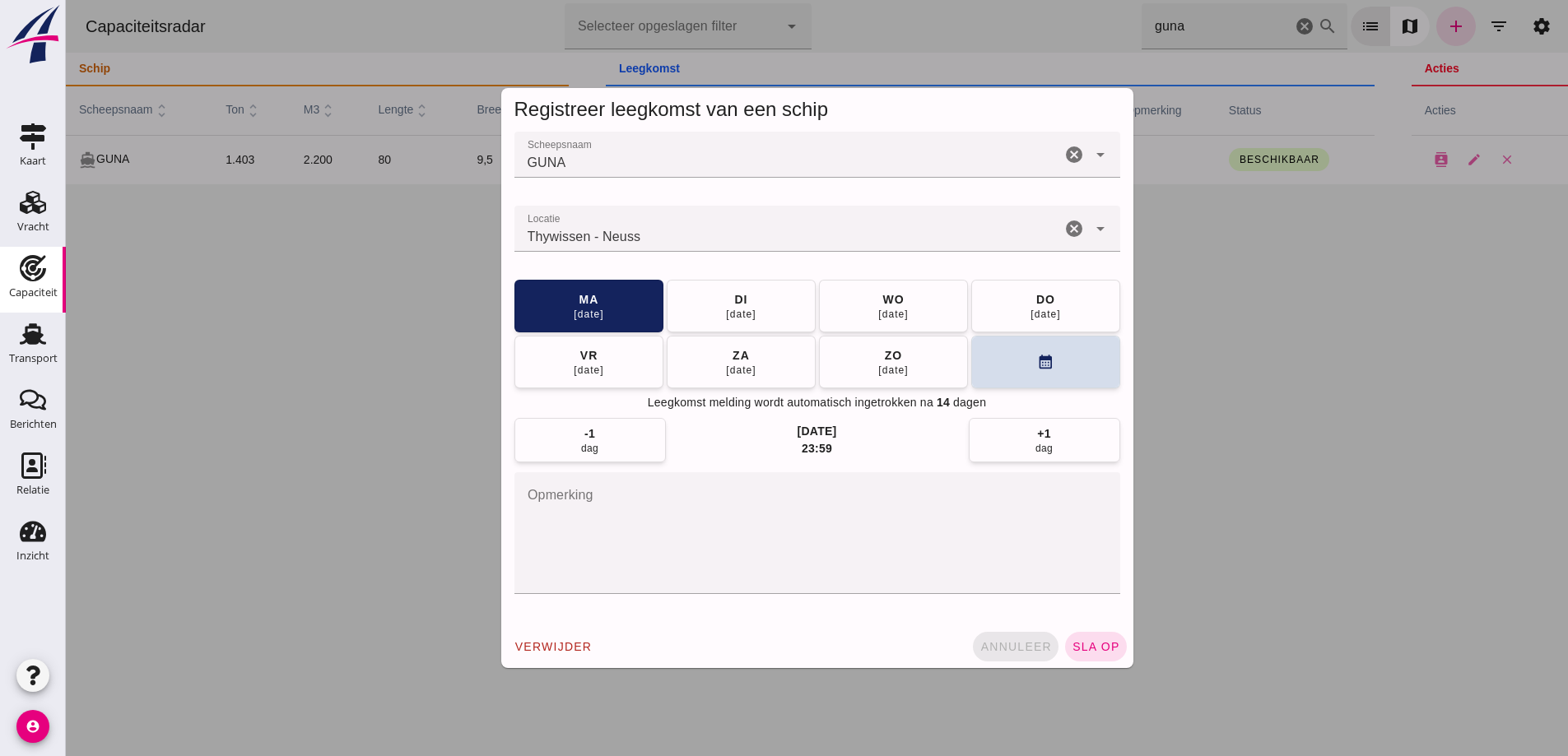
click button "annuleer"
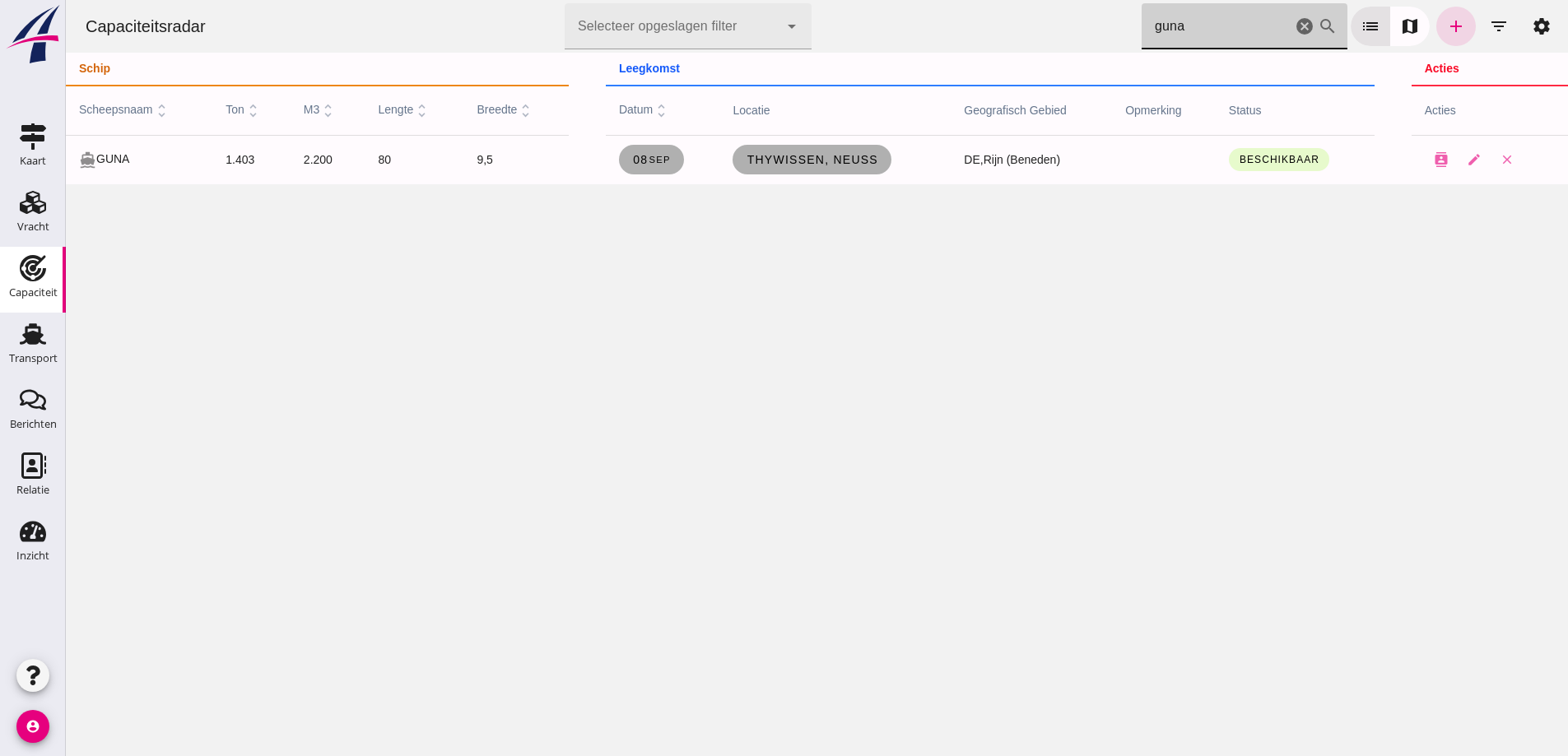
drag, startPoint x: 1243, startPoint y: 39, endPoint x: 1229, endPoint y: 35, distance: 14.6
click input "guna"
click icon "cancel"
